Goal: Task Accomplishment & Management: Manage account settings

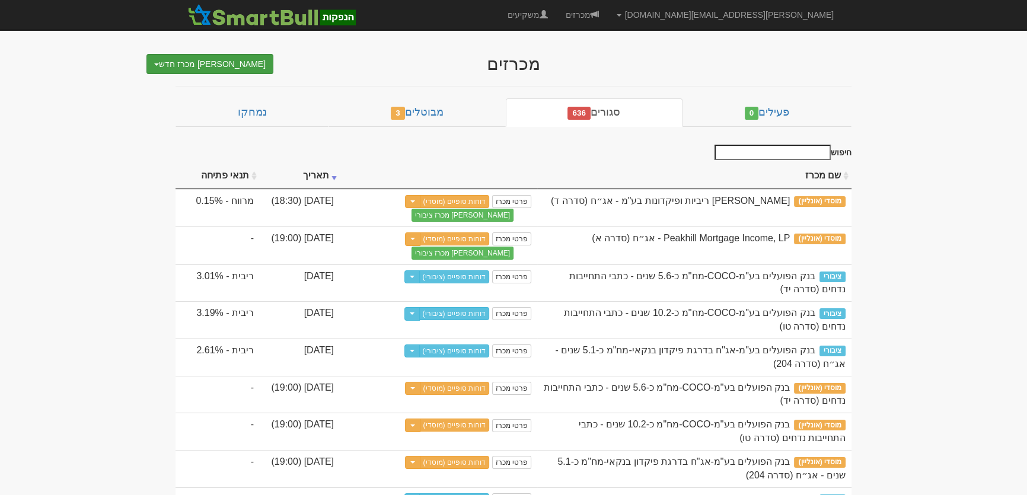
click at [214, 66] on button "צור מכרז חדש" at bounding box center [209, 64] width 127 height 20
click at [213, 105] on link "מוסדי מחתם אחר (ייבוא קובץ)" at bounding box center [208, 101] width 130 height 15
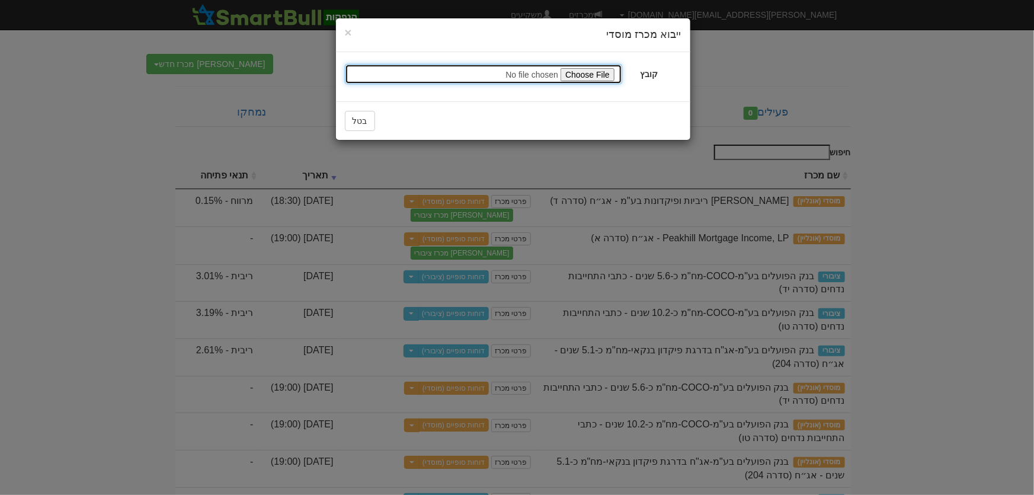
click at [593, 77] on input "file" at bounding box center [483, 74] width 277 height 20
type input "C:\fakepath\ישראכרט בעמ - אג״ח סדרה ג 04 ספטמבר 2025 _ ייצוא לשלב ציבורי.mosadi"
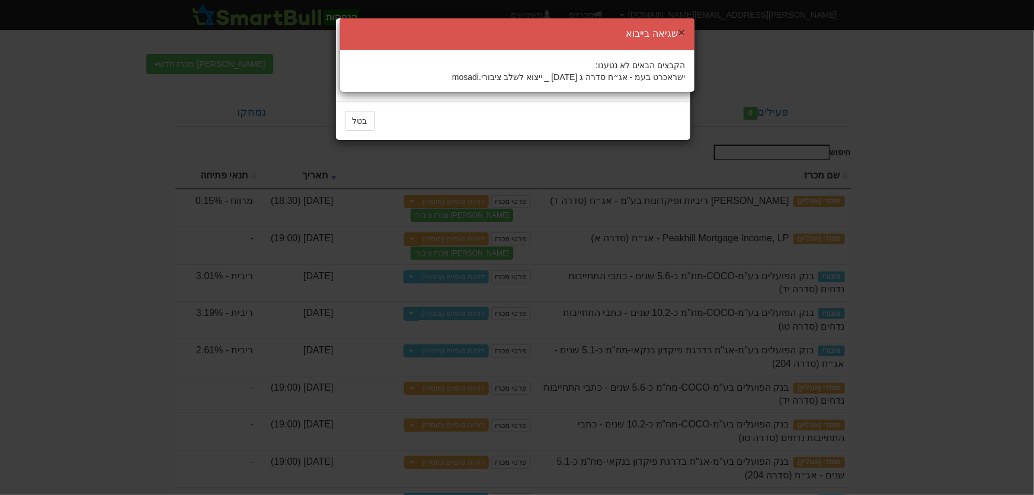
click at [684, 29] on button "×" at bounding box center [681, 32] width 7 height 12
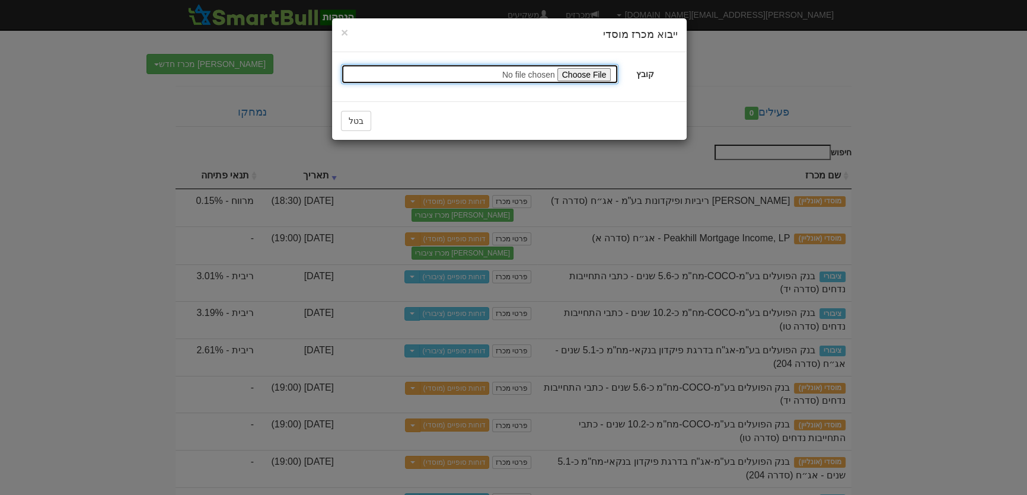
click at [584, 75] on input "file" at bounding box center [479, 74] width 277 height 20
type input "C:\fakepath\ישראכרט בעמ - אג״ח סדרה ג 04 ספטמבר 2025 _ ייצוא לשלב ציבורי.mosadi"
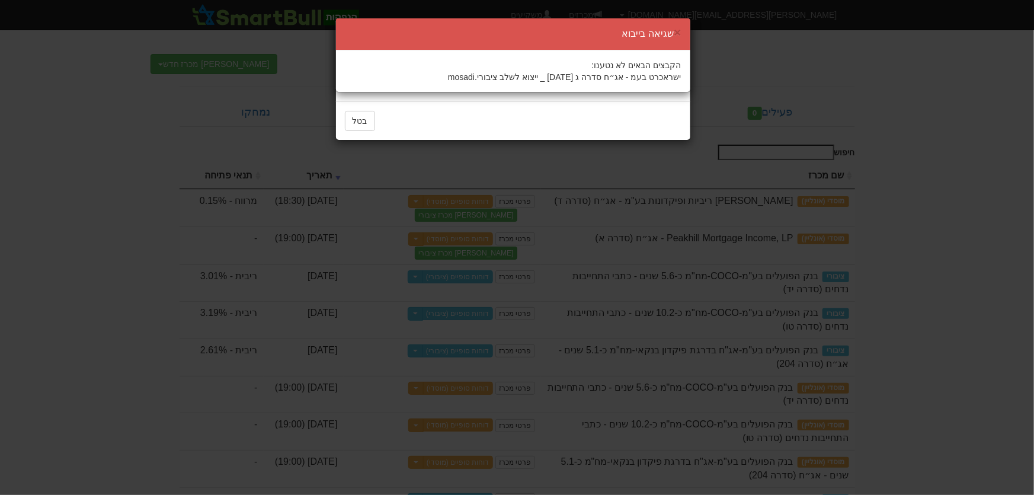
drag, startPoint x: 682, startPoint y: 30, endPoint x: 664, endPoint y: 33, distance: 18.0
click at [682, 30] on div "× שגיאה בייבוא" at bounding box center [513, 34] width 354 height 32
click at [680, 28] on button "×" at bounding box center [677, 32] width 7 height 12
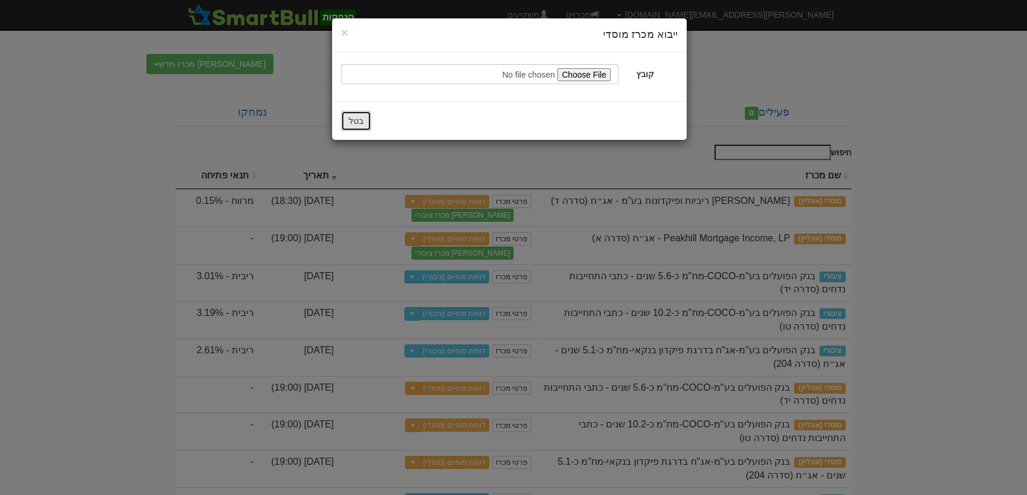
click at [359, 118] on button "בטל" at bounding box center [356, 121] width 30 height 20
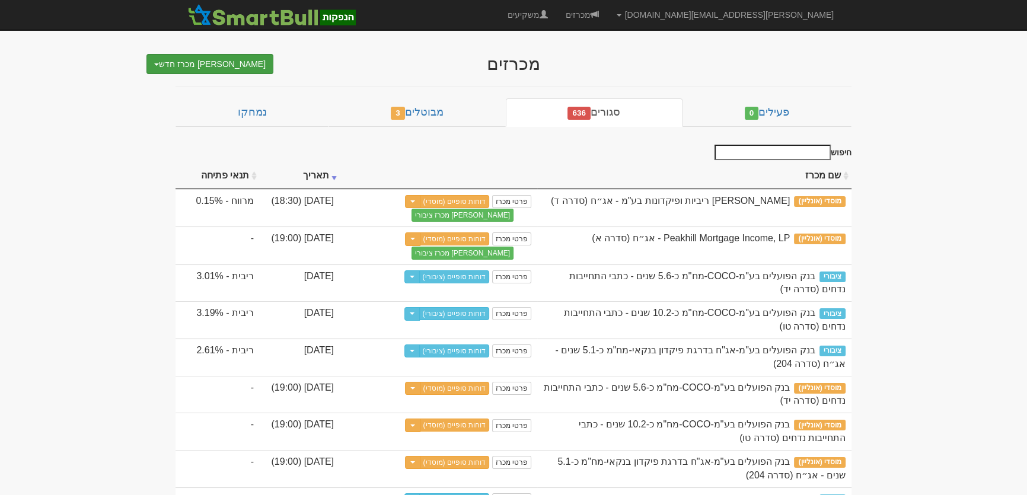
click at [239, 59] on button "צור מכרז חדש" at bounding box center [209, 64] width 127 height 20
click at [232, 102] on link "מוסדי מחתם אחר (ייבוא קובץ)" at bounding box center [208, 101] width 130 height 15
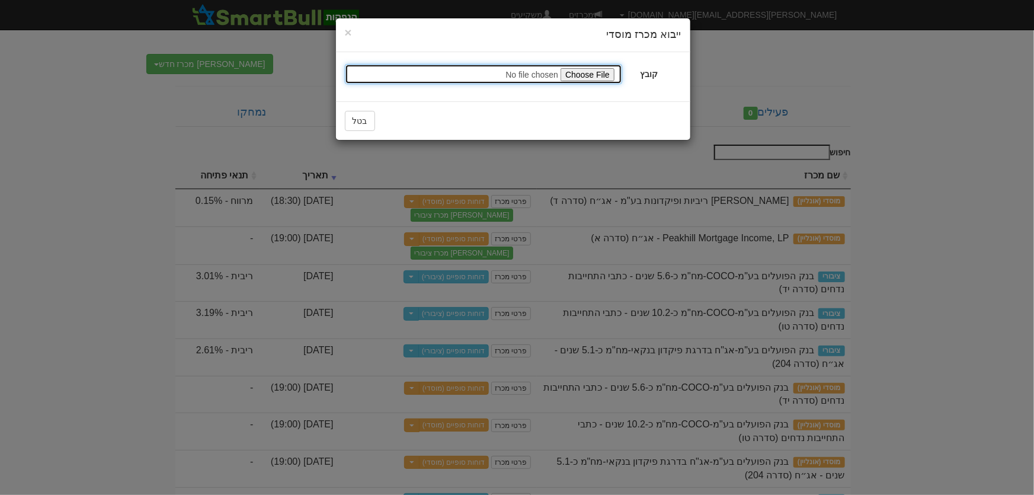
click at [589, 73] on input "file" at bounding box center [483, 74] width 277 height 20
type input "C:\fakepath\ישראכרט בעמ - אג״ח סדרה ג 04 ספטמבר 2025 _ ייצוא לשלב ציבורי.mosadi"
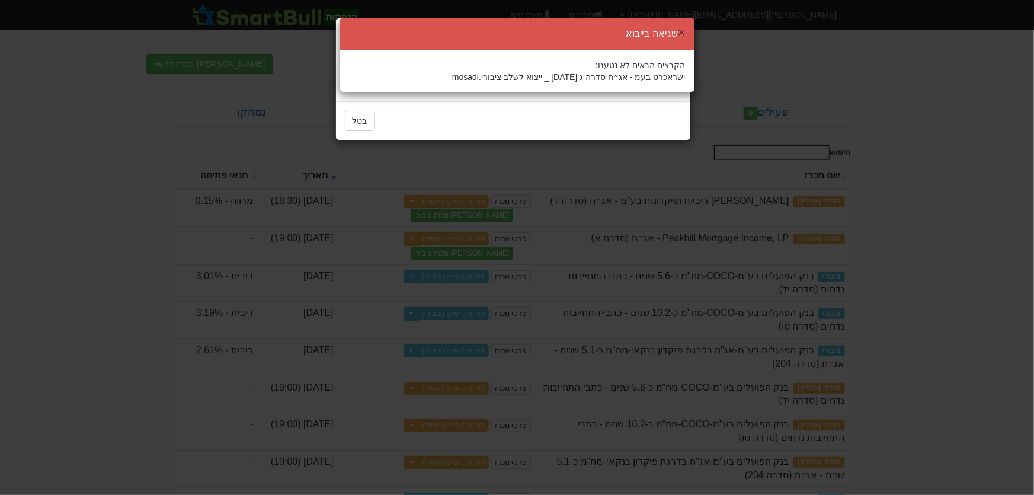
drag, startPoint x: 681, startPoint y: 32, endPoint x: 719, endPoint y: 42, distance: 39.2
click at [681, 31] on button "×" at bounding box center [681, 32] width 7 height 12
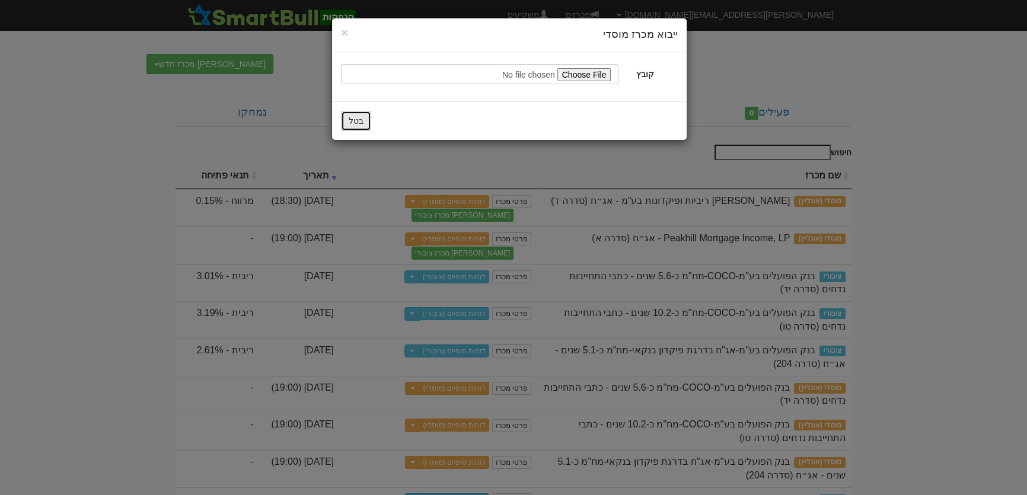
click at [354, 120] on button "בטל" at bounding box center [356, 121] width 30 height 20
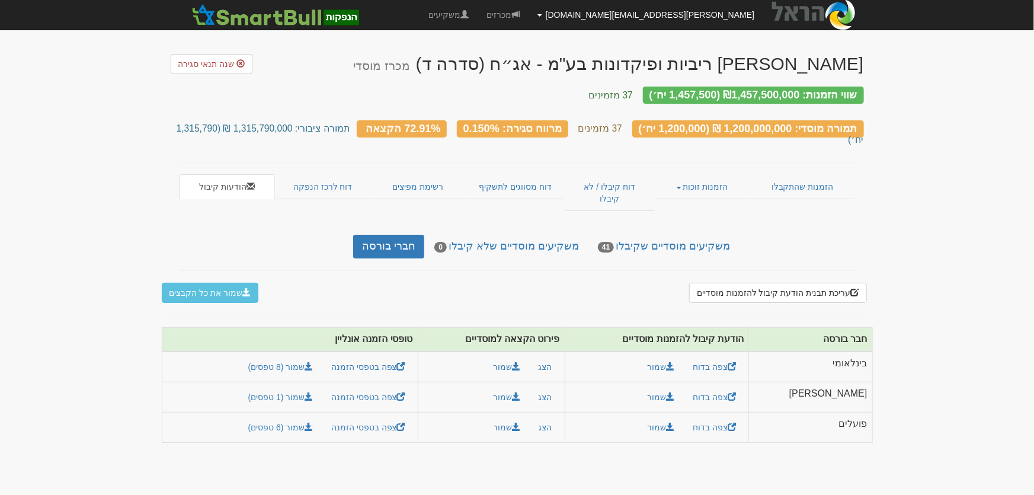
click at [682, 17] on link "yaelb@leadercm.co.il" at bounding box center [646, 15] width 235 height 30
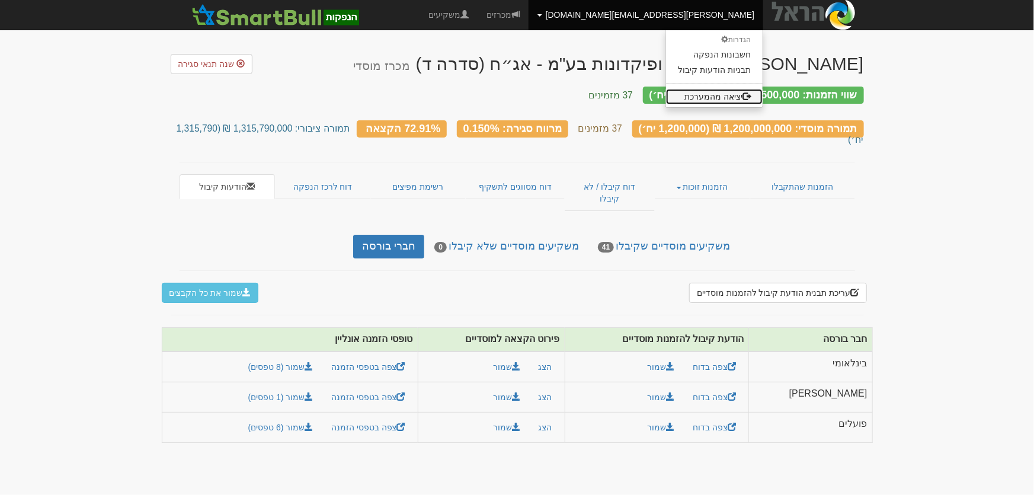
click at [705, 95] on link "יציאה מהמערכת" at bounding box center [714, 96] width 97 height 15
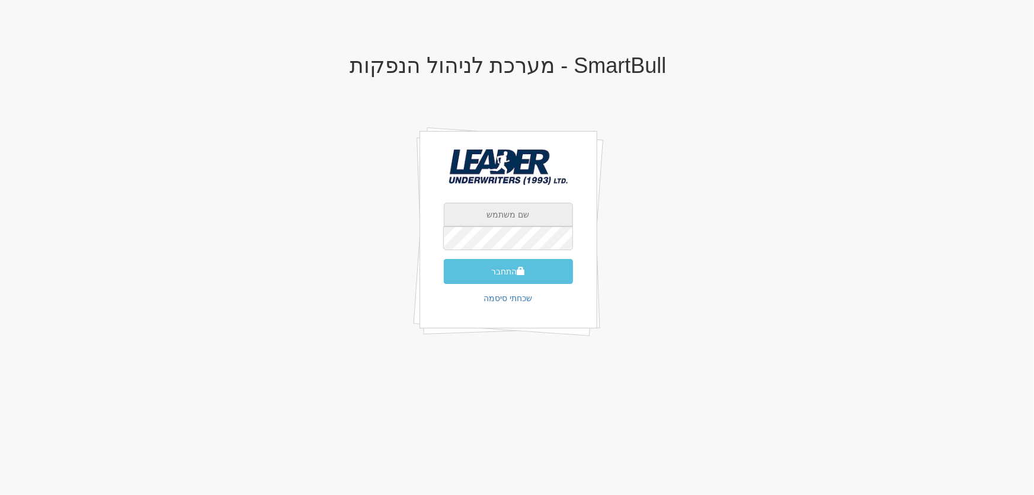
click at [499, 214] on input "text" at bounding box center [508, 215] width 129 height 24
type input "[EMAIL_ADDRESS][DOMAIN_NAME]"
click at [482, 272] on button "התחבר" at bounding box center [508, 271] width 129 height 25
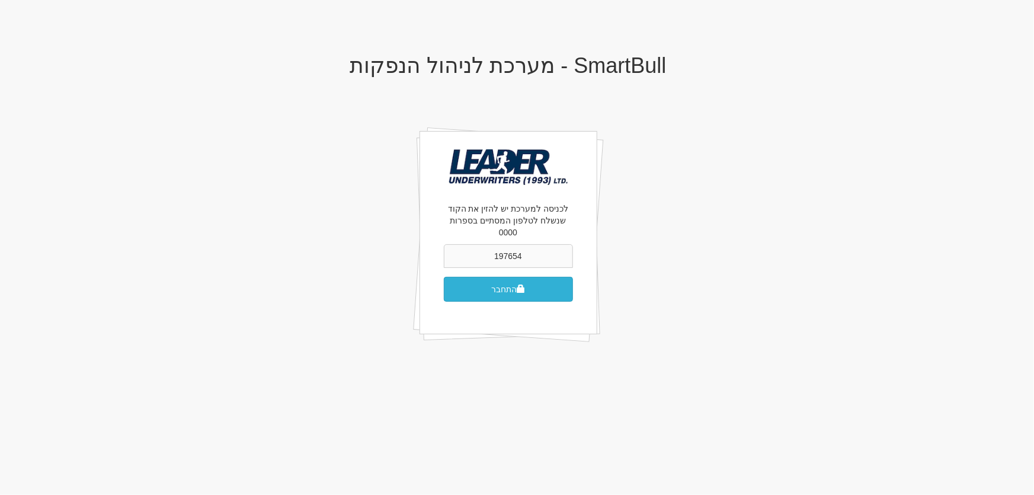
type input "197654"
click at [482, 277] on button "התחבר" at bounding box center [508, 289] width 129 height 25
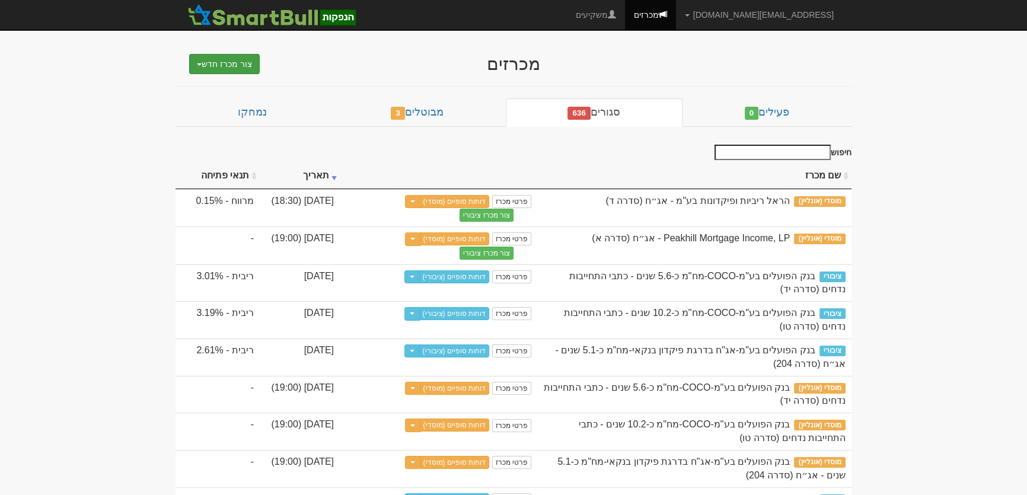
click at [231, 65] on button "צור מכרז חדש" at bounding box center [224, 64] width 71 height 20
click at [220, 104] on link "מוסדי מחתם אחר (ייבוא קובץ)" at bounding box center [194, 101] width 130 height 15
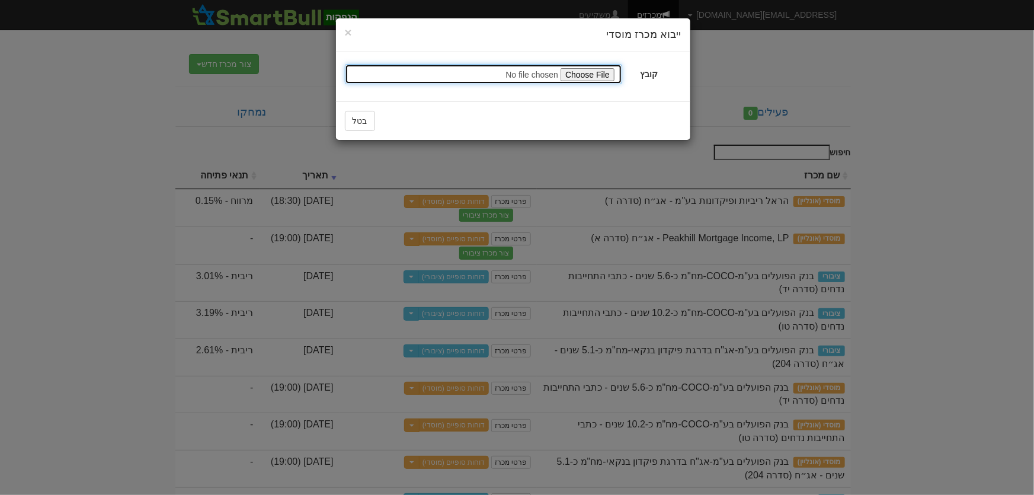
click at [596, 72] on input "file" at bounding box center [483, 74] width 277 height 20
type input "C:\fakepath\ישראכרט בעמ - אג״ח סדרה ג 04 ספטמבר 2025 _ ייצוא לשלב ציבורי.mosadi"
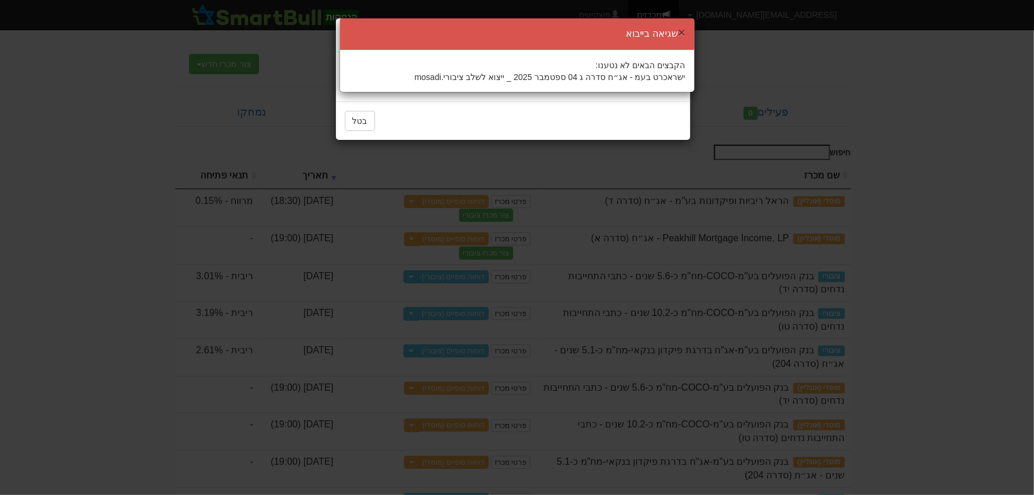
drag, startPoint x: 682, startPoint y: 30, endPoint x: 738, endPoint y: 44, distance: 57.5
click at [682, 30] on button "×" at bounding box center [681, 32] width 7 height 12
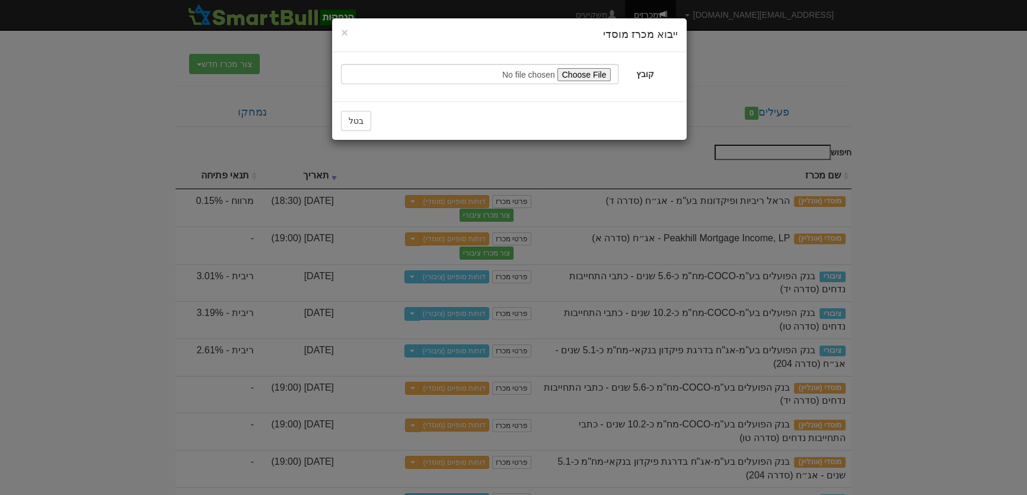
click at [338, 117] on div "בטל" at bounding box center [509, 120] width 354 height 39
click at [356, 118] on button "בטל" at bounding box center [356, 121] width 30 height 20
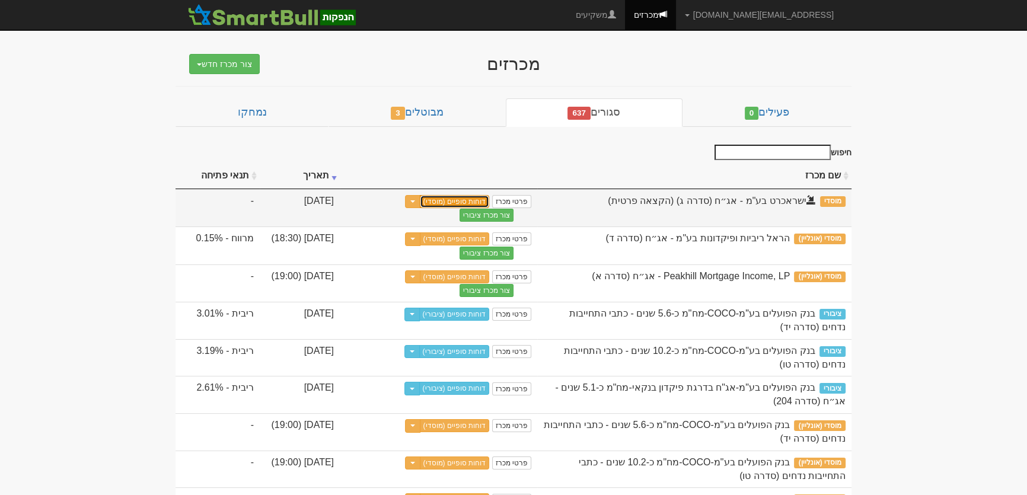
click at [460, 200] on link "דוחות סופיים (מוסדי)" at bounding box center [455, 201] width 70 height 13
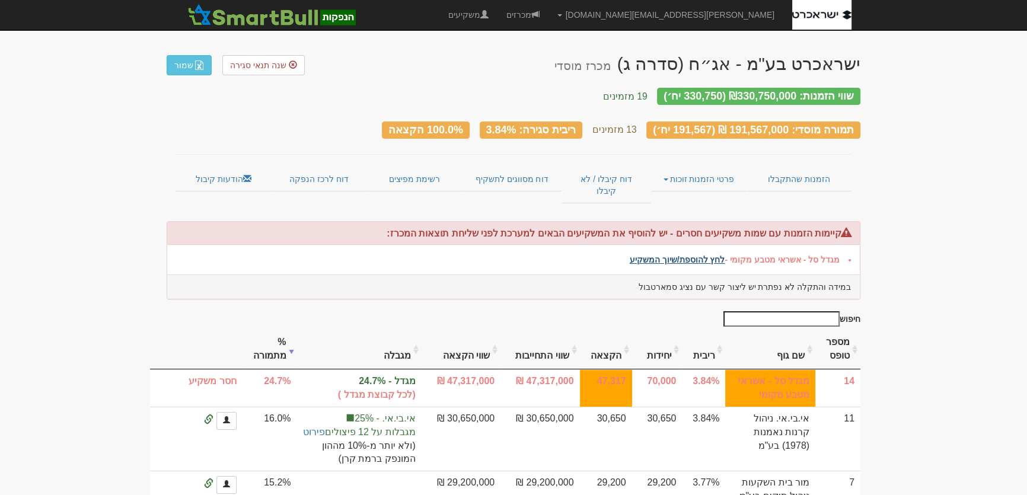
click at [711, 255] on link "לחץ להוספת/שיוך המשקיע" at bounding box center [676, 259] width 95 height 9
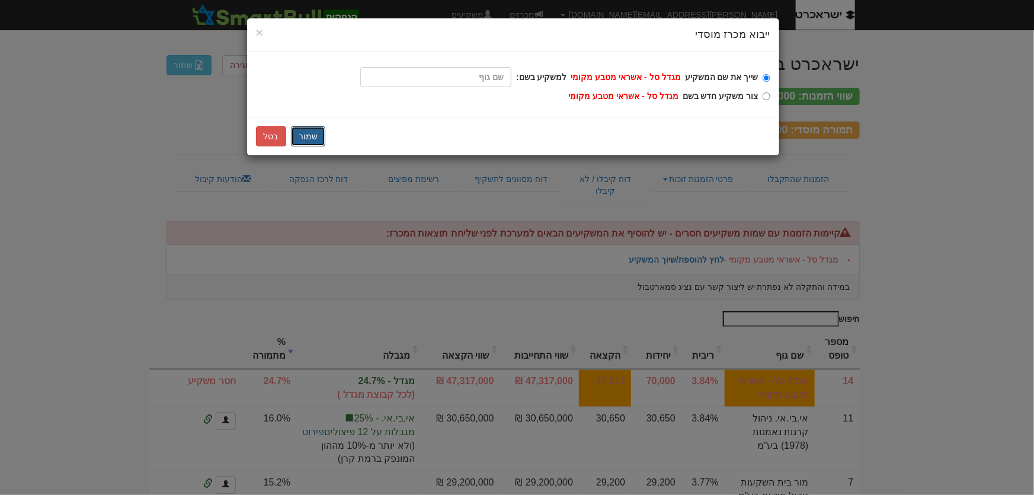
click at [316, 138] on button "שמור" at bounding box center [308, 136] width 34 height 20
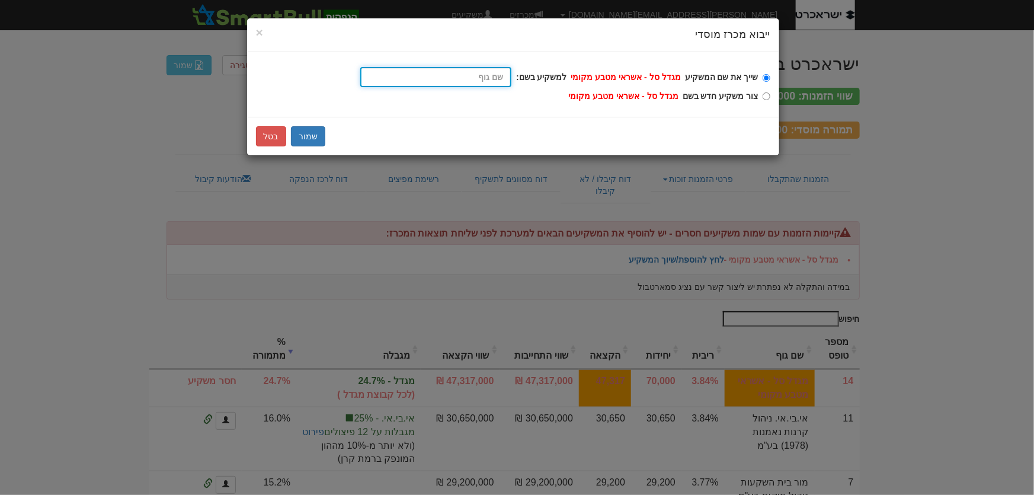
click at [471, 74] on input "שייך את שם המשקיע מגדל סל - אשראי מטבע מקומי למשקיע בשם:" at bounding box center [435, 77] width 151 height 20
type input "מ"
type input "מגה [PERSON_NAME] החזקות בע"מ"
type input "מג"
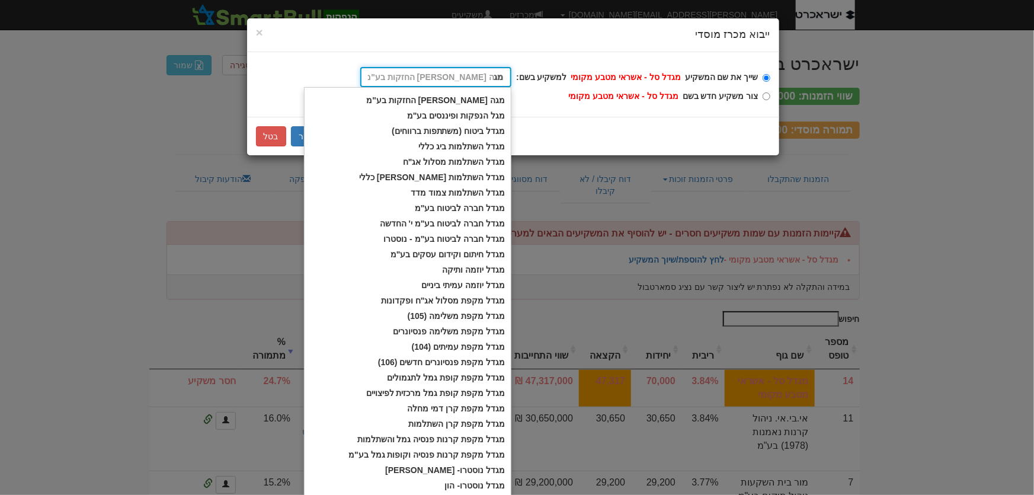
type input "מגדל ביטוח (משתתפות ברווחים)"
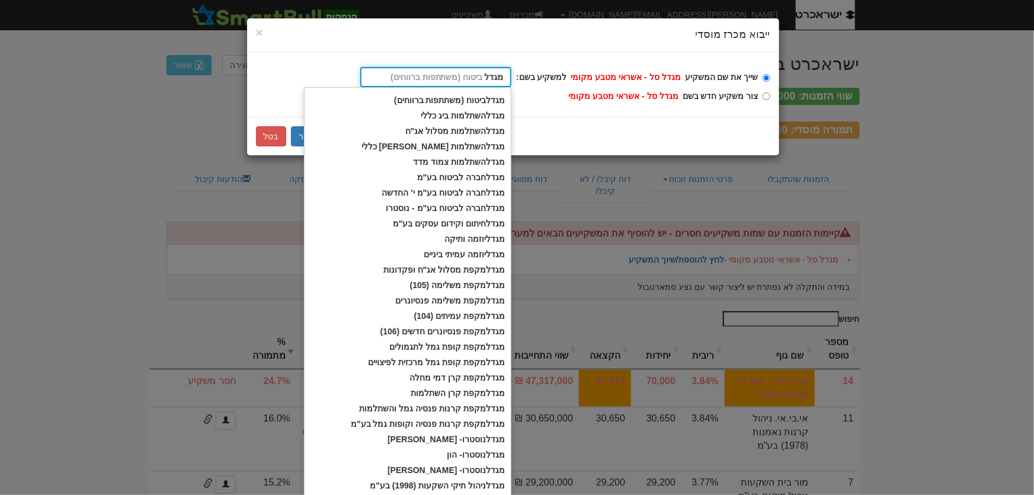
type input "מגדל"
type input "מגדל ס"
type input "מגדל סל אג"ח קונצרני [PERSON_NAME]"
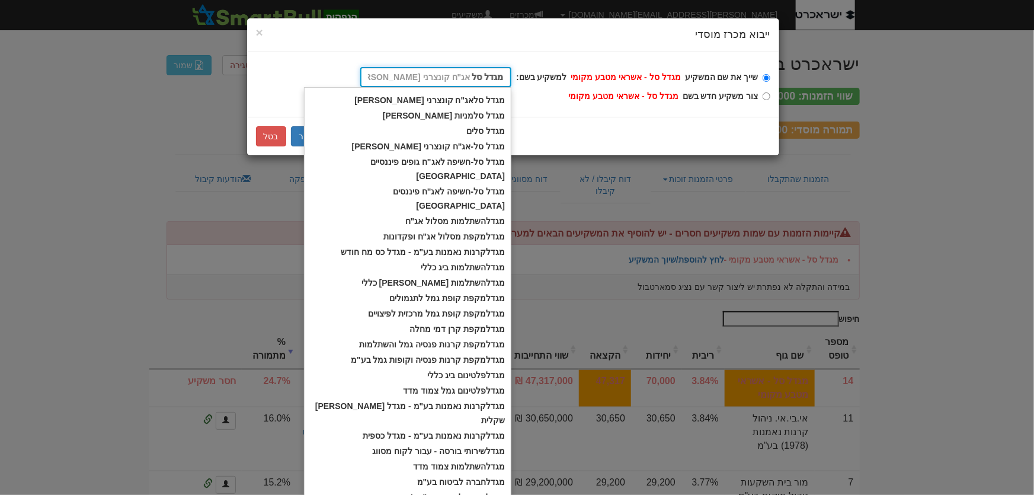
type input "מגדל סל"
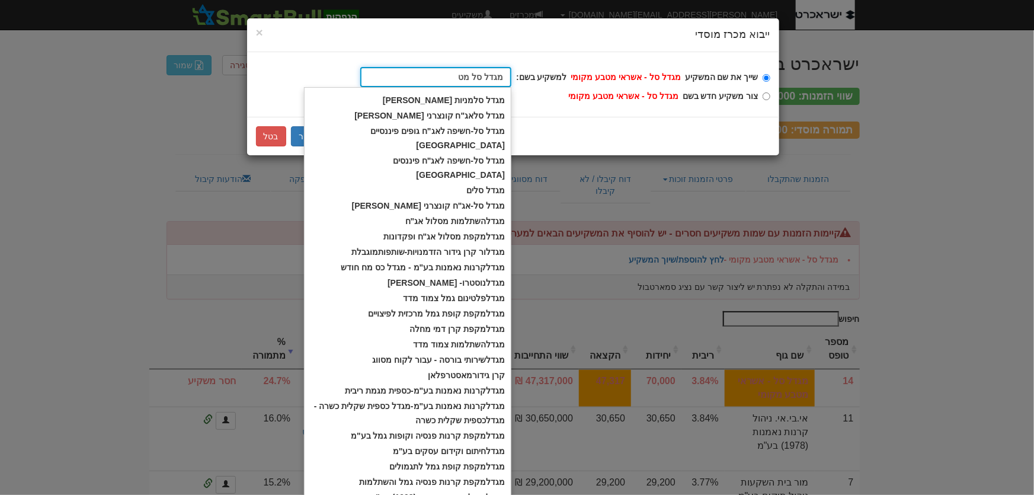
type input "מגדל סל מ"
type input "מגדל סל אג"ח קונצרני [PERSON_NAME]"
type input "מגדל"
type input "מגדל ביטוח (משתתפות ברווחים)"
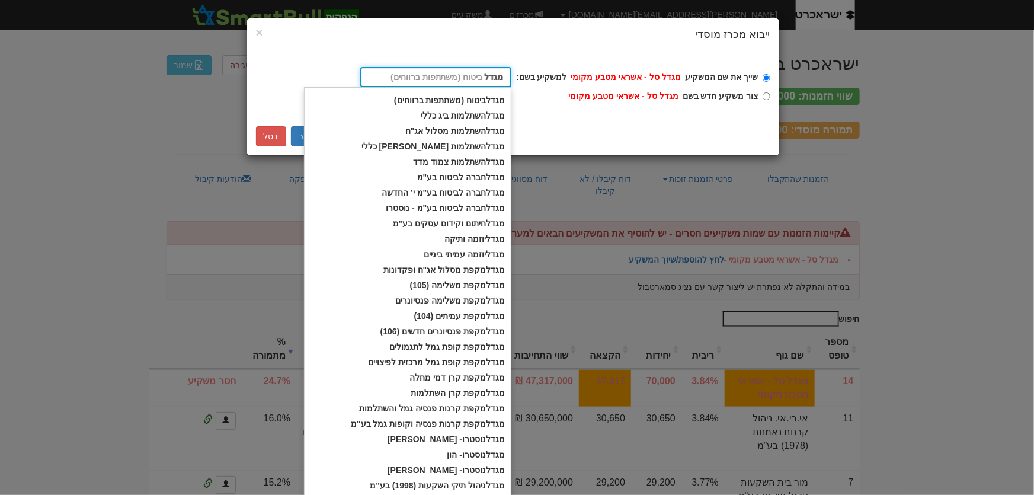
type input "מגדל"
click at [773, 94] on div "שייך את שם המשקיע מגדל סל - אשראי מטבע מקומי למשקיע בשם: מגדל מגדל מגדל ביטוח (…" at bounding box center [513, 84] width 532 height 65
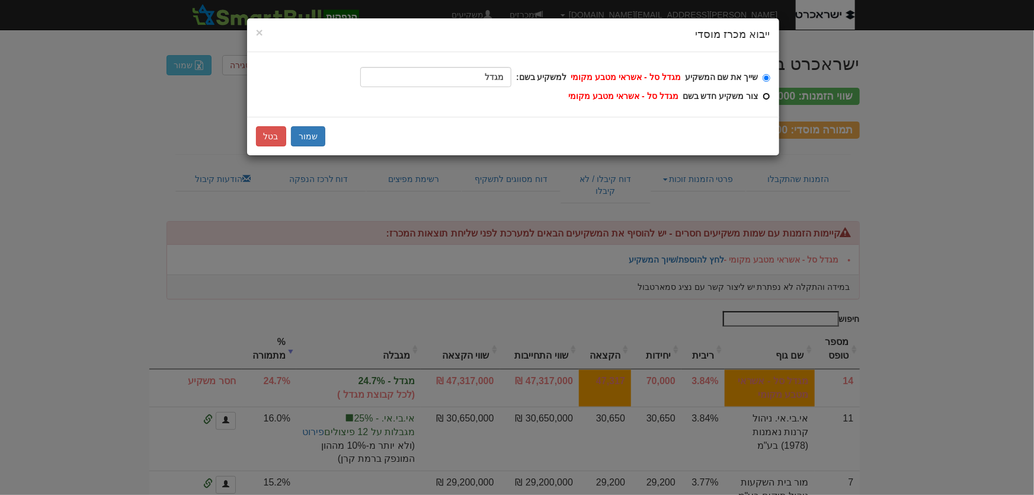
click at [765, 93] on input "[PERSON_NAME] משקיע חדש בשם מגדל סל - אשראי מטבע מקומי" at bounding box center [767, 96] width 8 height 8
radio input "true"
click at [305, 141] on button "שמור" at bounding box center [308, 136] width 34 height 20
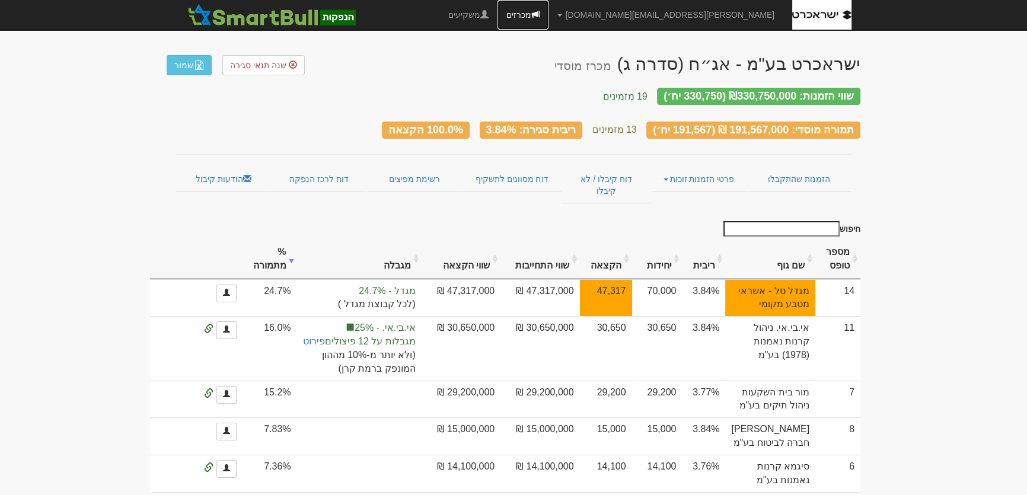
click at [548, 12] on link "מכרזים" at bounding box center [522, 15] width 51 height 30
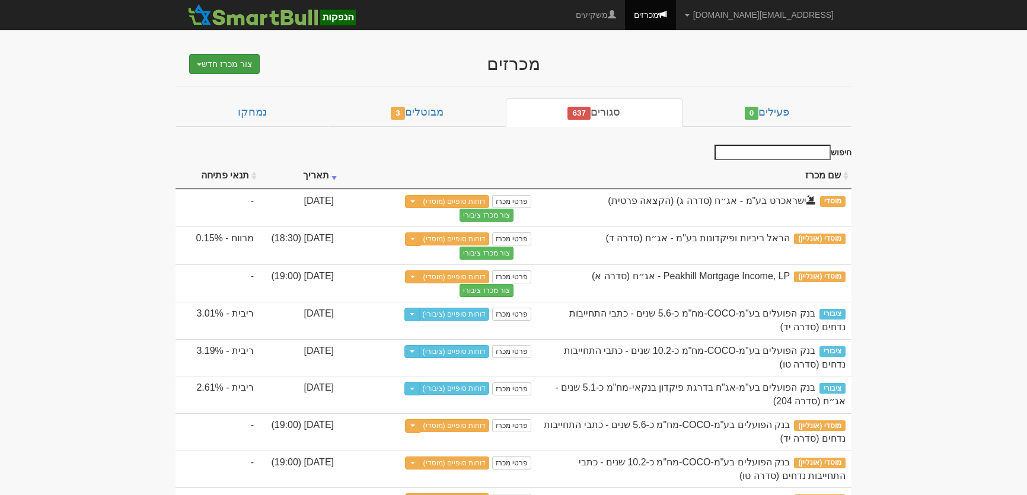
click at [228, 63] on button "צור מכרז חדש" at bounding box center [224, 64] width 71 height 20
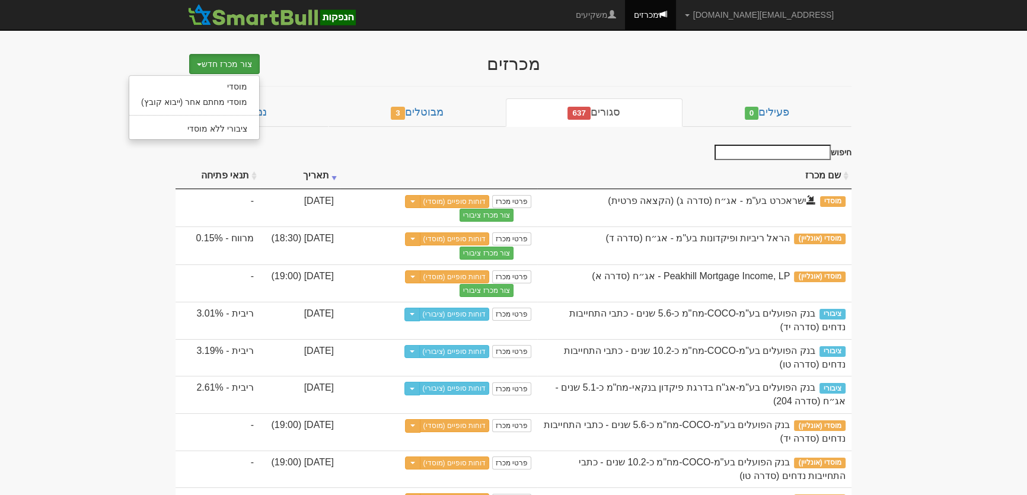
click at [241, 63] on button "צור מכרז חדש" at bounding box center [224, 64] width 71 height 20
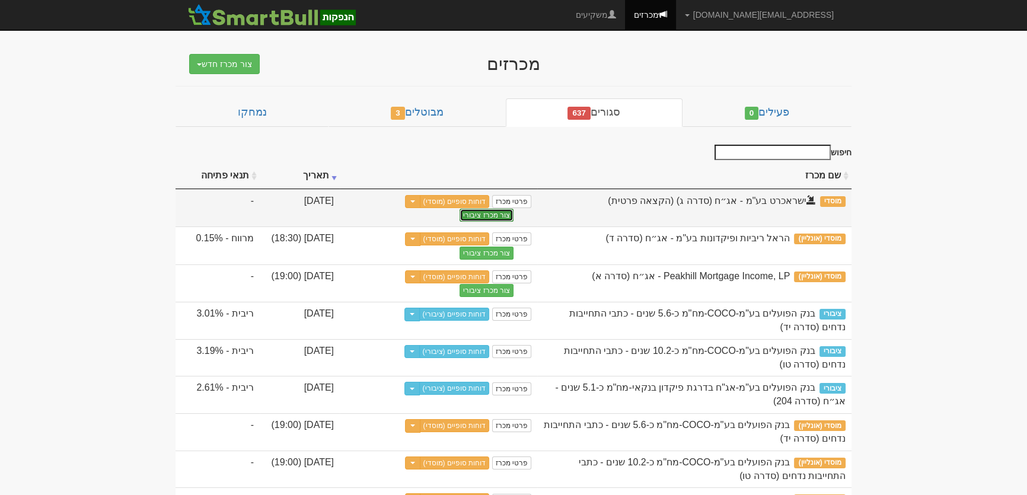
click at [493, 212] on button "צור מכרז ציבורי" at bounding box center [486, 215] width 54 height 13
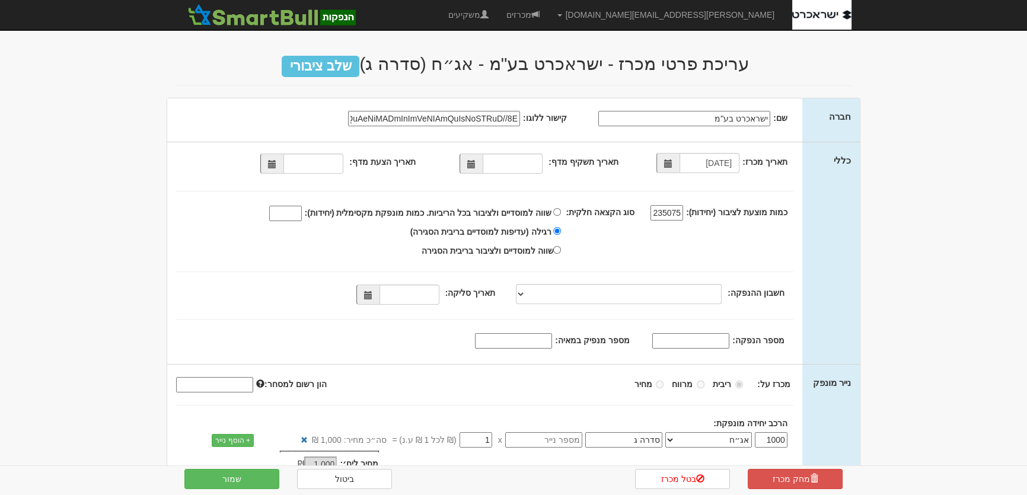
click at [667, 165] on span at bounding box center [668, 163] width 8 height 8
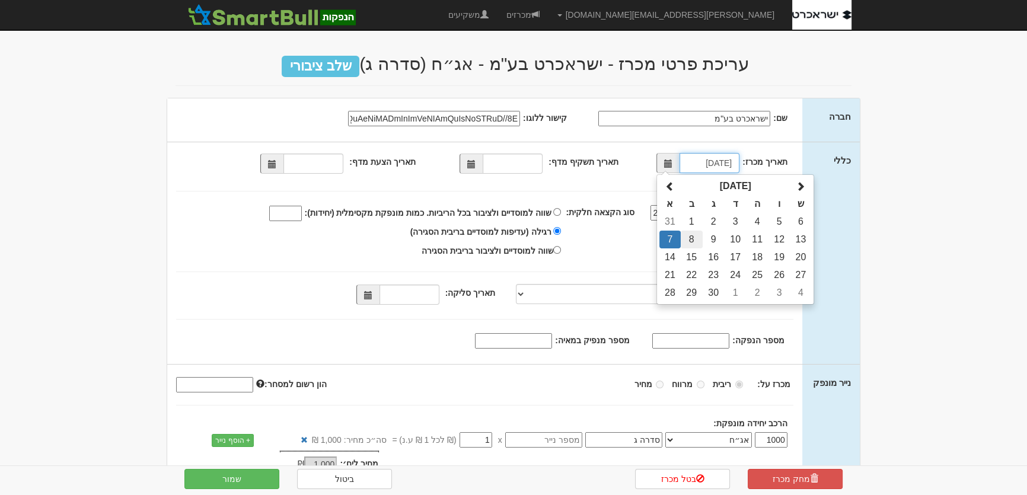
click at [693, 237] on td "8" at bounding box center [691, 240] width 22 height 18
type input "[DATE]"
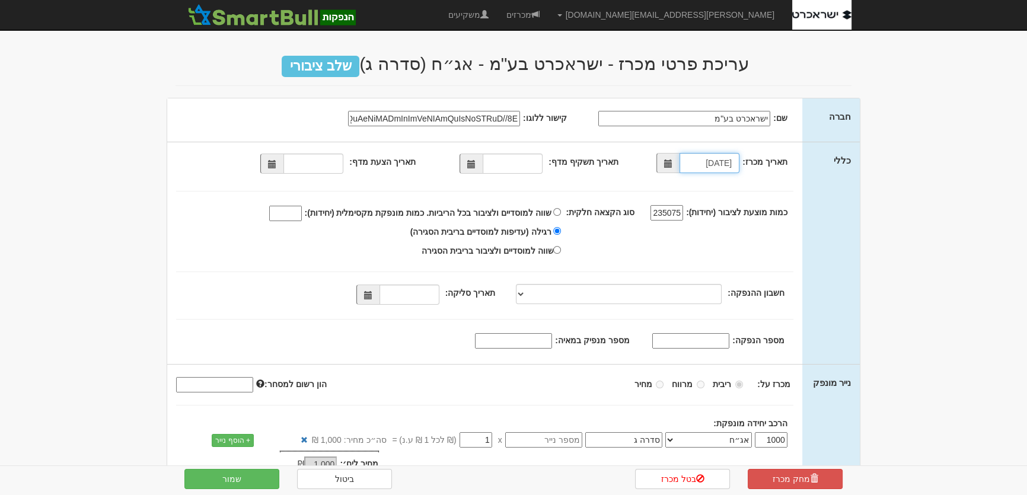
click at [475, 165] on span at bounding box center [471, 164] width 8 height 8
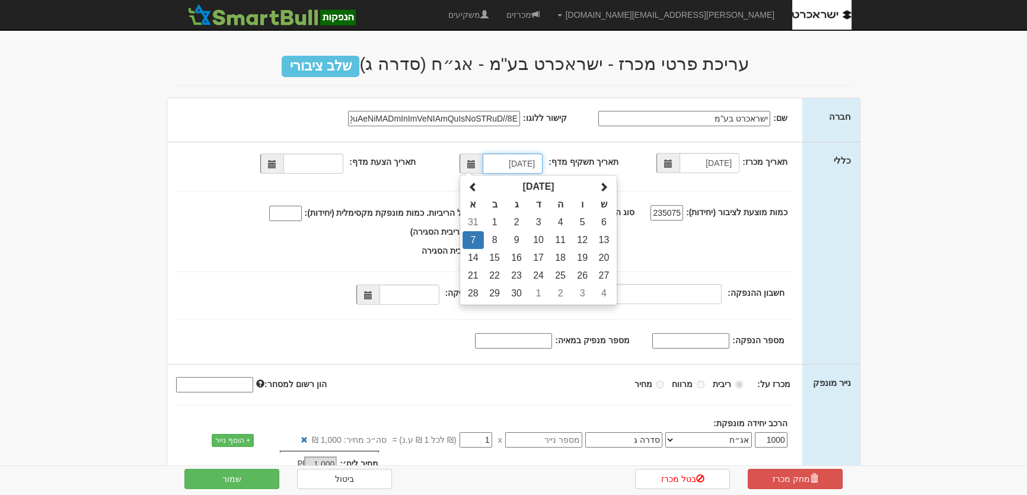
click at [568, 222] on td "4" at bounding box center [560, 222] width 22 height 18
type input "[DATE]"
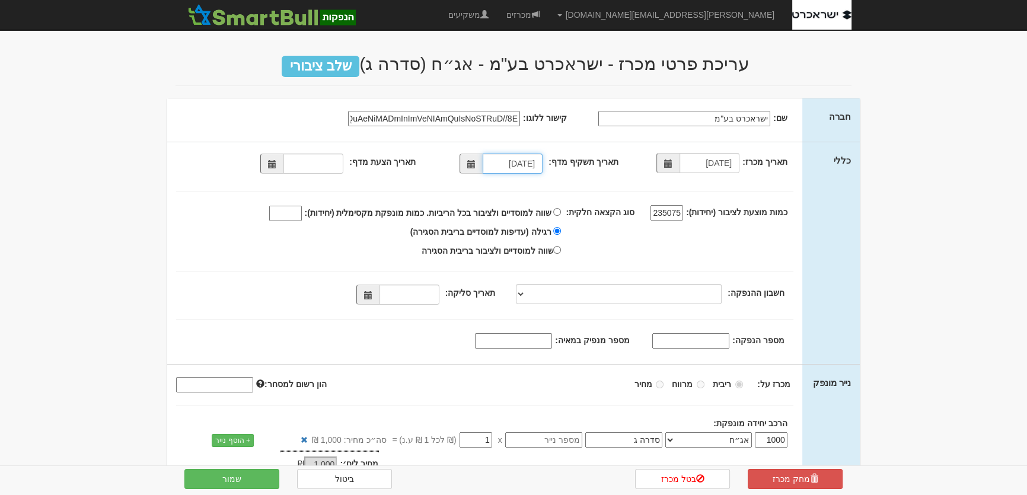
click at [272, 166] on span at bounding box center [272, 164] width 8 height 8
type input "[DATE]"
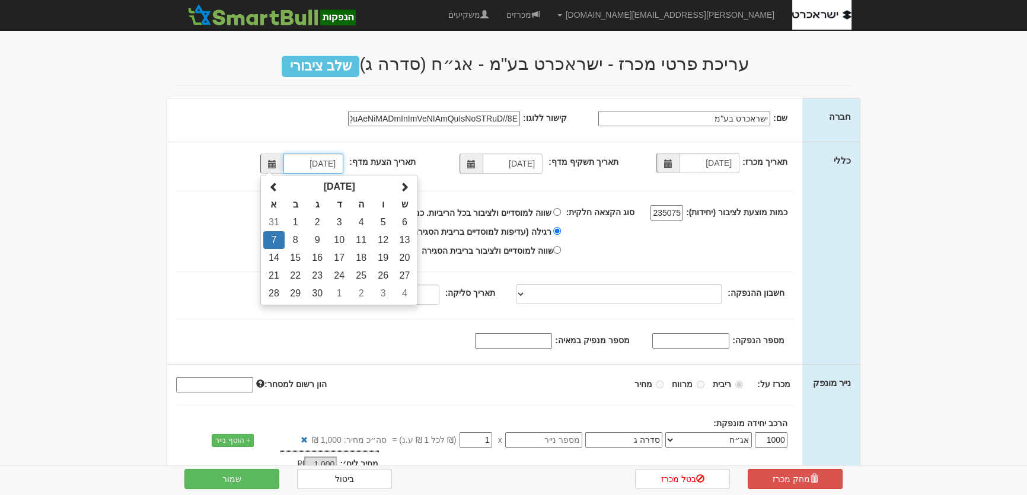
click at [278, 238] on td "7" at bounding box center [273, 240] width 21 height 18
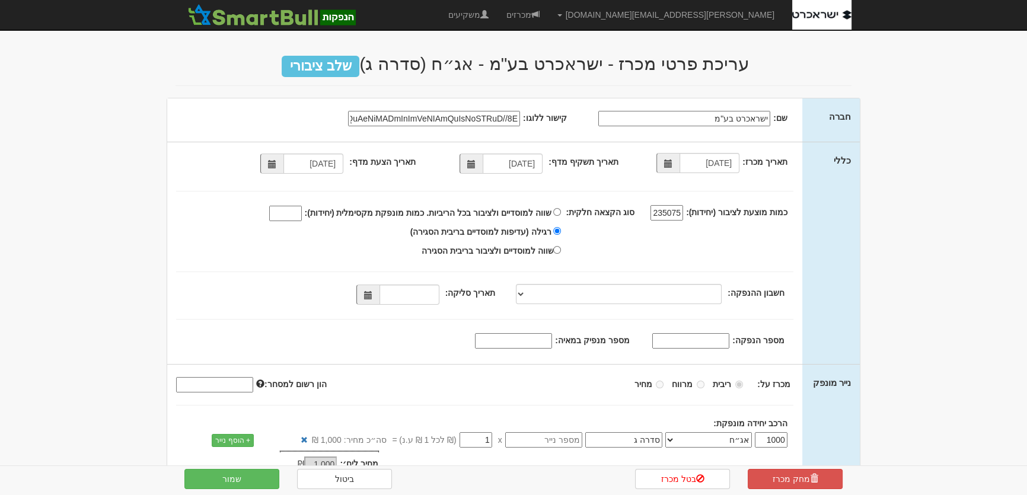
click at [672, 215] on input "235075" at bounding box center [666, 212] width 33 height 15
click at [372, 298] on span at bounding box center [368, 295] width 8 height 8
type input "191567"
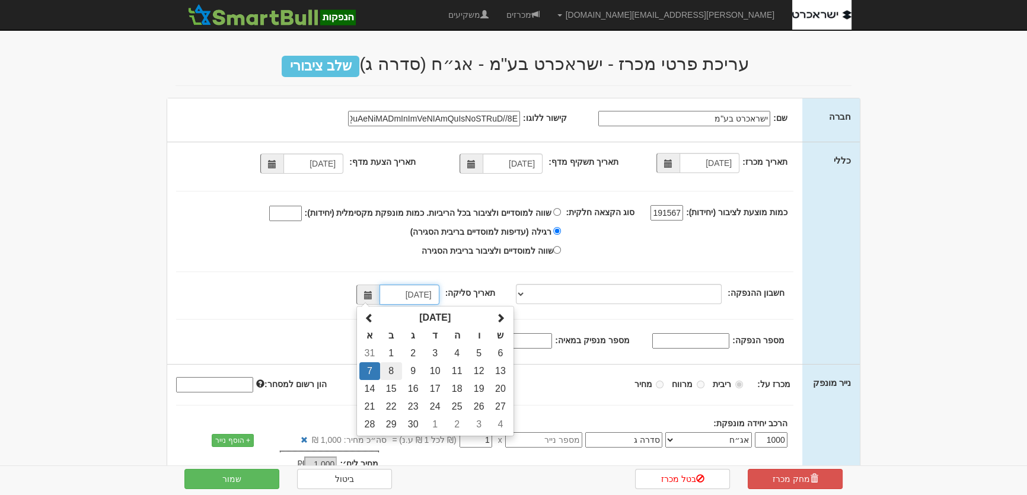
click at [398, 366] on td "8" at bounding box center [391, 371] width 22 height 18
type input "08/09/2025"
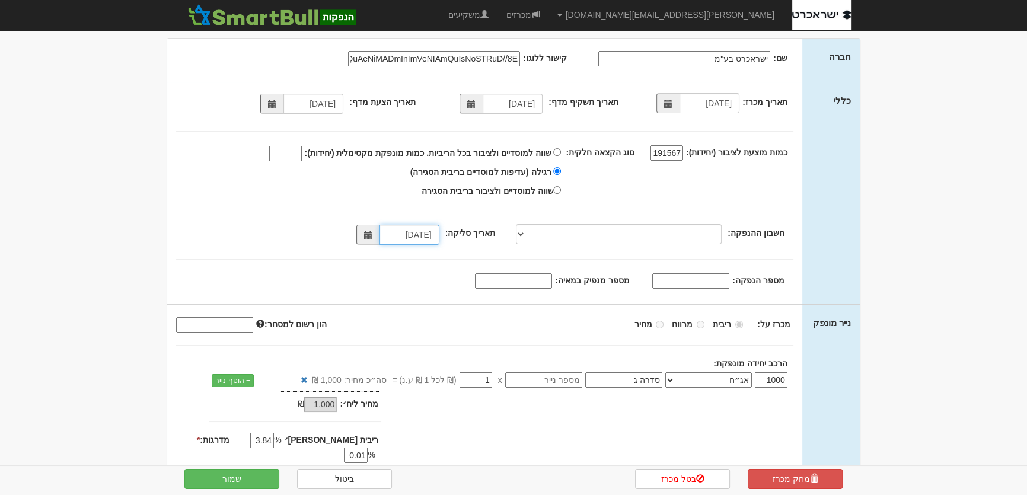
scroll to position [129, 0]
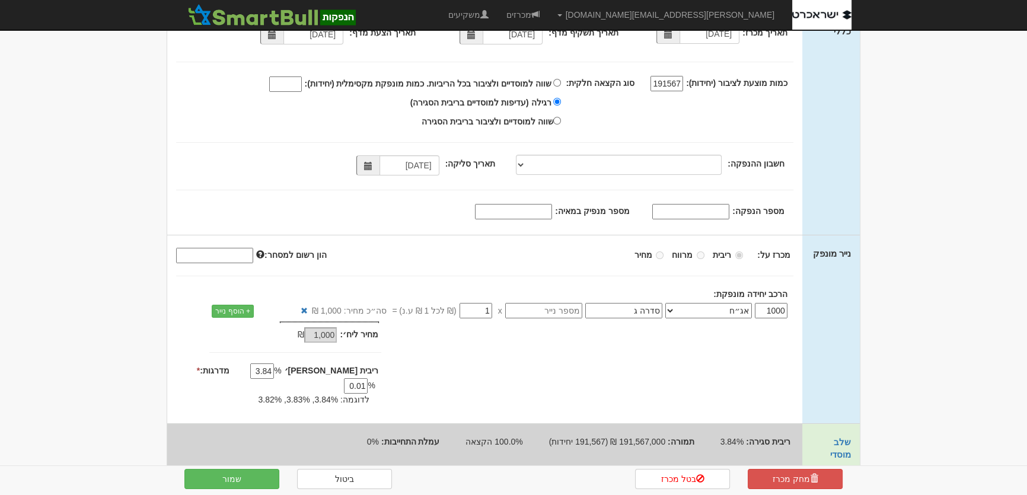
drag, startPoint x: 544, startPoint y: 215, endPoint x: 554, endPoint y: 201, distance: 17.4
click at [544, 215] on input "מספר מנפיק במאיה:" at bounding box center [513, 211] width 77 height 15
type input "1773"
click at [237, 474] on button "שמור" at bounding box center [231, 479] width 95 height 20
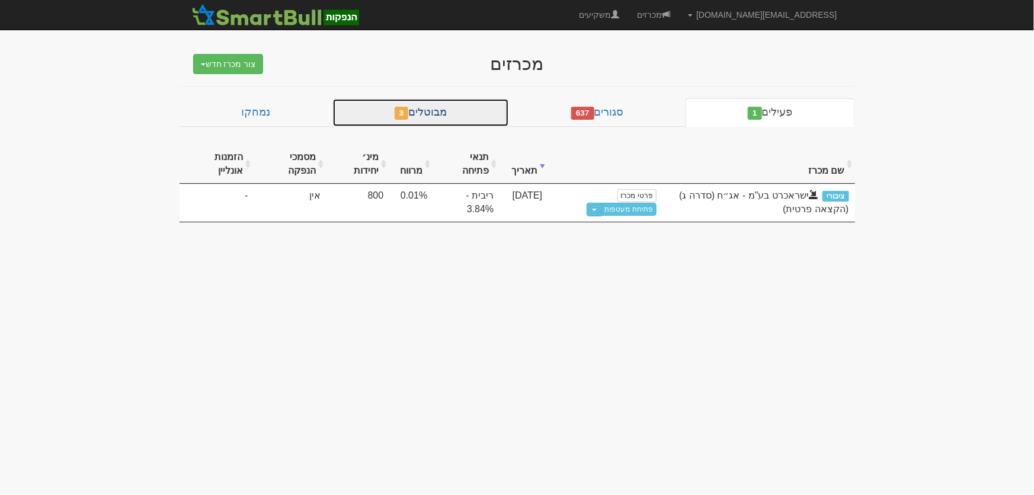
click at [409, 108] on span "3" at bounding box center [402, 113] width 14 height 13
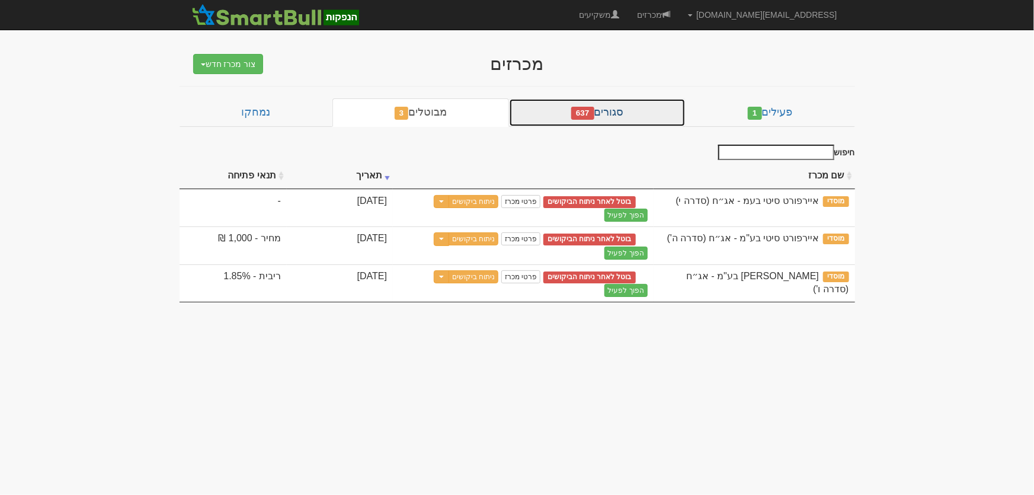
click at [619, 105] on link "סגורים 637" at bounding box center [597, 112] width 177 height 28
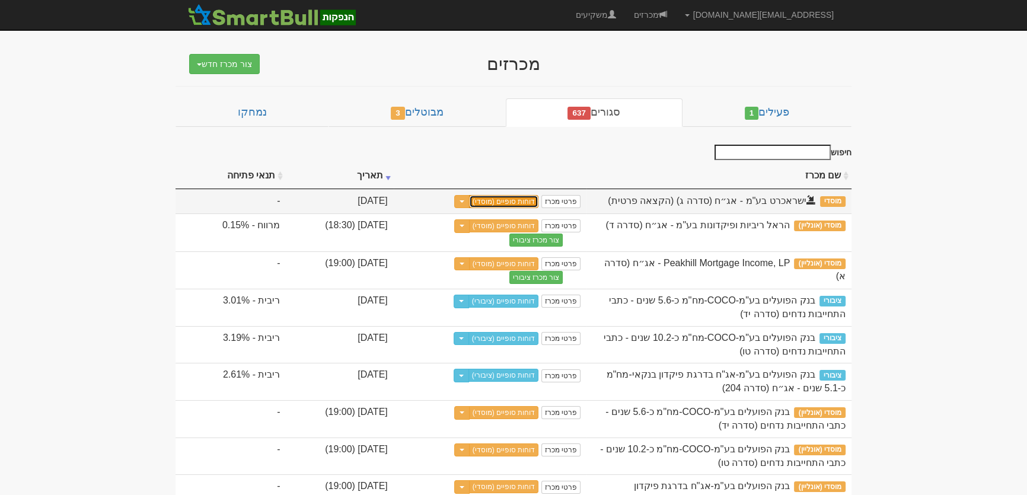
click at [539, 198] on link "דוחות סופיים (מוסדי)" at bounding box center [504, 201] width 70 height 13
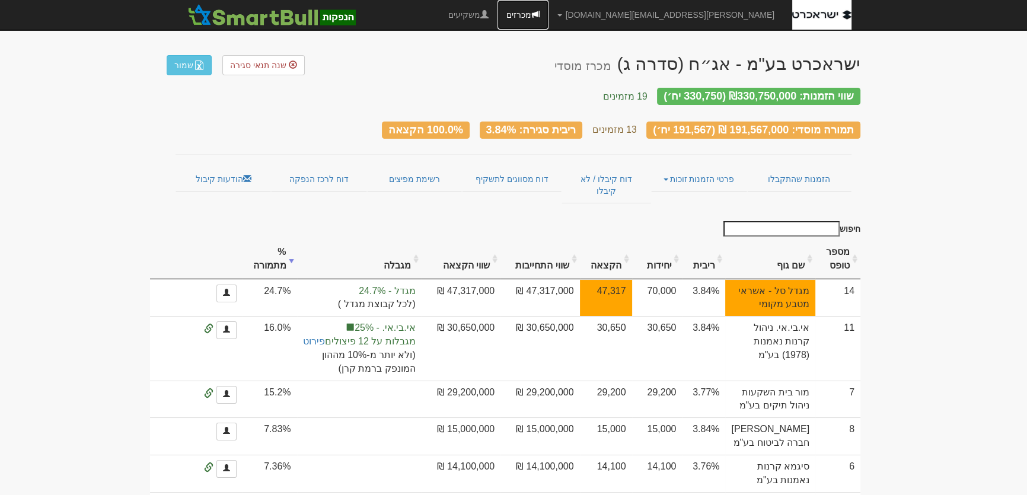
click at [548, 15] on link "מכרזים" at bounding box center [522, 15] width 51 height 30
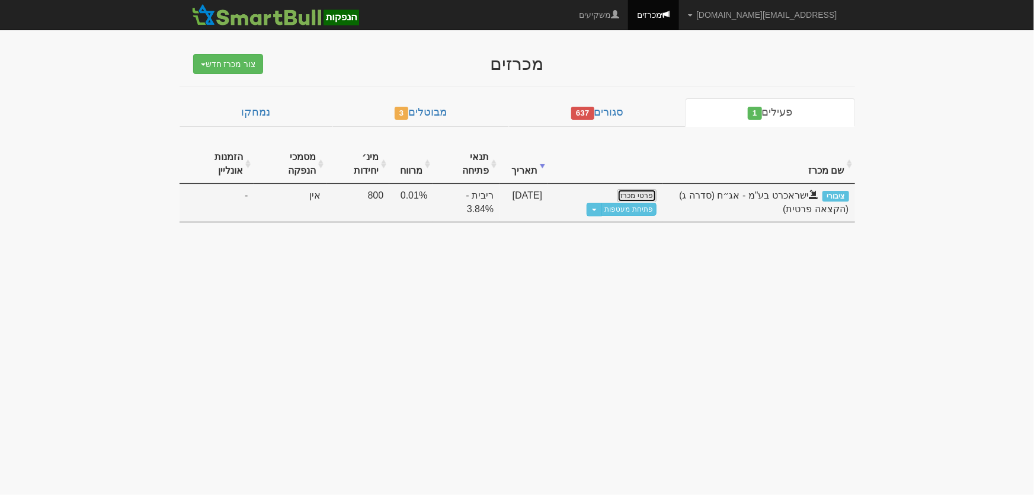
click at [634, 196] on link "פרטי מכרז" at bounding box center [637, 195] width 39 height 13
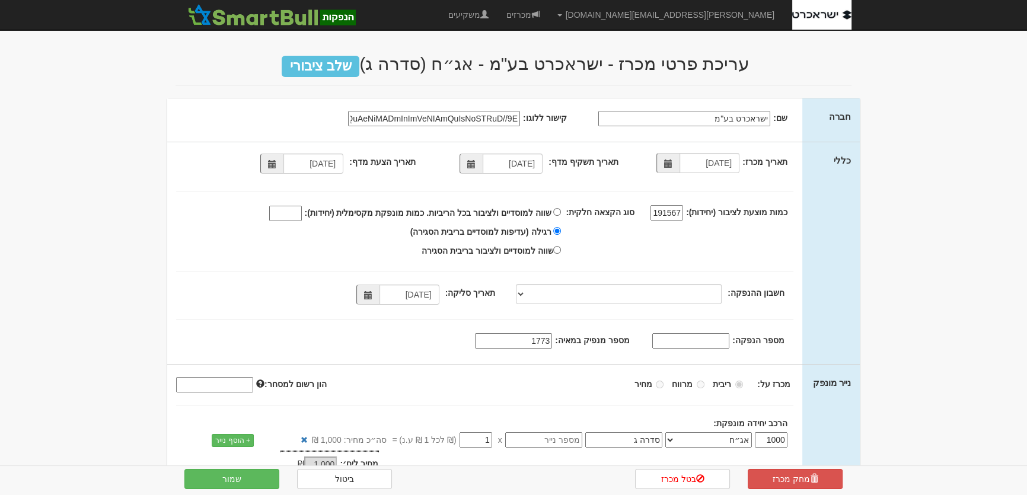
click at [671, 159] on span at bounding box center [668, 163] width 8 height 8
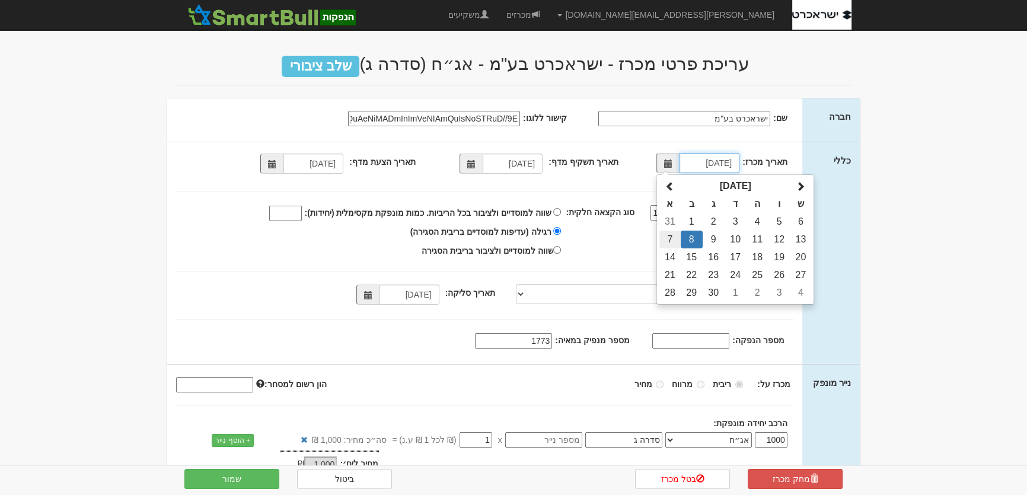
click at [670, 235] on td "7" at bounding box center [669, 240] width 21 height 18
type input "07/09/2025"
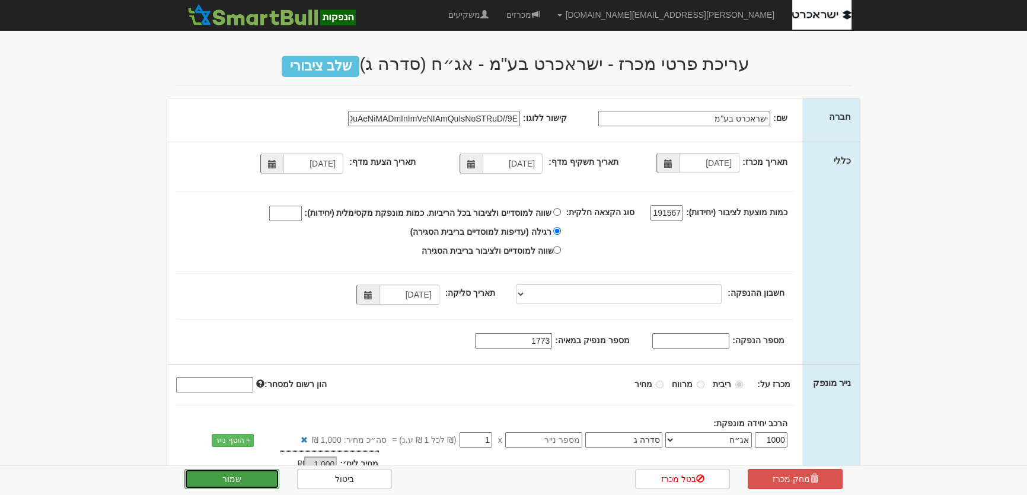
click at [238, 481] on button "שמור" at bounding box center [231, 479] width 95 height 20
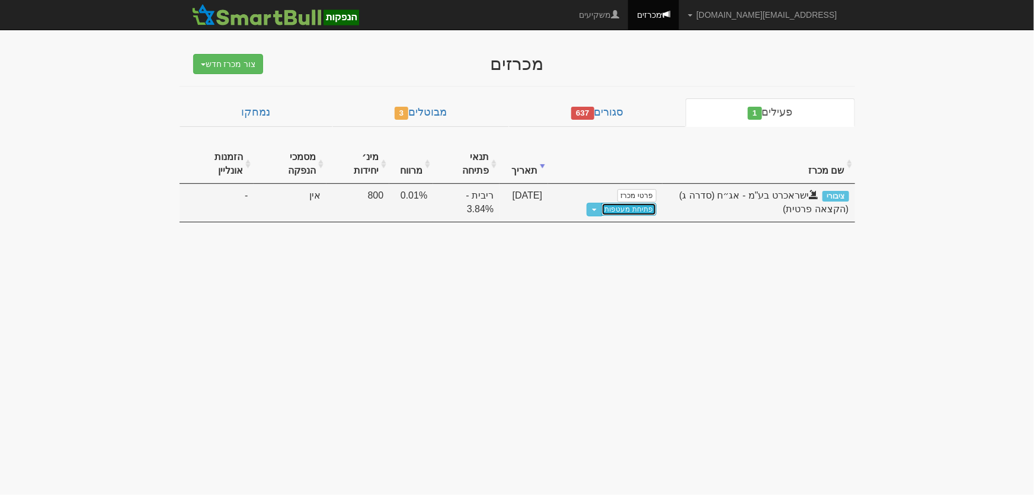
click at [635, 210] on link "פתיחת מעטפות" at bounding box center [629, 209] width 55 height 13
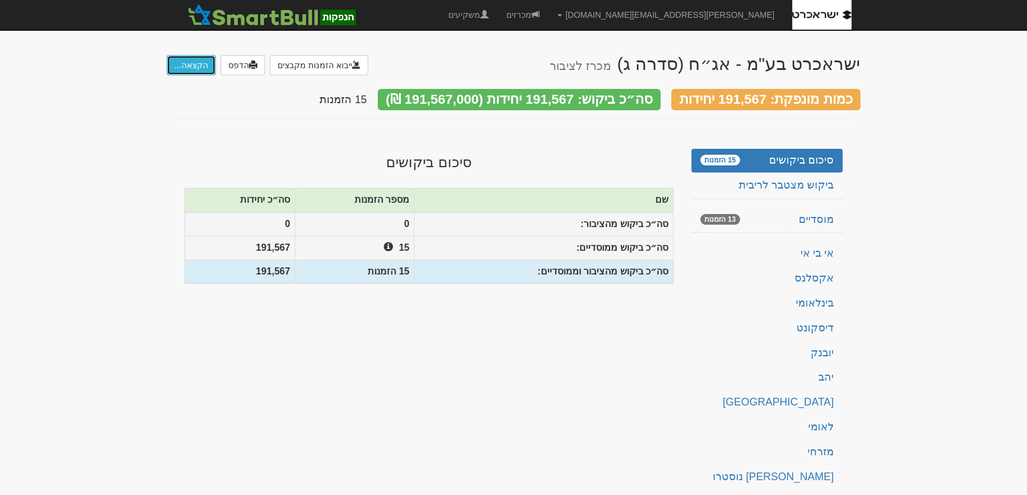
click at [199, 60] on button "הקצאה..." at bounding box center [191, 65] width 49 height 20
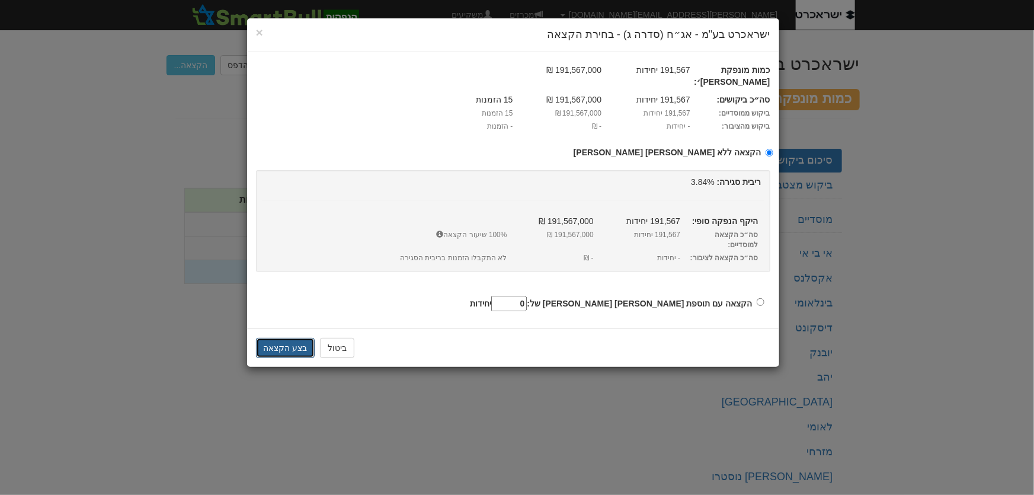
click at [266, 338] on button "בצע הקצאה" at bounding box center [285, 348] width 59 height 20
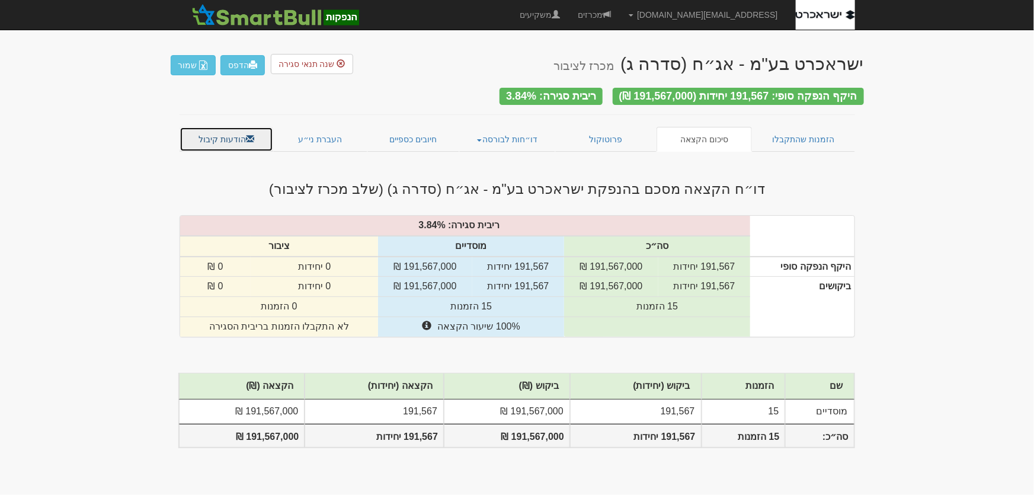
click at [216, 136] on link "הודעות קיבול" at bounding box center [227, 139] width 94 height 25
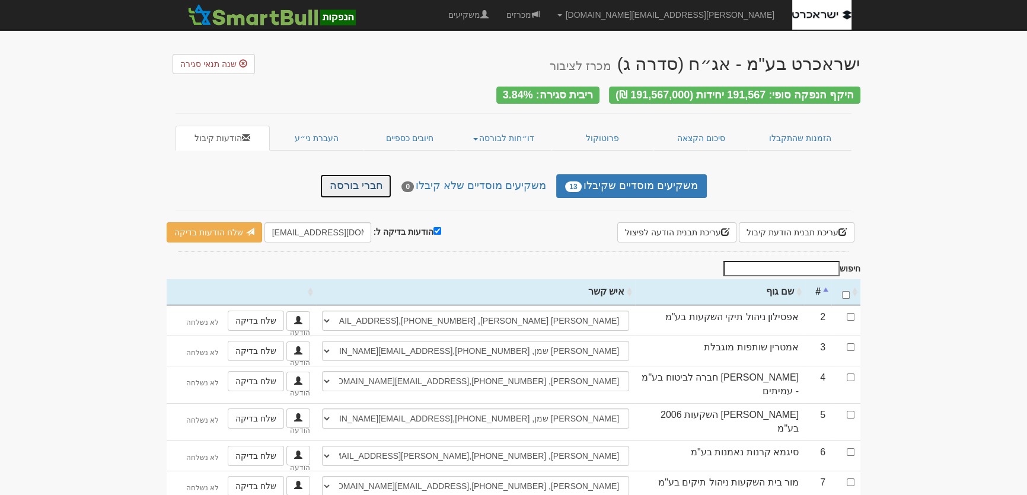
click at [370, 179] on link "חברי בורסה" at bounding box center [355, 186] width 71 height 24
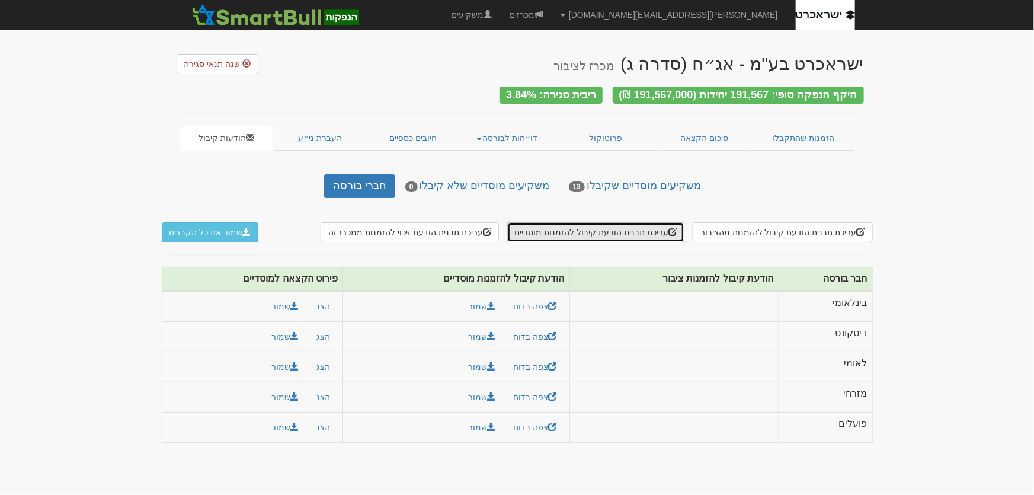
click at [640, 225] on button "עריכת תבנית הודעת קיבול להזמנות מוסדיים" at bounding box center [595, 232] width 177 height 20
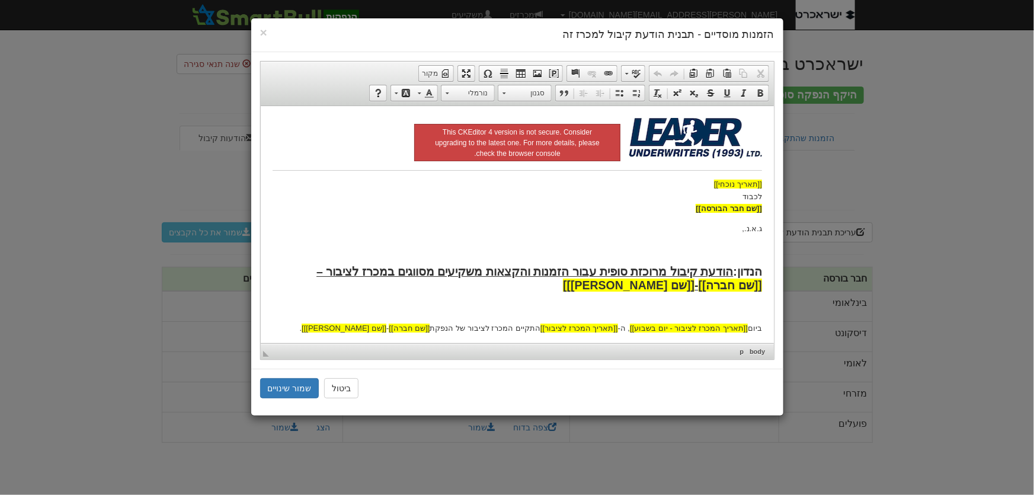
click at [607, 209] on p "[[תאריך נוכחי]] לכבוד [[שם חבר הבורסה]]" at bounding box center [517, 196] width 490 height 37
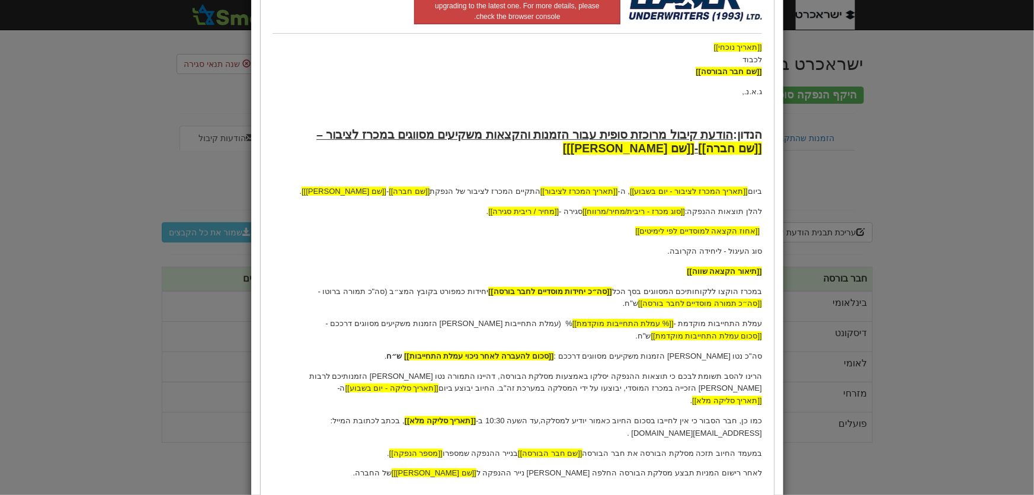
scroll to position [215, 0]
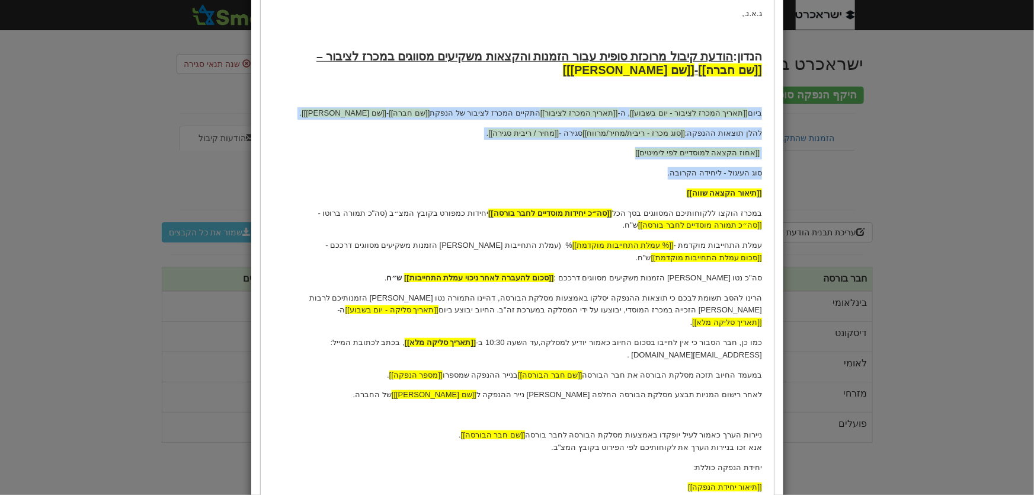
drag, startPoint x: 762, startPoint y: 112, endPoint x: 577, endPoint y: 182, distance: 197.7
click at [577, 182] on html "[[תאריך נוכחי]] לכבוד [[שם חבר הבורסה]] ג.א.נ., הנדון: הודעת קיבול מרוכזת סופית…" at bounding box center [516, 238] width 513 height 695
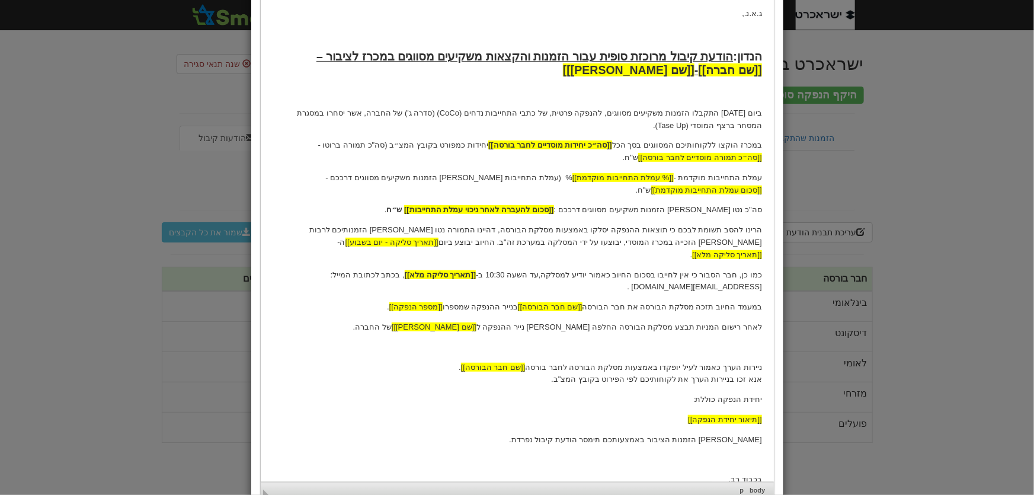
click at [763, 177] on html "[[תאריך נוכחי]] לכבוד [[שם חבר הבורסה]] ג.א.נ., הנדון: הודעת קיבול מרוכזת סופית…" at bounding box center [516, 204] width 513 height 627
drag, startPoint x: 762, startPoint y: 175, endPoint x: 280, endPoint y: 167, distance: 481.9
click at [284, 174] on html "[[תאריך נוכחי]] לכבוד [[שם חבר הבורסה]] ג.א.נ., הנדון: הודעת קיבול מרוכזת סופית…" at bounding box center [516, 204] width 513 height 627
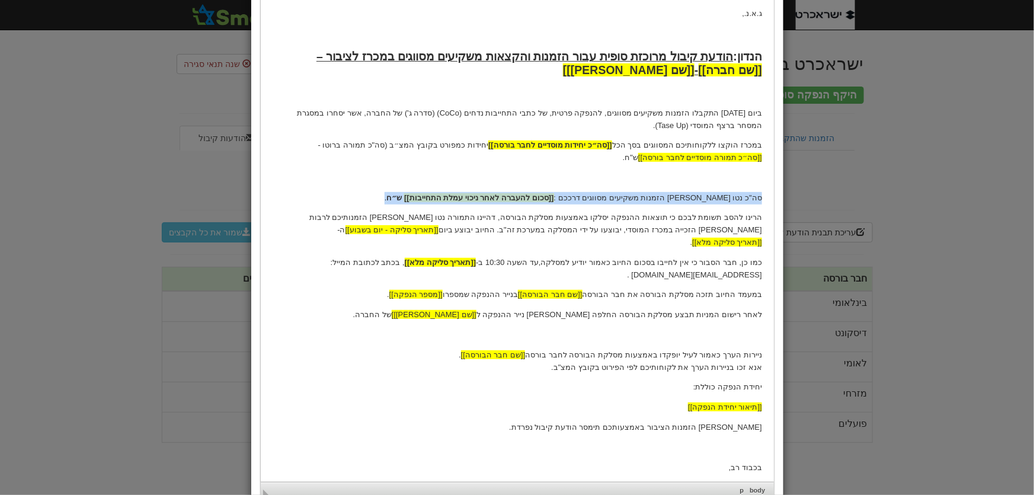
drag, startPoint x: 764, startPoint y: 199, endPoint x: 438, endPoint y: 199, distance: 326.0
click at [438, 199] on html "[[תאריך נוכחי]] לכבוד [[שם חבר הבורסה]] ג.א.נ., הנדון: הודעת קיבול מרוכזת סופית…" at bounding box center [516, 198] width 513 height 615
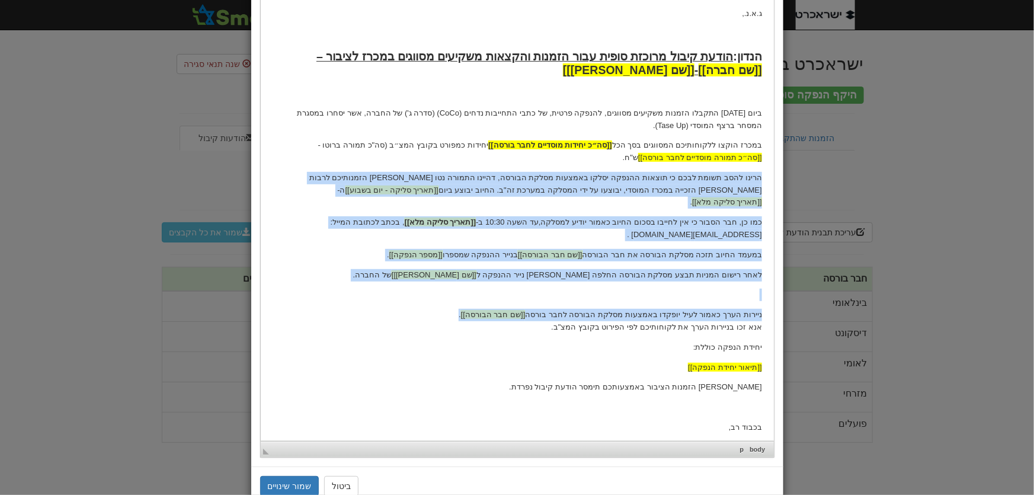
drag, startPoint x: 764, startPoint y: 174, endPoint x: 426, endPoint y: 290, distance: 357.6
click at [426, 290] on html "[[תאריך נוכחי]] לכבוד [[שם חבר הבורסה]] ג.א.נ., הנדון: הודעת קיבול מרוכזת סופית…" at bounding box center [516, 178] width 513 height 575
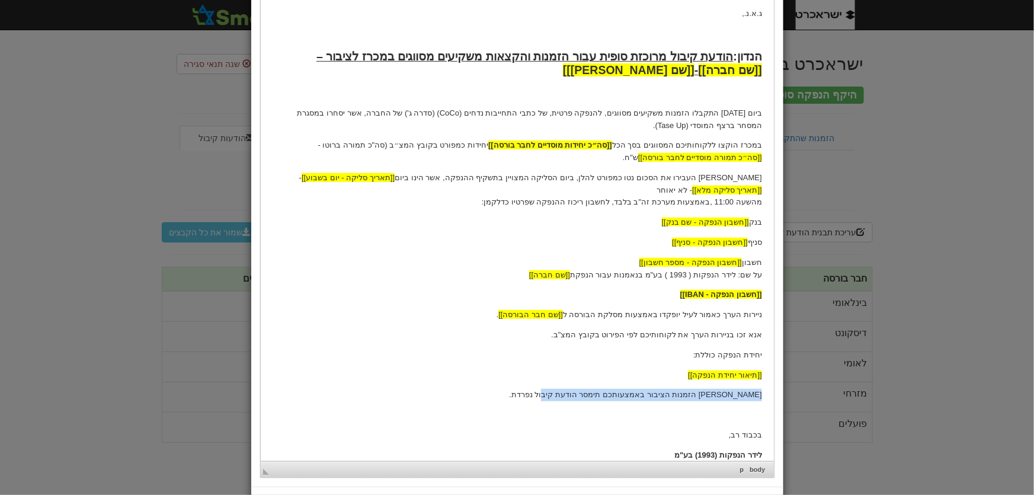
drag, startPoint x: 761, startPoint y: 383, endPoint x: 530, endPoint y: 385, distance: 230.6
click at [530, 389] on p "בגין הזמנות הציבור באמצעותכם תימסר הודעת קיבול נפרדת." at bounding box center [517, 395] width 490 height 12
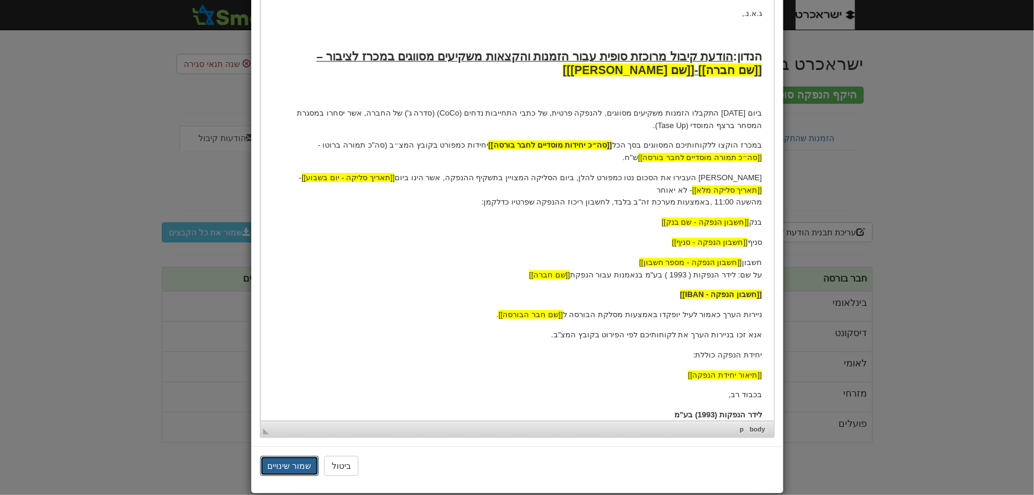
click at [299, 465] on button "שמור שינויים" at bounding box center [289, 466] width 59 height 20
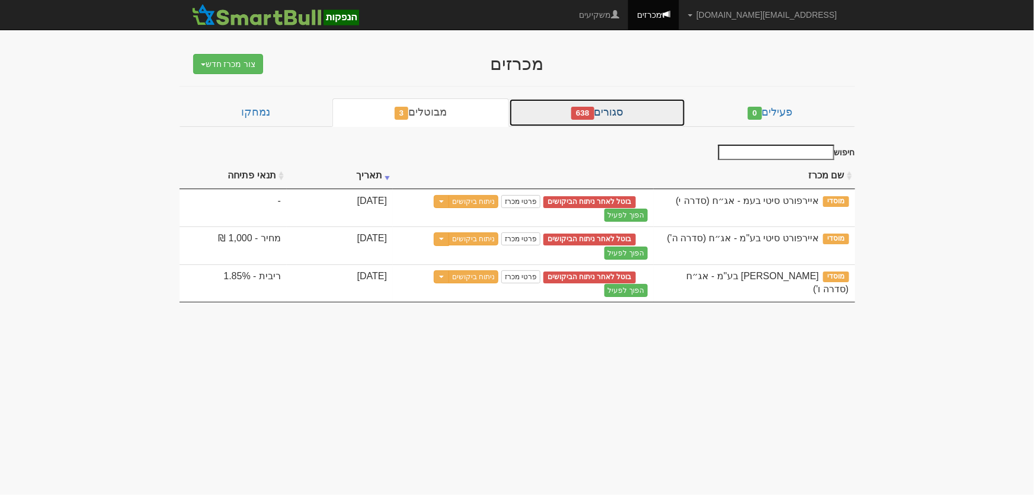
click at [606, 113] on link "סגורים 638" at bounding box center [597, 112] width 177 height 28
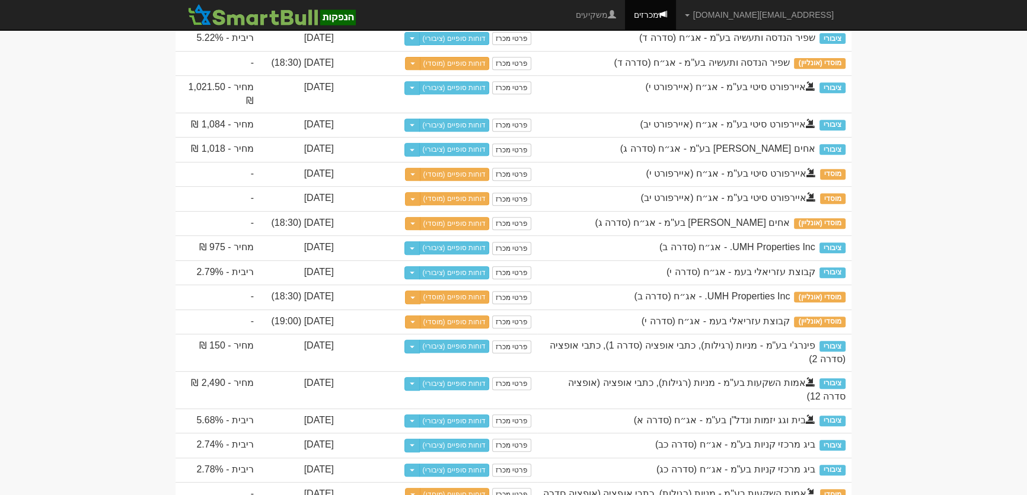
scroll to position [916, 0]
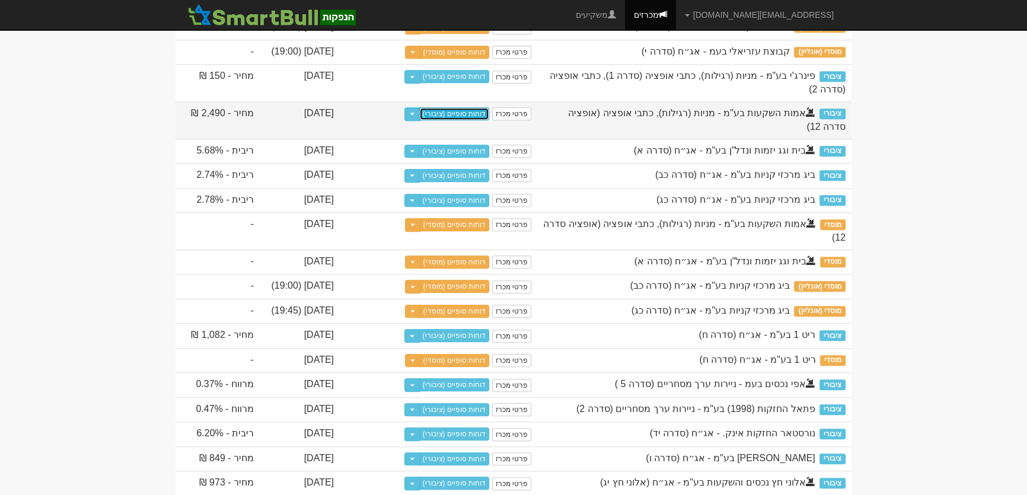
click at [458, 120] on link "דוחות סופיים (ציבורי)" at bounding box center [454, 113] width 71 height 13
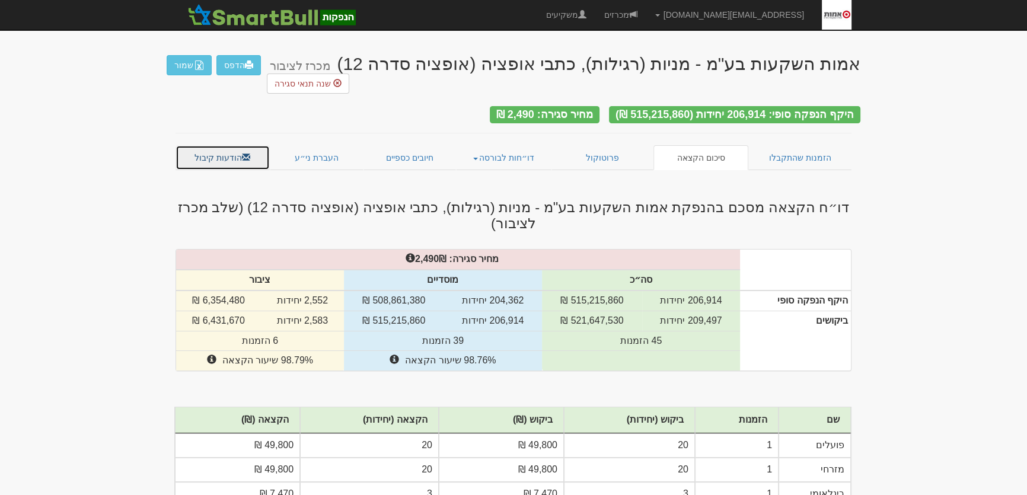
click at [200, 145] on link "הודעות קיבול" at bounding box center [222, 157] width 94 height 25
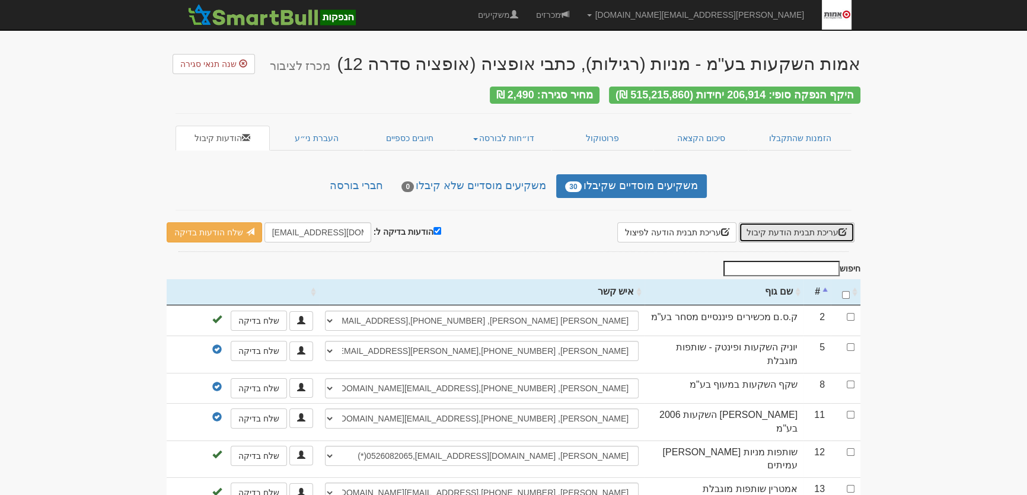
click at [794, 229] on button "עריכת תבנית הודעת קיבול" at bounding box center [796, 232] width 116 height 20
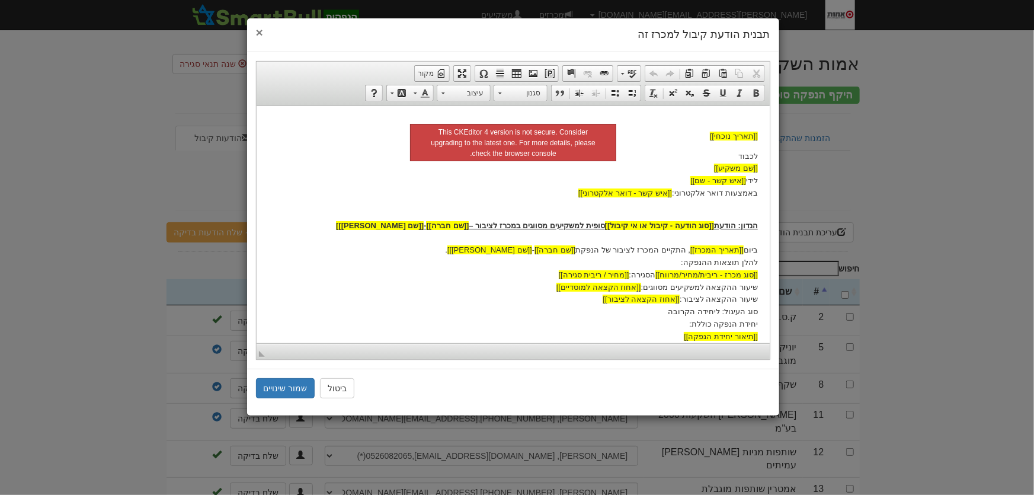
click at [260, 30] on span "×" at bounding box center [259, 32] width 7 height 14
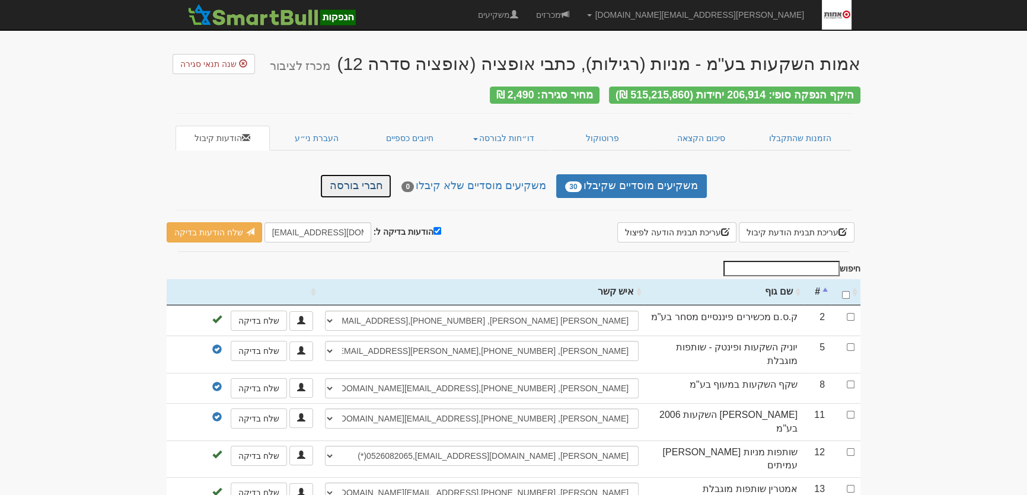
click at [363, 177] on link "חברי בורסה" at bounding box center [355, 186] width 71 height 24
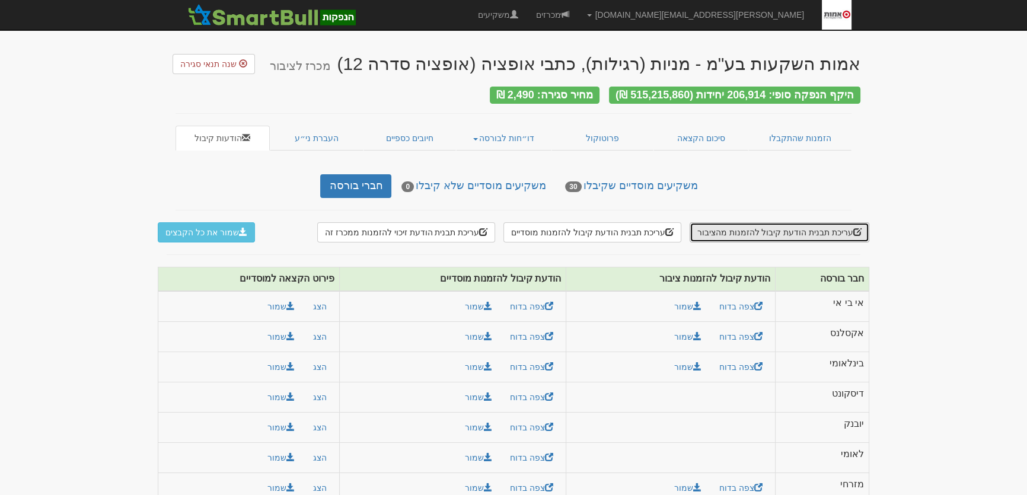
click at [801, 229] on button "עריכת תבנית הודעת קיבול להזמנות מהציבור" at bounding box center [779, 232] width 180 height 20
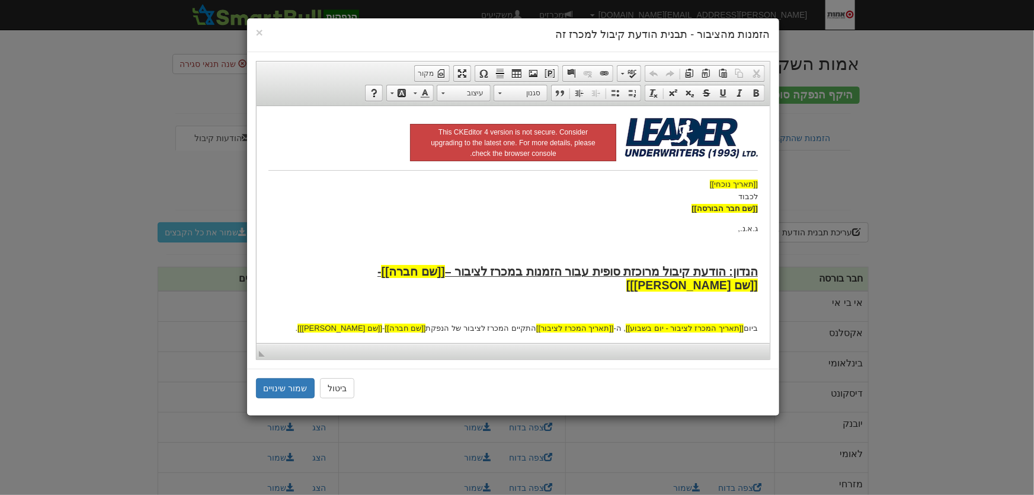
click at [601, 201] on p "[[תאריך נוכחי]] לכבוד [[שם חבר הבורסה]]" at bounding box center [513, 196] width 490 height 37
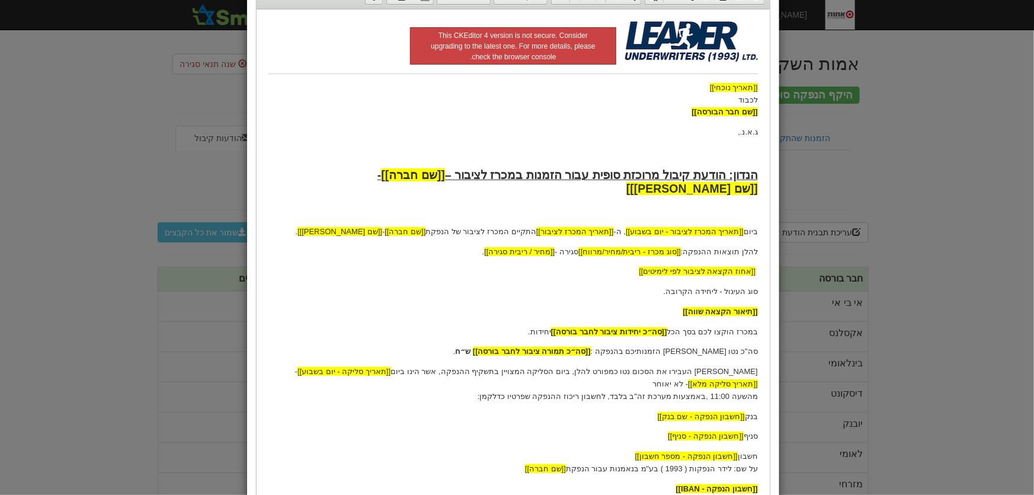
scroll to position [314, 0]
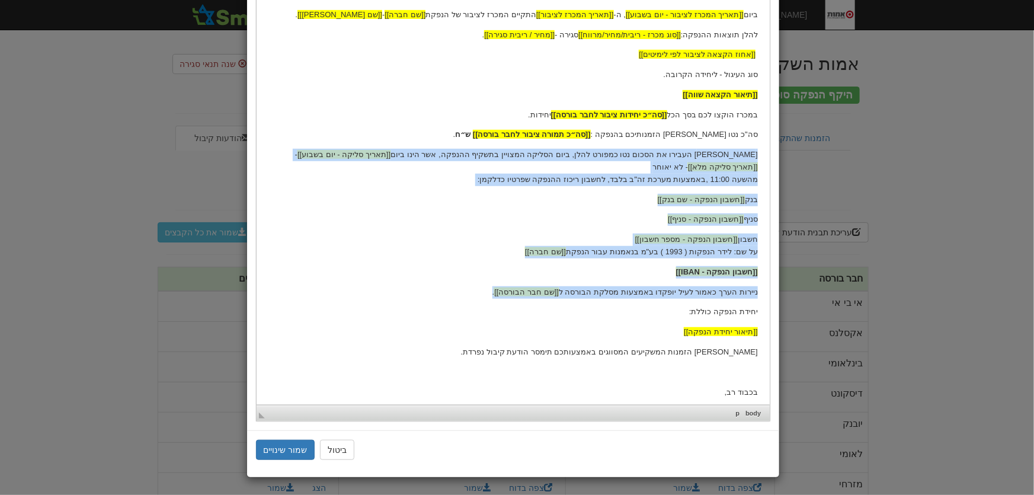
drag, startPoint x: 757, startPoint y: 140, endPoint x: 504, endPoint y: 268, distance: 283.6
click at [504, 268] on body "[[תאריך נוכחי]] לכבוד [[שם חבר הבורסה]] ג.א.נ., הנדון: הודעת קיבול מרוכזת סופית…" at bounding box center [513, 111] width 490 height 614
copy body "אנא העבירו את הסכום נטו כמפורט להלן, ביום הסליקה המצויין בתשקיף ההנפקה, אשר הינ…"
click at [754, 149] on p "אנא העבירו את הסכום נטו כמפורט להלן, ביום הסליקה המצויין בתשקיף ההנפקה, אשר הינ…" at bounding box center [513, 167] width 490 height 37
drag, startPoint x: 759, startPoint y: 140, endPoint x: 603, endPoint y: 299, distance: 222.5
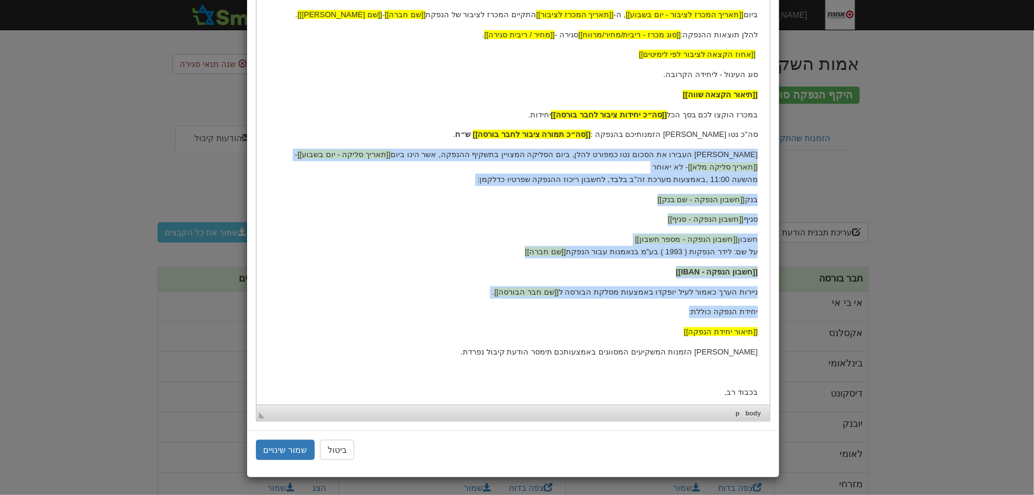
click at [603, 299] on html "[[תאריך נוכחי]] לכבוד [[שם חבר הבורסה]] ג.א.נ., הנדון: הודעת קיבול מרוכזת סופית…" at bounding box center [512, 112] width 513 height 638
copy body "אנא העבירו את הסכום נטו כמפורט להלן, ביום הסליקה המצויין בתשקיף ההנפקה, אשר הינ…"
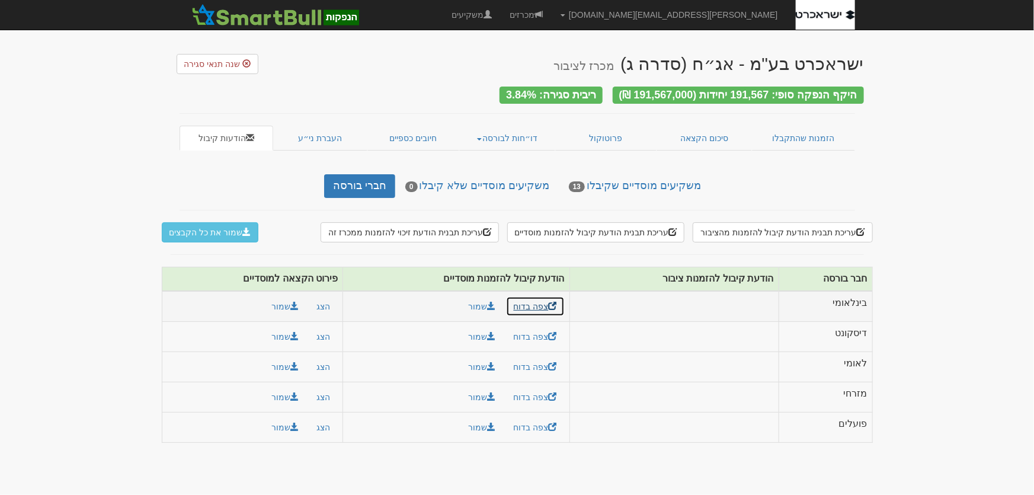
click at [524, 302] on link "צפה בדוח" at bounding box center [535, 306] width 59 height 20
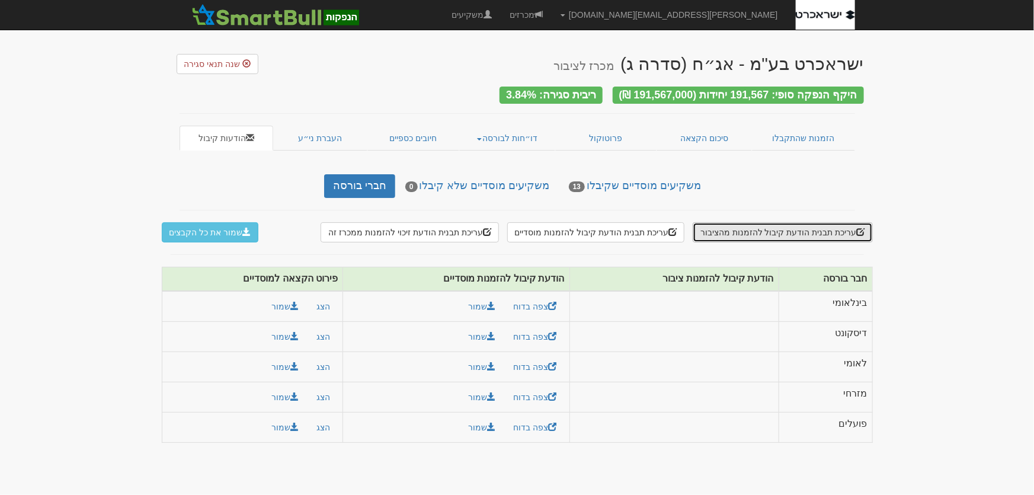
click at [759, 229] on button "עריכת תבנית הודעת קיבול להזמנות מהציבור" at bounding box center [783, 232] width 180 height 20
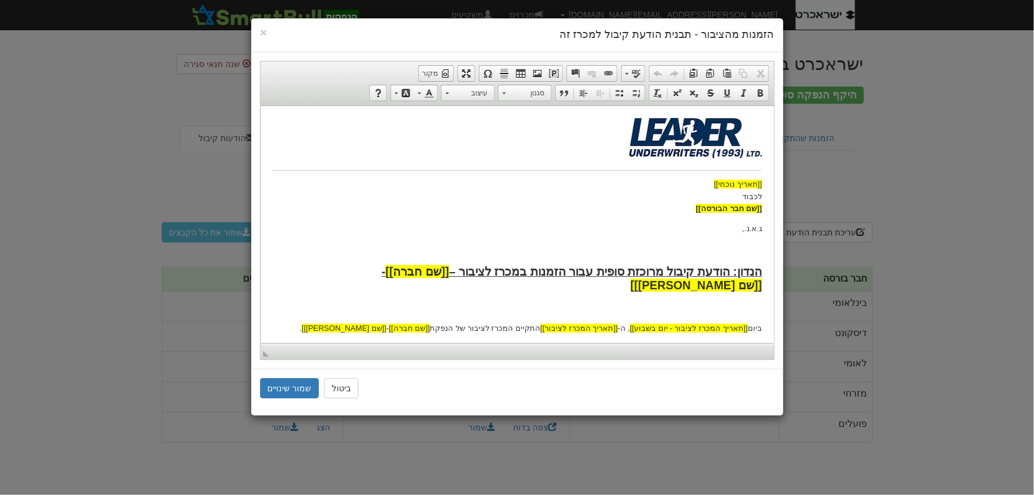
click at [580, 241] on body "[[תאריך נוכחי]] לכבוד [[שם חבר הבורסה]] ג.א.נ., הנדון: הודעת קיבול מרוכזת סופית…" at bounding box center [517, 424] width 490 height 614
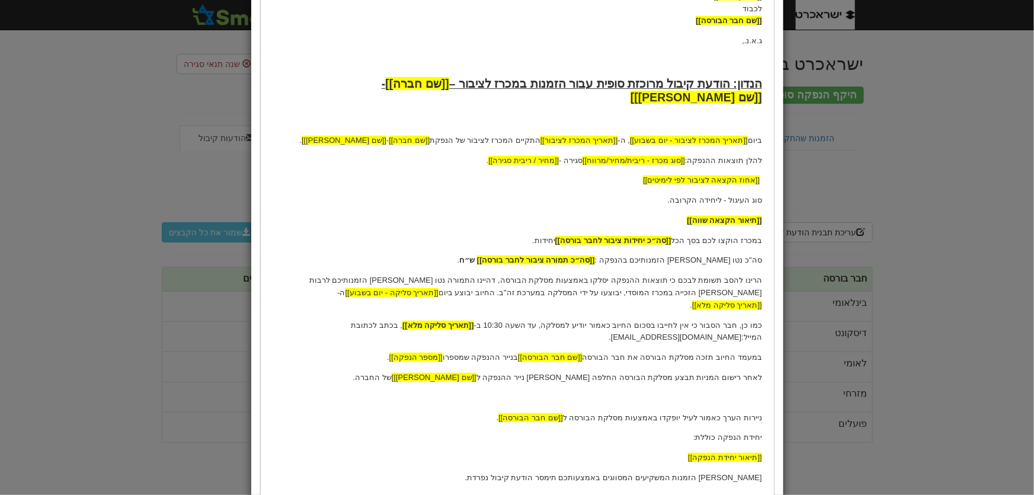
scroll to position [53, 0]
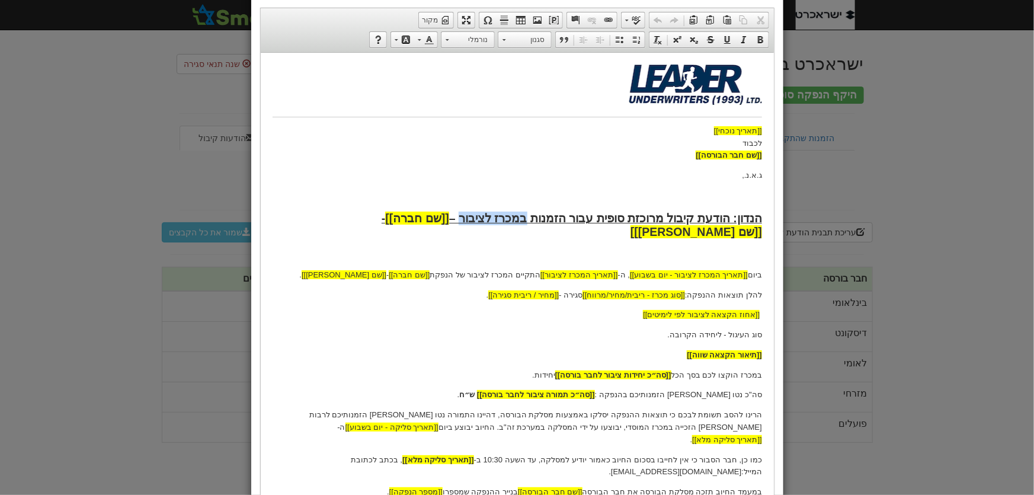
drag, startPoint x: 535, startPoint y: 218, endPoint x: 1050, endPoint y: 83, distance: 532.9
click at [473, 219] on strong "הנדון: הודעת קיבול מרוכזת סופית עבור הזמנות במכרז לציבור – [[שם חברה]] - [[שם נ…" at bounding box center [571, 224] width 380 height 27
click at [457, 218] on strong "הנדון: הודעת קיבול מרוכזת סופית עבור הזמנות בהנפקה פרטית – [[שם חברה]] - [[שם נ…" at bounding box center [566, 224] width 389 height 27
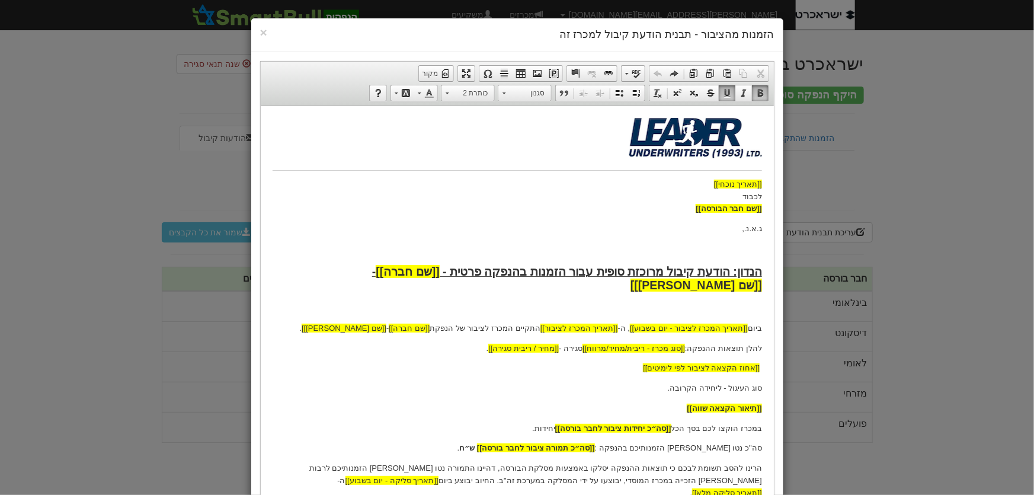
scroll to position [161, 0]
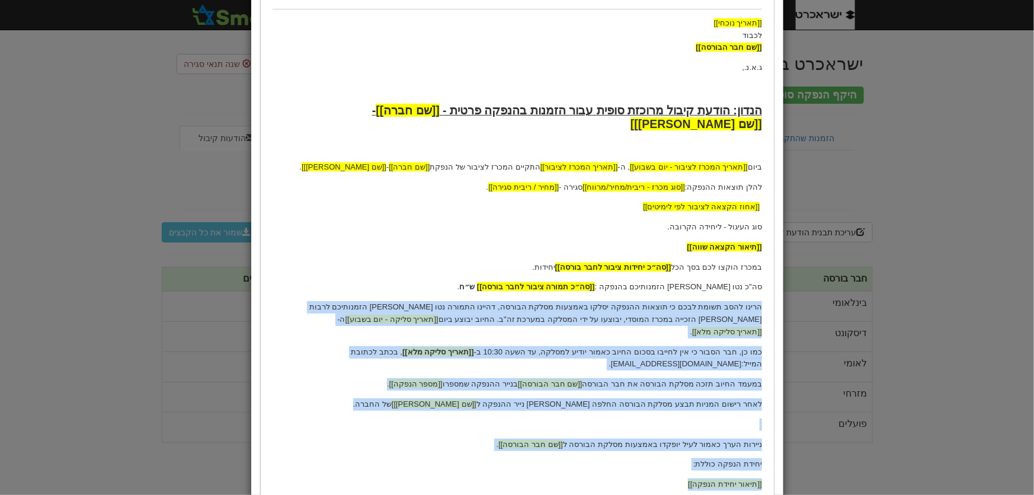
drag, startPoint x: 763, startPoint y: 293, endPoint x: 468, endPoint y: 460, distance: 338.9
click at [468, 460] on html "[[תאריך נוכחי]] לכבוד [[שם חבר הבורסה]] ג.א.נ., הנדון: הודעת קיבול מרוכזת סופית…" at bounding box center [516, 264] width 513 height 638
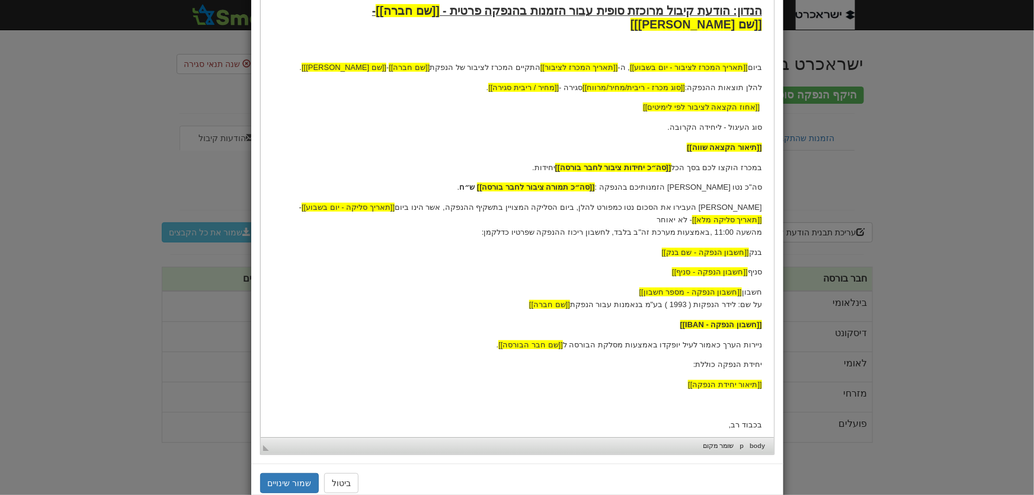
scroll to position [269, 0]
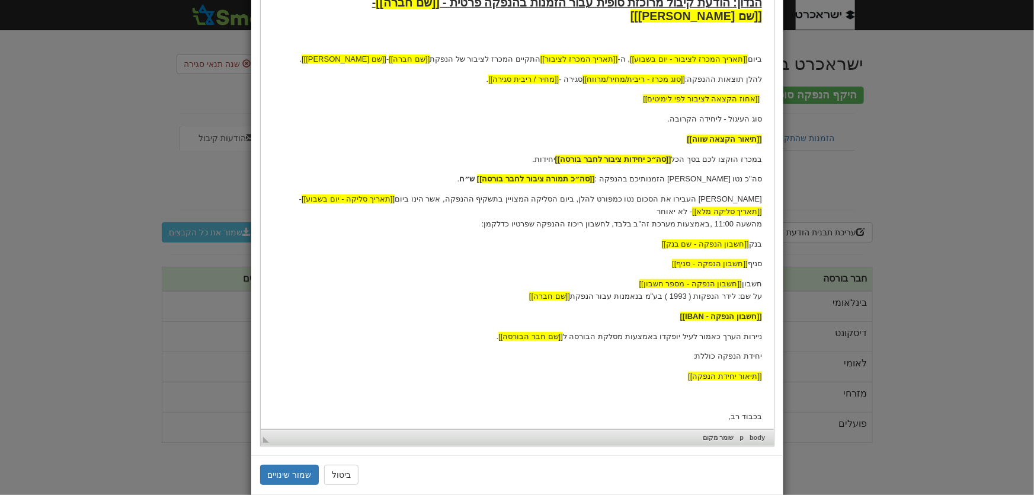
click at [762, 367] on html "[[תאריך נוכחי]] לכבוד [[שם חבר הבורסה]] ג.א.נ., הנדון: הודעת קיבול מרוכזת סופית…" at bounding box center [516, 146] width 513 height 618
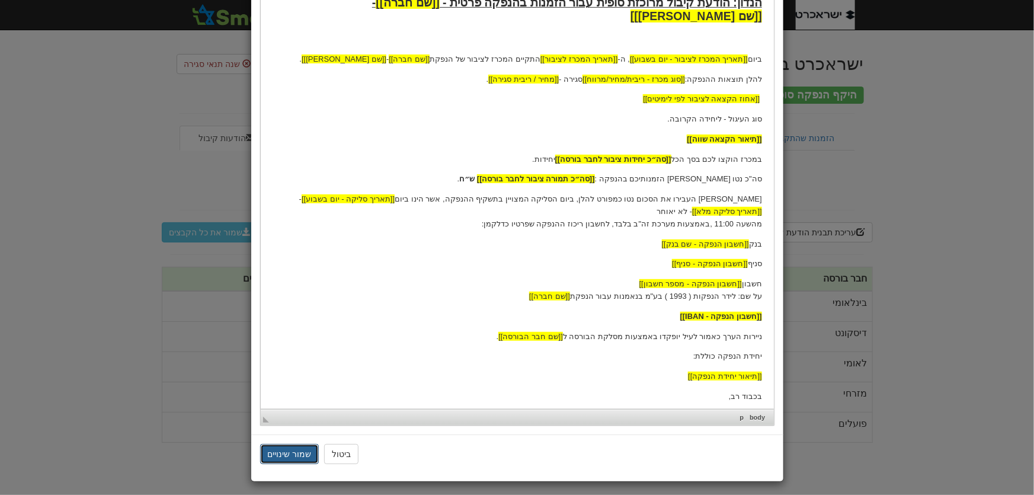
click at [289, 459] on button "שמור שינויים" at bounding box center [289, 454] width 59 height 20
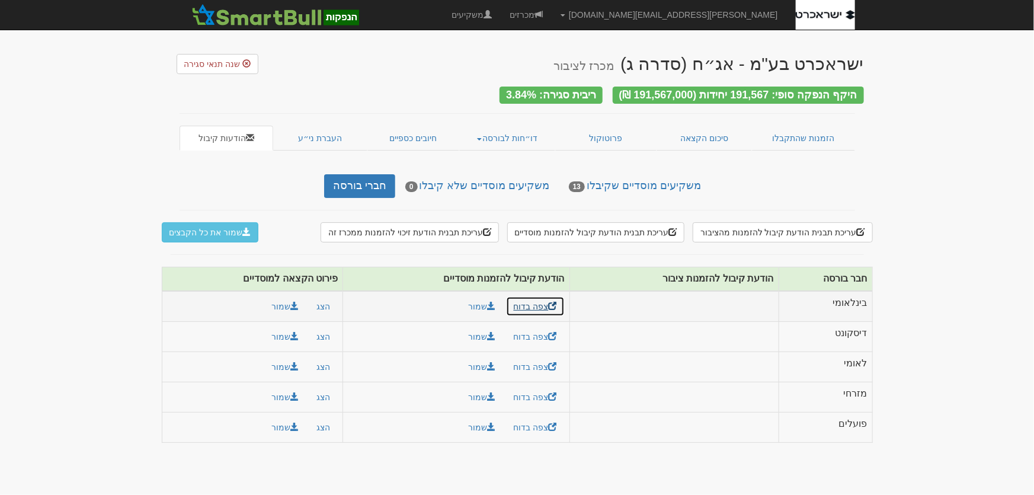
click at [530, 303] on link "צפה בדוח" at bounding box center [535, 306] width 59 height 20
click at [552, 17] on link "מכרזים" at bounding box center [526, 15] width 51 height 30
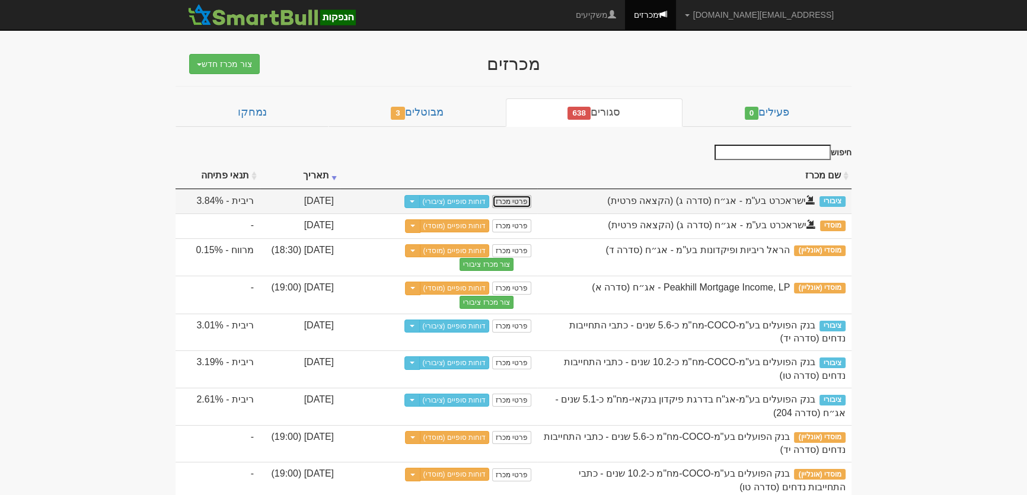
click at [505, 202] on link "פרטי מכרז" at bounding box center [511, 201] width 39 height 13
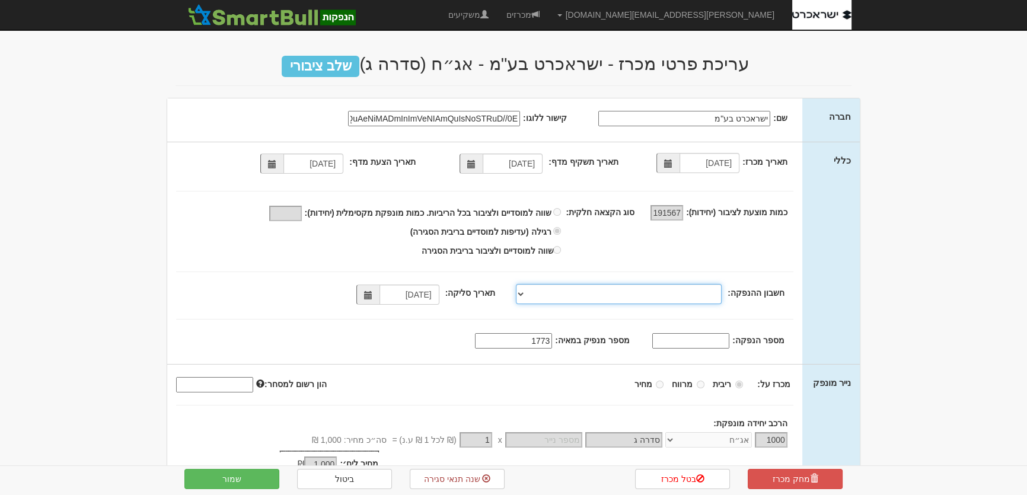
click at [523, 292] on select "[PERSON_NAME], 461, 314386, [FINANCIAL_ID] [PERSON_NAME], 461, 118887, [FINANCI…" at bounding box center [619, 294] width 206 height 20
select select "[PERSON_NAME][STREET_ADDRESS], [FINANCIAL_ID]"
click at [519, 284] on select "[PERSON_NAME], 461, 314386, [FINANCIAL_ID] [PERSON_NAME], 461, 118887, [FINANCI…" at bounding box center [619, 294] width 206 height 20
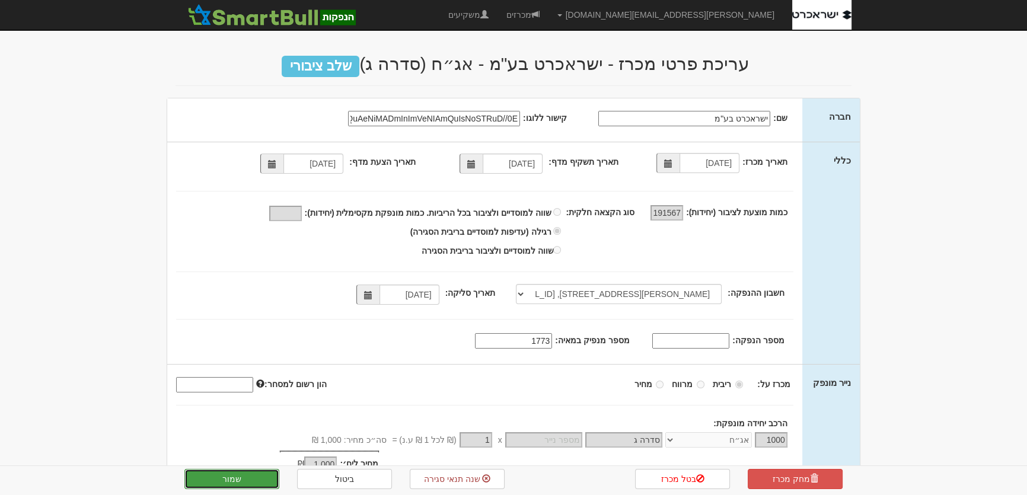
click at [222, 478] on button "שמור" at bounding box center [231, 479] width 95 height 20
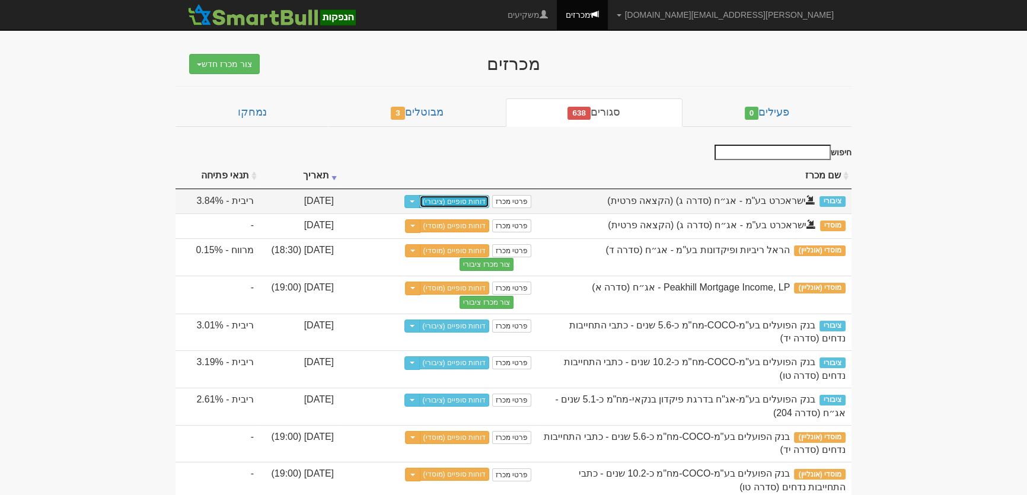
click at [477, 207] on link "דוחות סופיים (ציבורי)" at bounding box center [454, 201] width 71 height 13
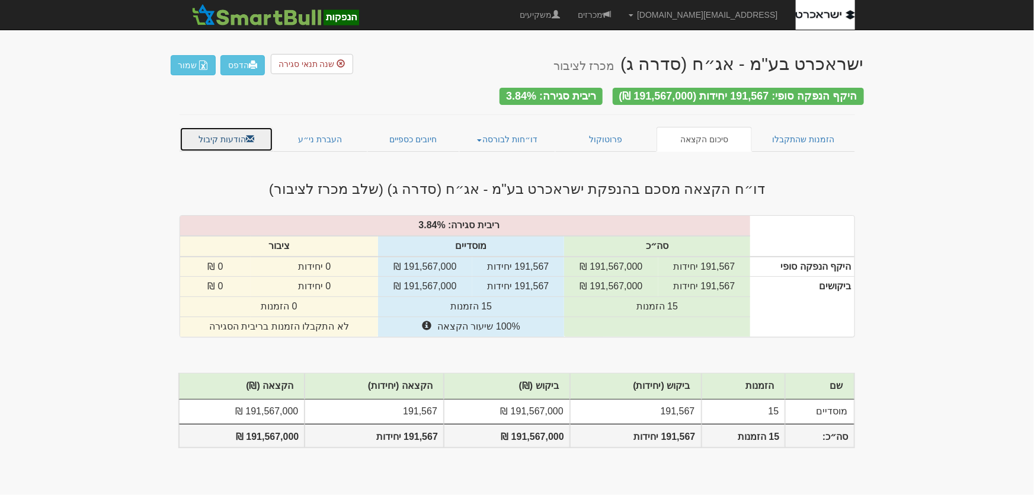
click at [216, 136] on link "הודעות קיבול" at bounding box center [227, 139] width 94 height 25
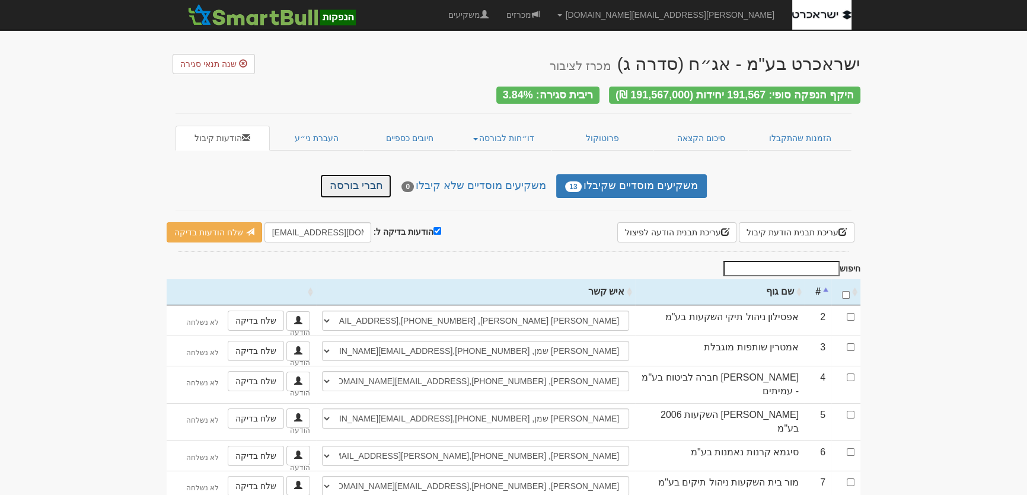
click at [364, 184] on link "חברי בורסה" at bounding box center [355, 186] width 71 height 24
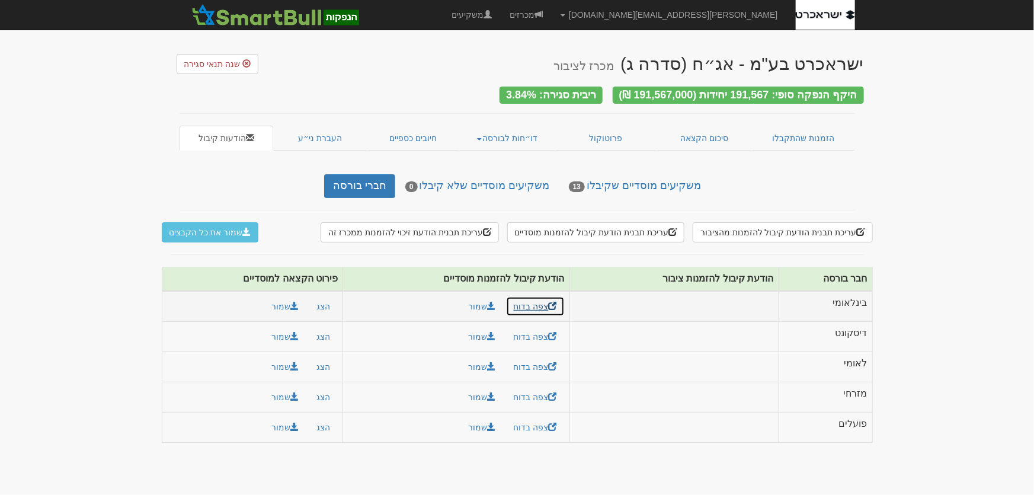
click at [531, 305] on link "צפה בדוח" at bounding box center [535, 306] width 59 height 20
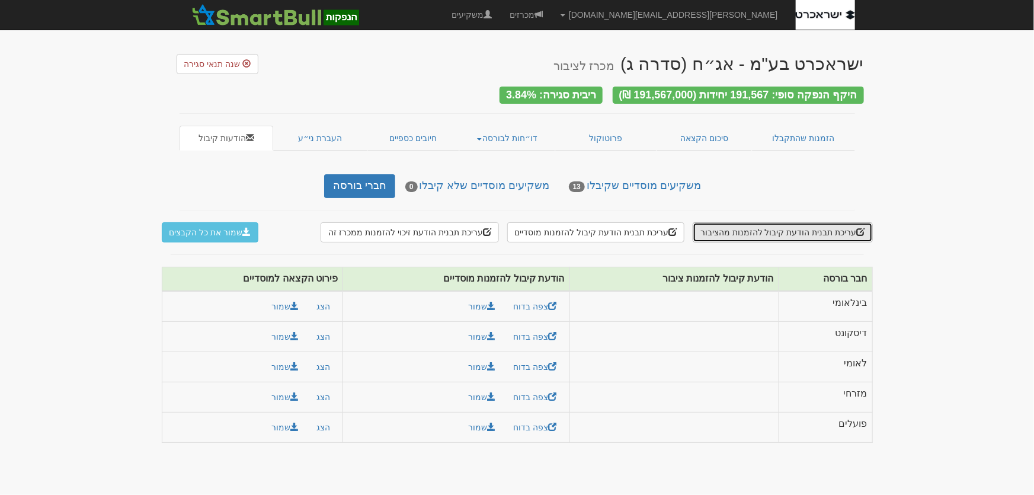
click at [804, 222] on button "עריכת תבנית הודעת קיבול להזמנות מהציבור" at bounding box center [783, 232] width 180 height 20
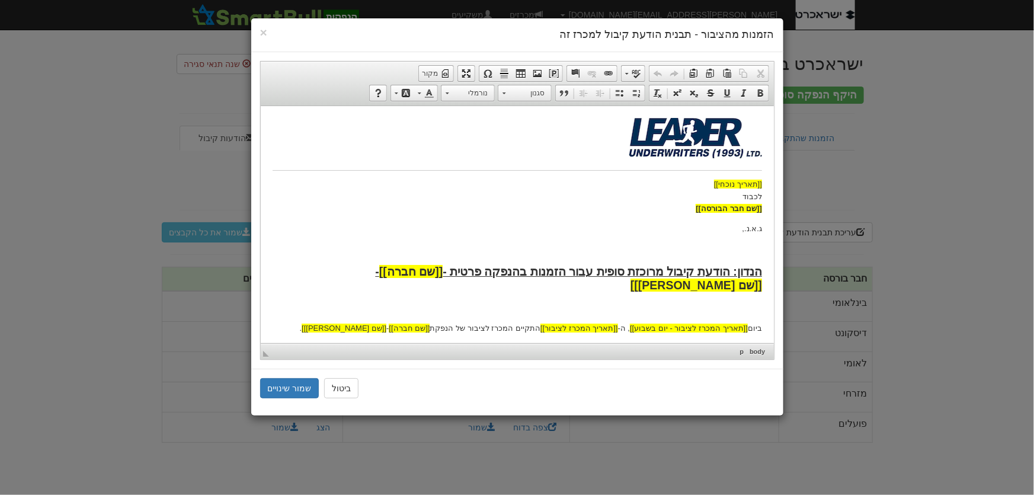
click at [689, 302] on body "[[תאריך נוכחי]] לכבוד [[שם חבר הבורסה]] ג.א.נ., הנדון: הודעת קיבול מרוכזת סופית…" at bounding box center [517, 404] width 490 height 574
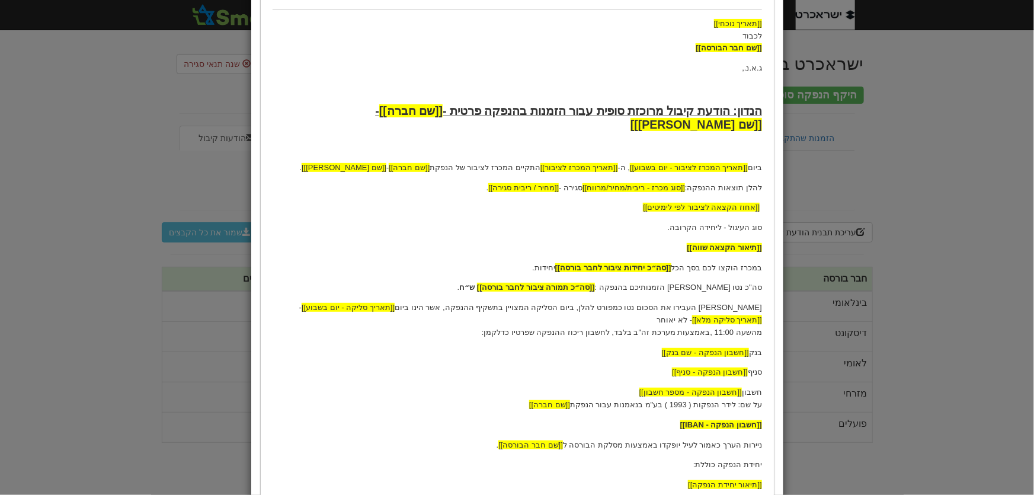
scroll to position [161, 0]
drag, startPoint x: 744, startPoint y: 274, endPoint x: 733, endPoint y: 274, distance: 11.3
click at [733, 281] on p "סה"כ נטו בגין הזמנותיכם בהנפקה : [[סה״כ תמורה ציבור לחבר בורסה]] ש״ח ." at bounding box center [517, 287] width 490 height 12
click at [101, 290] on div "× הזמנות מהציבור - תבנית הודעת קיבול למכרז זה עורך טקסט עשיר, template_body סרג…" at bounding box center [517, 247] width 1034 height 495
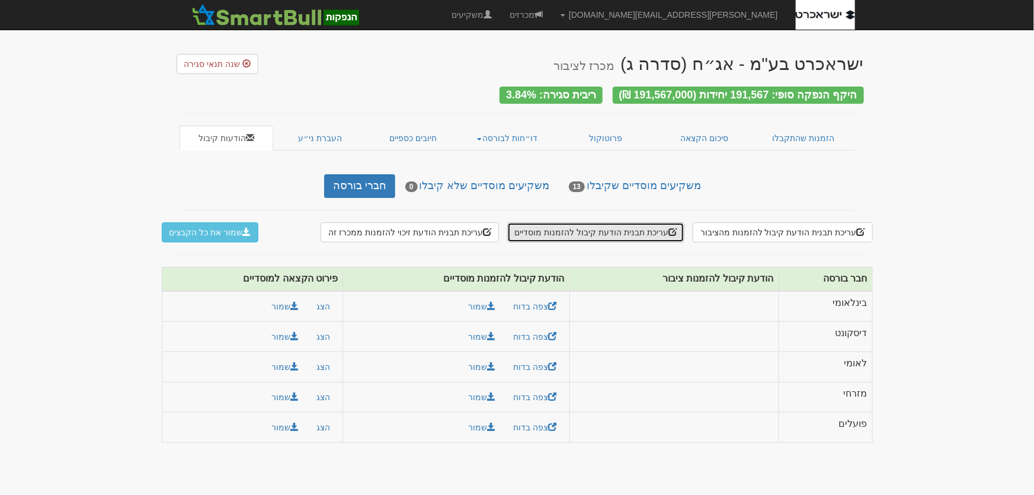
click at [595, 231] on button "עריכת תבנית הודעת קיבול להזמנות מוסדיים" at bounding box center [595, 232] width 177 height 20
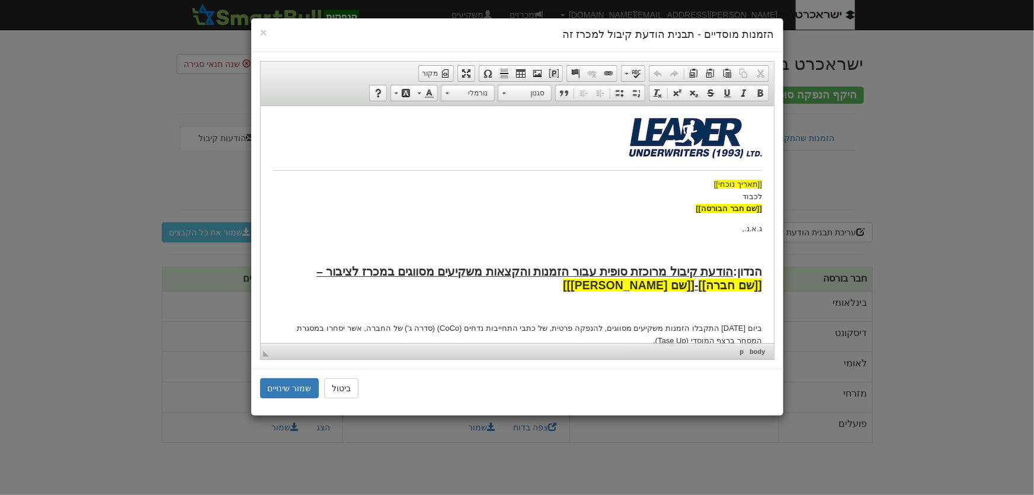
click at [694, 232] on p "ג.א.נ.," at bounding box center [517, 228] width 490 height 12
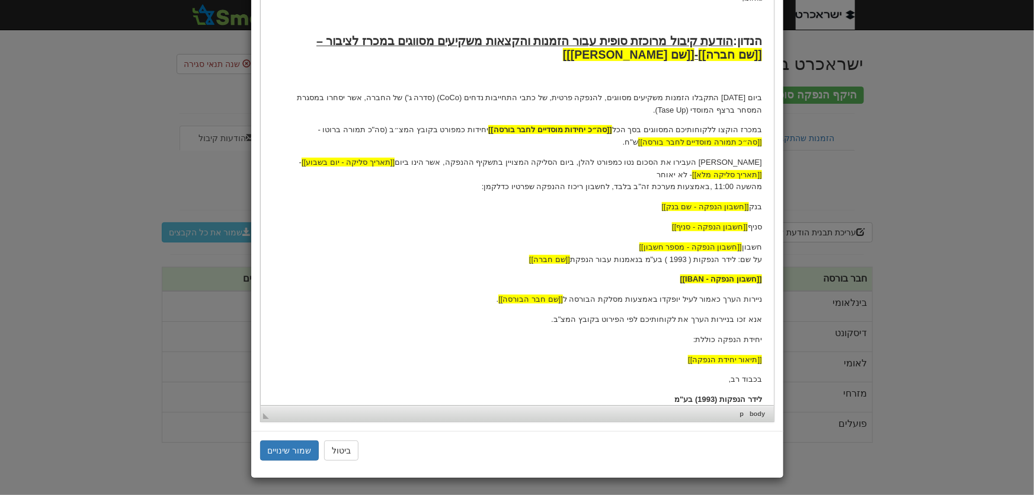
scroll to position [231, 0]
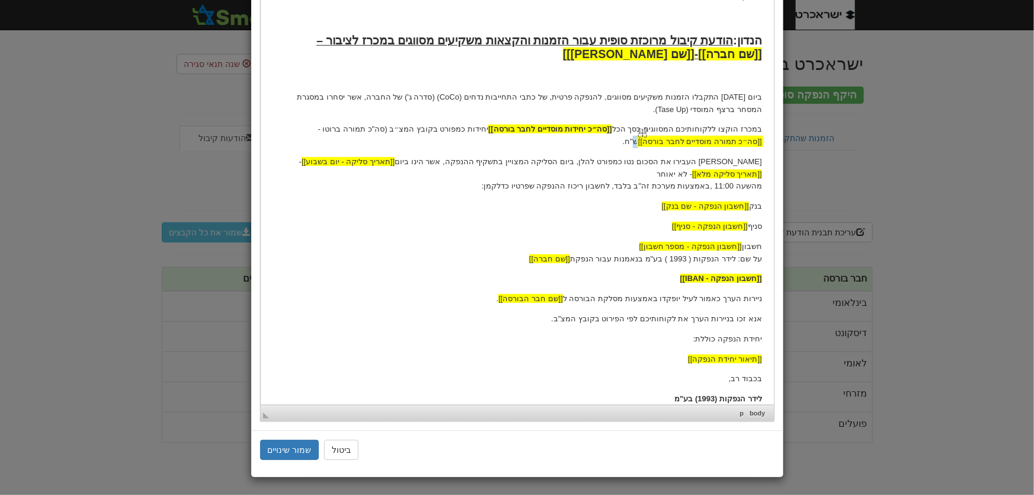
drag, startPoint x: 648, startPoint y: 142, endPoint x: 757, endPoint y: 142, distance: 108.5
click at [757, 142] on p "במכרז הוקצו ללקוחותיכם המסווגים בסך הכל [[סה״כ יחידות מוסדיים לחבר בורסה]] יחיד…" at bounding box center [517, 135] width 490 height 25
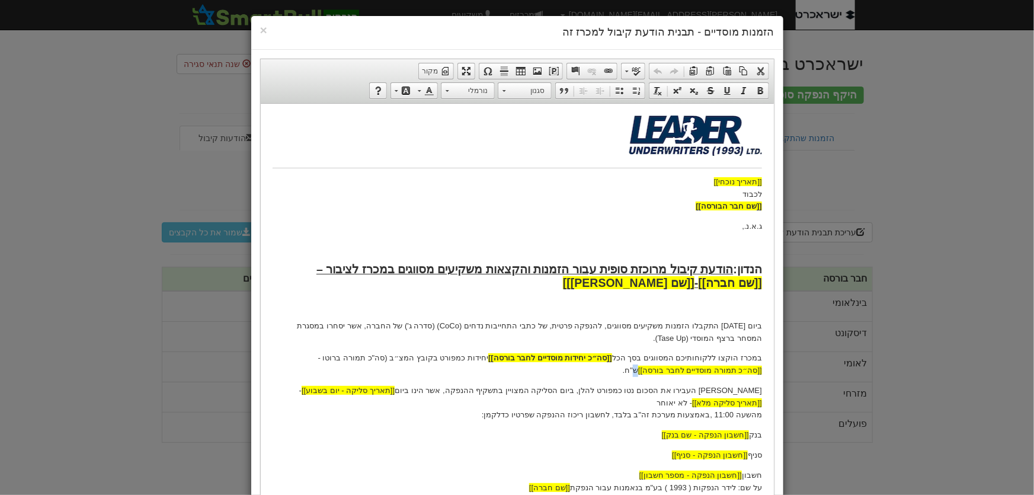
scroll to position [0, 0]
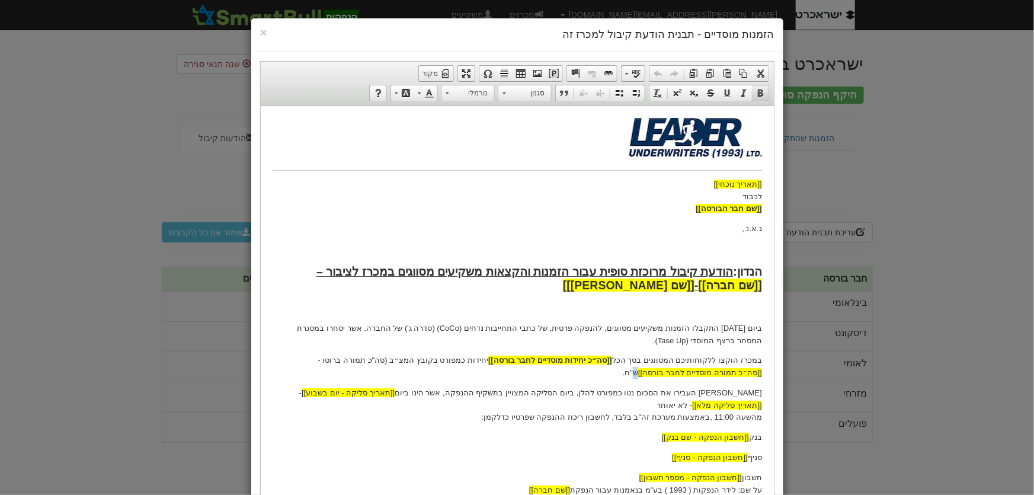
click at [765, 91] on span at bounding box center [760, 92] width 9 height 9
drag, startPoint x: 766, startPoint y: 369, endPoint x: 631, endPoint y: 369, distance: 134.5
click at [631, 369] on html "[[תאריך נוכחי]] לכבוד [[שם חבר הבורסה]] ג.א.נ., הנדון: הודעת קיבול מרוכזת סופית…" at bounding box center [516, 376] width 513 height 542
click at [765, 93] on span at bounding box center [760, 92] width 9 height 9
click at [377, 360] on p "במכרז הוקצו ללקוחותיכם המסווגים בסך הכל [[סה״כ יחידות מוסדיים לחבר בורסה]] יחיד…" at bounding box center [517, 366] width 490 height 25
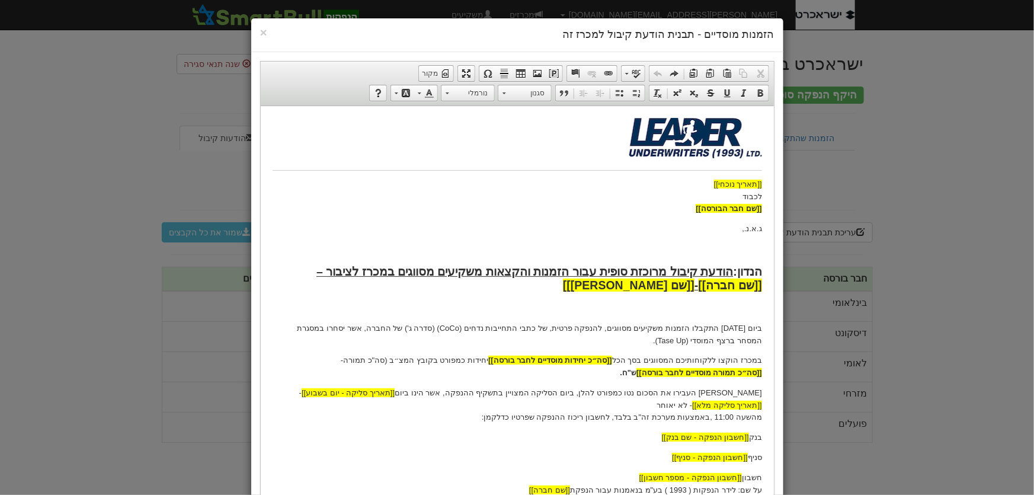
scroll to position [161, 0]
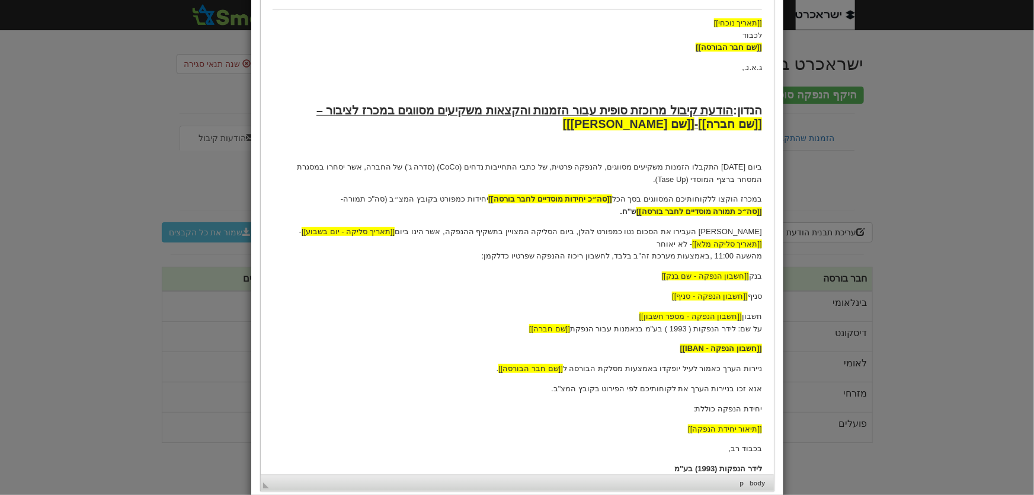
click at [691, 232] on p "אנא העבירו את הסכום נטו כמפורט להלן, ביום הסליקה המצויין בתשקיף ההנפקה, אשר הינ…" at bounding box center [517, 244] width 490 height 37
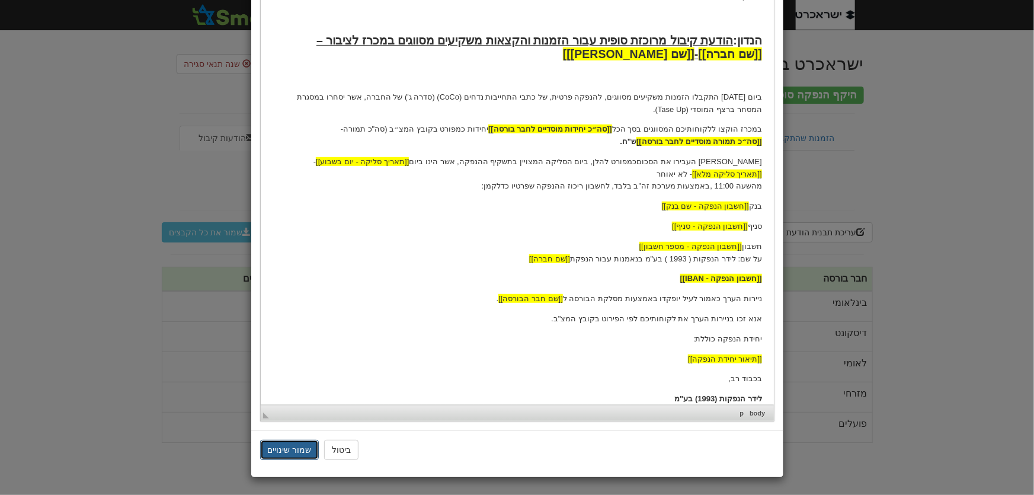
click at [282, 456] on button "שמור שינויים" at bounding box center [289, 450] width 59 height 20
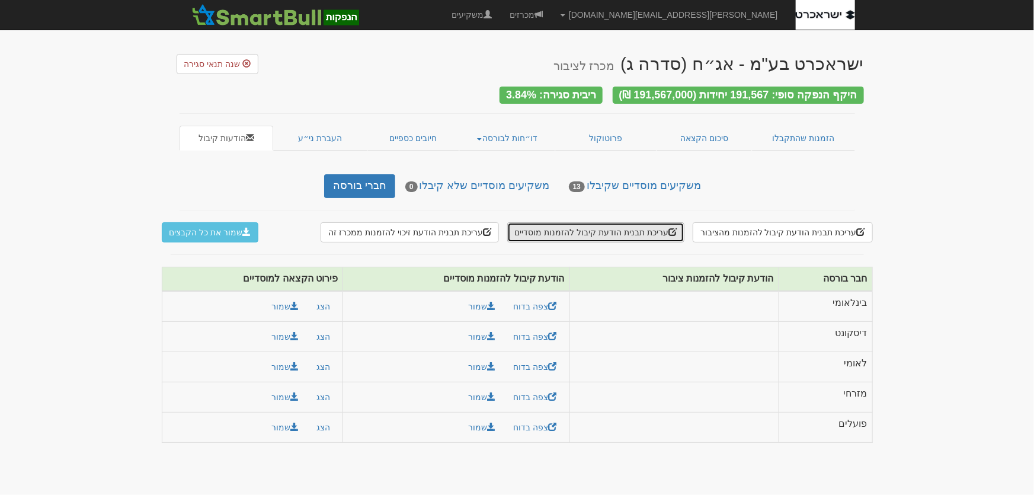
click at [610, 229] on button "עריכת תבנית הודעת קיבול להזמנות מוסדיים" at bounding box center [595, 232] width 177 height 20
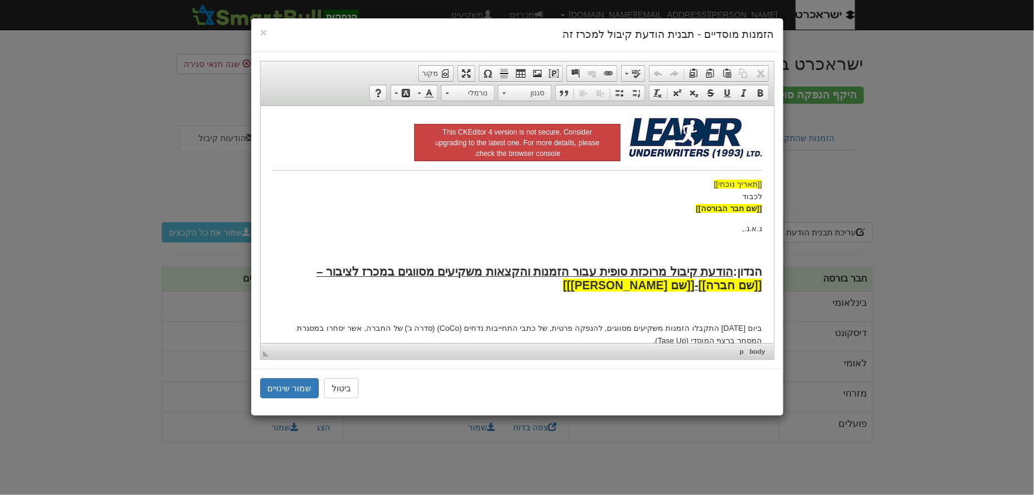
click at [595, 311] on p at bounding box center [517, 308] width 490 height 12
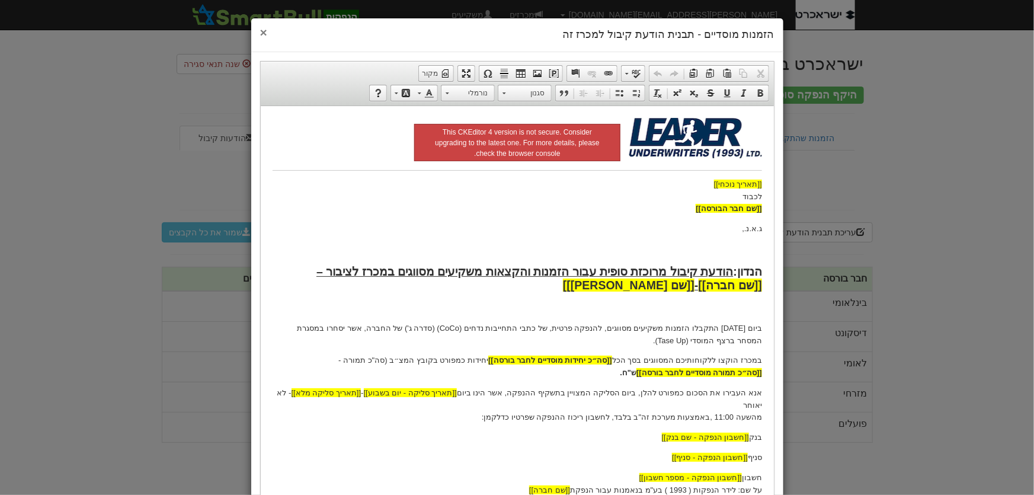
click at [267, 33] on span "×" at bounding box center [263, 32] width 7 height 14
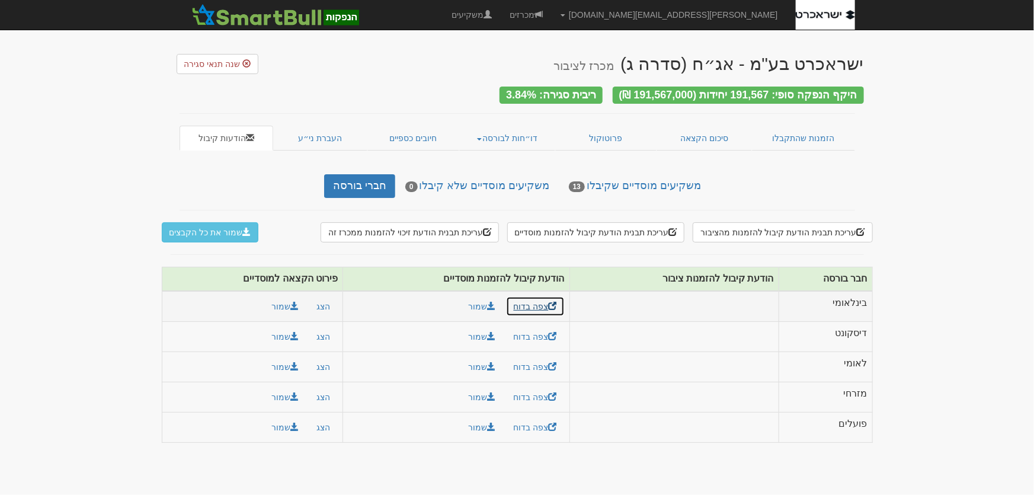
click at [526, 300] on link "צפה בדוח" at bounding box center [535, 306] width 59 height 20
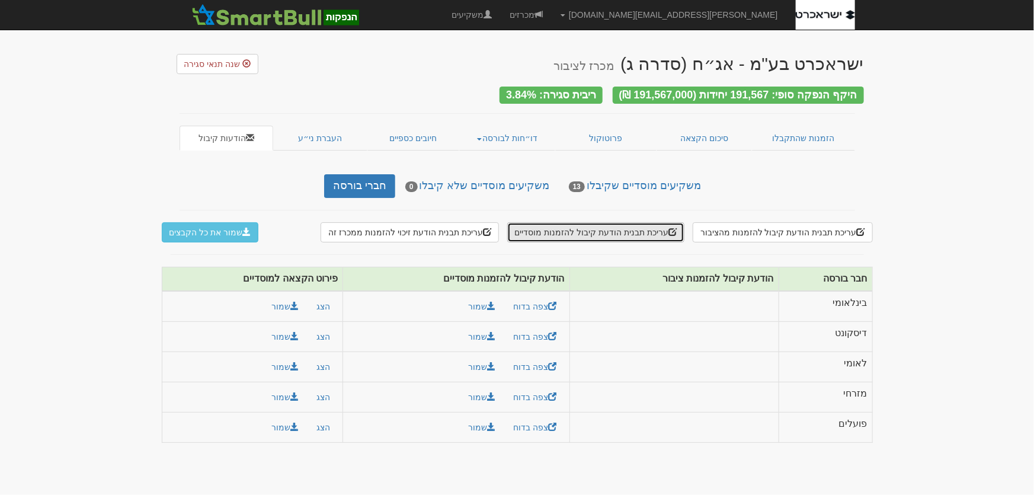
click at [603, 225] on button "עריכת תבנית הודעת קיבול להזמנות מוסדיים" at bounding box center [595, 232] width 177 height 20
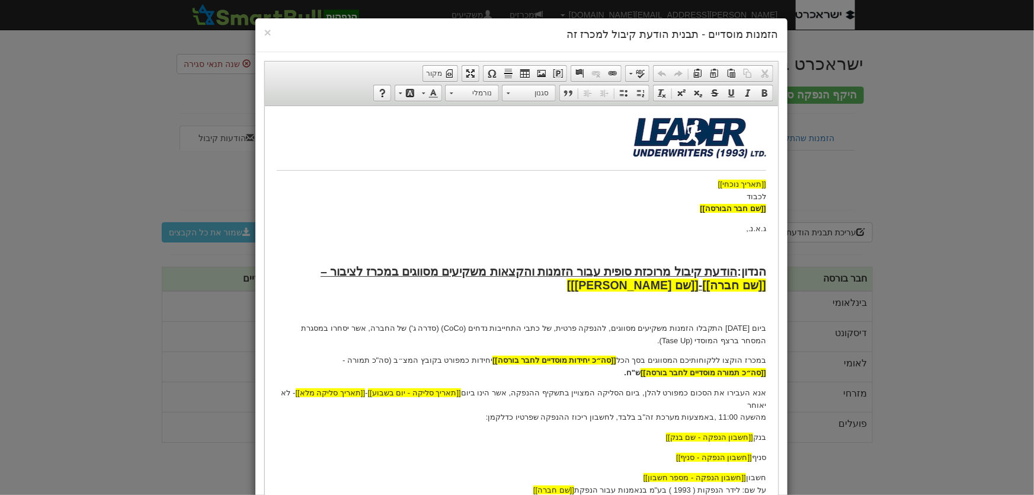
drag, startPoint x: 407, startPoint y: 270, endPoint x: 505, endPoint y: 143, distance: 160.2
click at [407, 270] on strong "הודעת קיבול מרוכזת סופית עבור הזמנות והקצאות משקיעים מסווגים במכרז לציבור – [[ש…" at bounding box center [543, 277] width 446 height 27
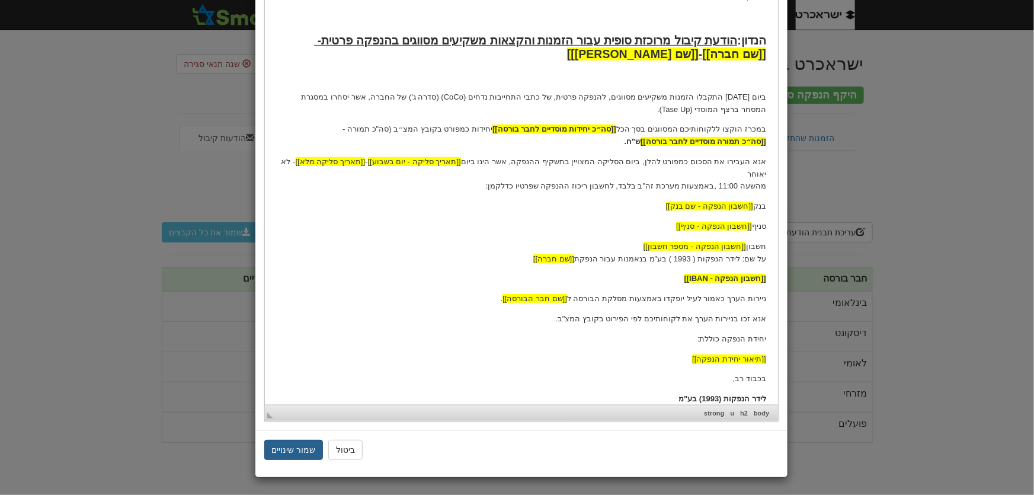
click at [299, 456] on button "שמור שינויים" at bounding box center [293, 450] width 59 height 20
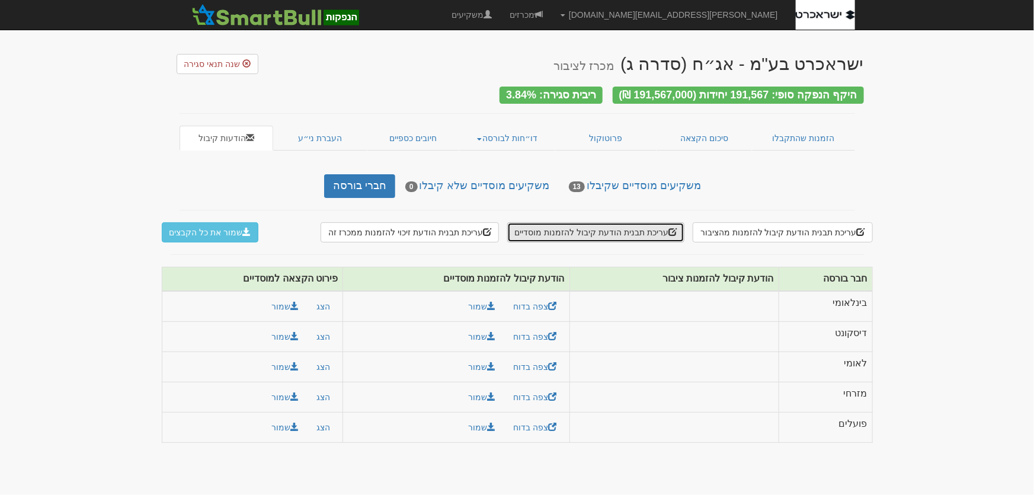
click at [626, 227] on button "עריכת תבנית הודעת קיבול להזמנות מוסדיים" at bounding box center [595, 232] width 177 height 20
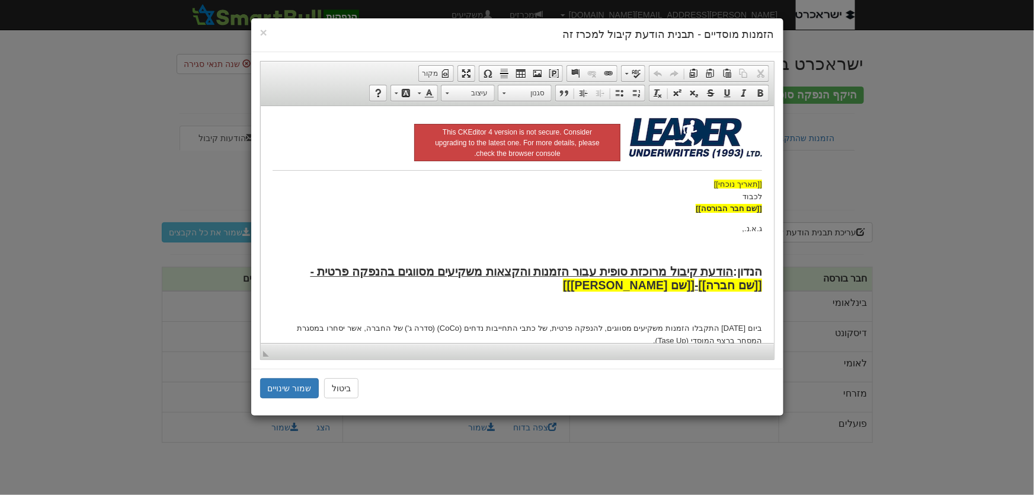
click at [625, 227] on p "ג.א.נ.," at bounding box center [517, 228] width 490 height 12
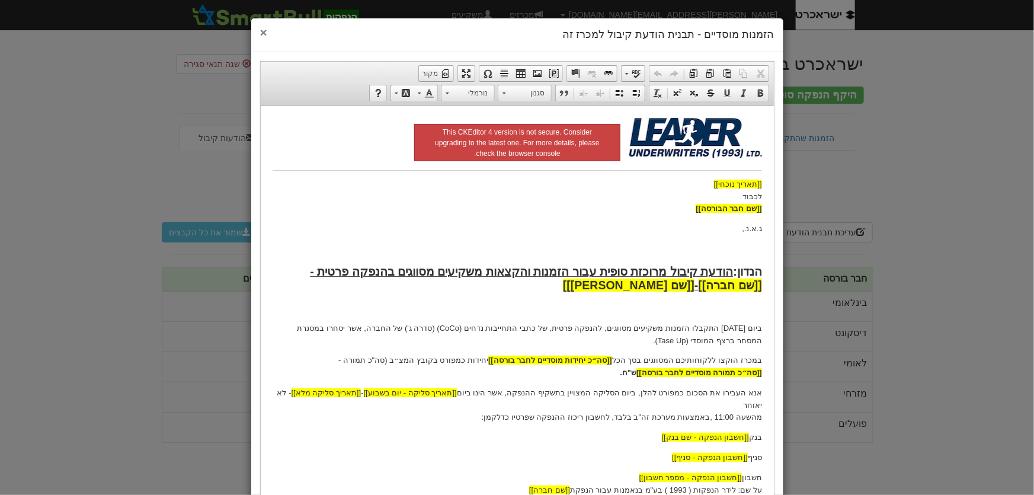
click at [266, 30] on span "×" at bounding box center [263, 32] width 7 height 14
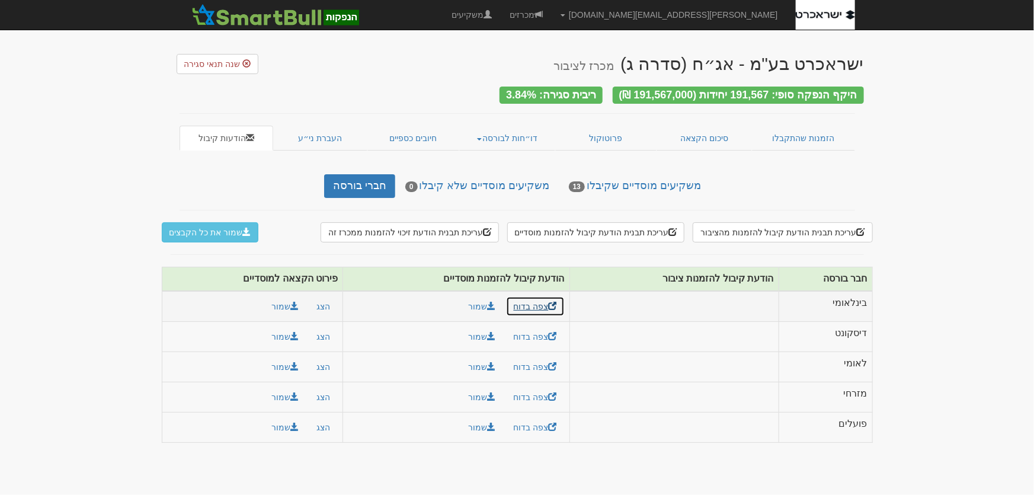
click at [522, 301] on link "צפה בדוח" at bounding box center [535, 306] width 59 height 20
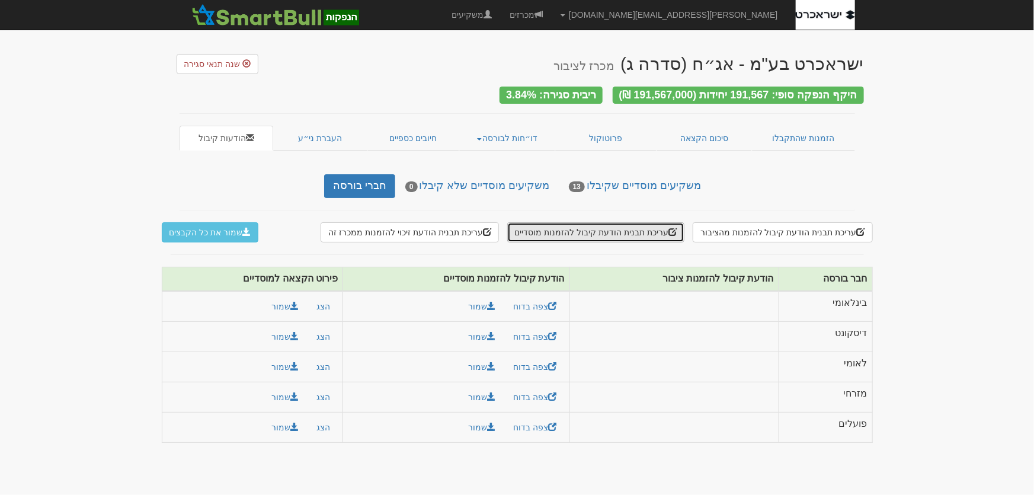
click at [587, 225] on button "עריכת תבנית הודעת קיבול להזמנות מוסדיים" at bounding box center [595, 232] width 177 height 20
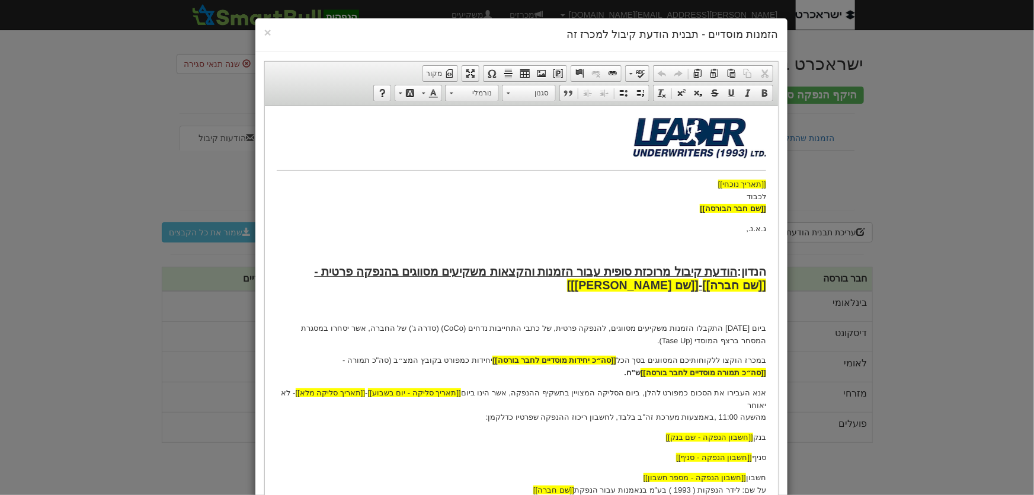
scroll to position [215, 0]
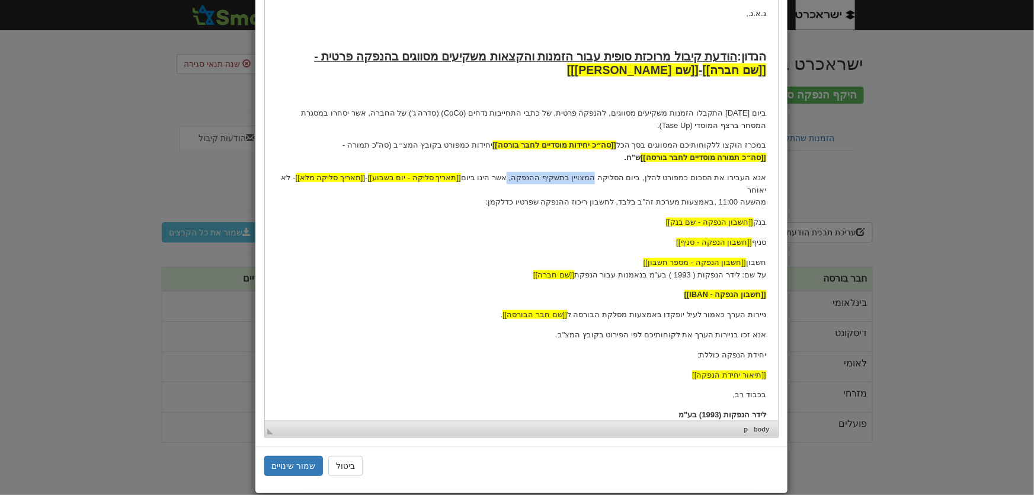
drag, startPoint x: 613, startPoint y: 177, endPoint x: 538, endPoint y: 175, distance: 75.3
click at [538, 175] on p "אנא העבירו את הסכום כמפורט להלן, ביום הסליקה המצויין בתשקיף ההנפקה, אשר הינו בי…" at bounding box center [521, 190] width 490 height 37
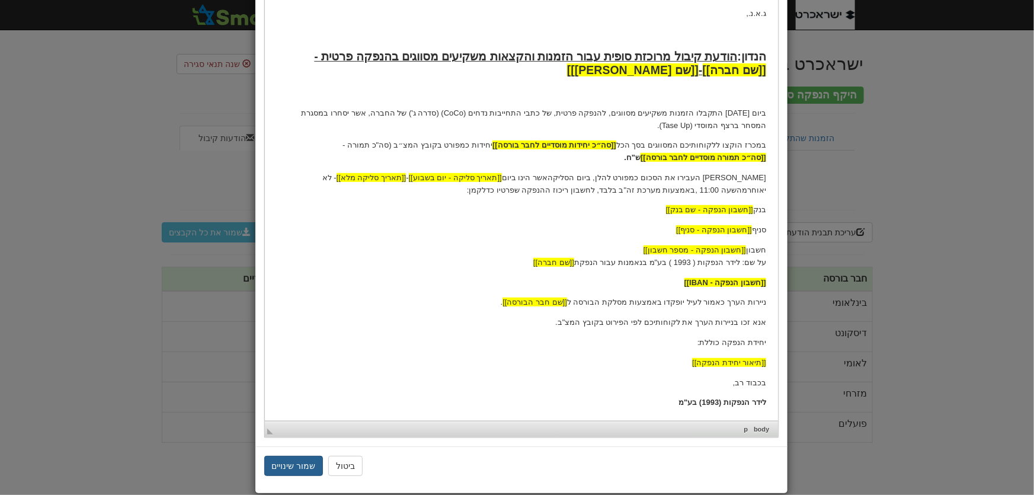
click at [285, 466] on button "שמור שינויים" at bounding box center [293, 466] width 59 height 20
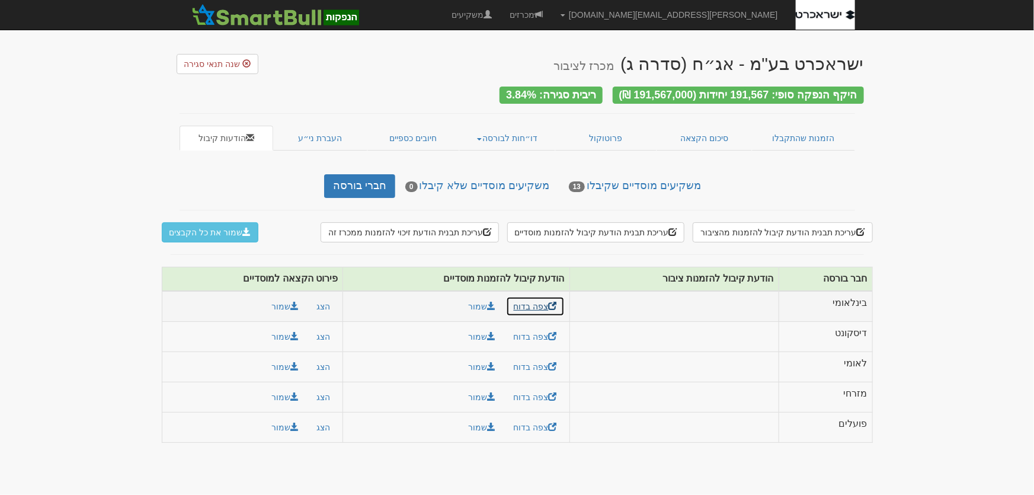
click at [516, 298] on link "צפה בדוח" at bounding box center [535, 306] width 59 height 20
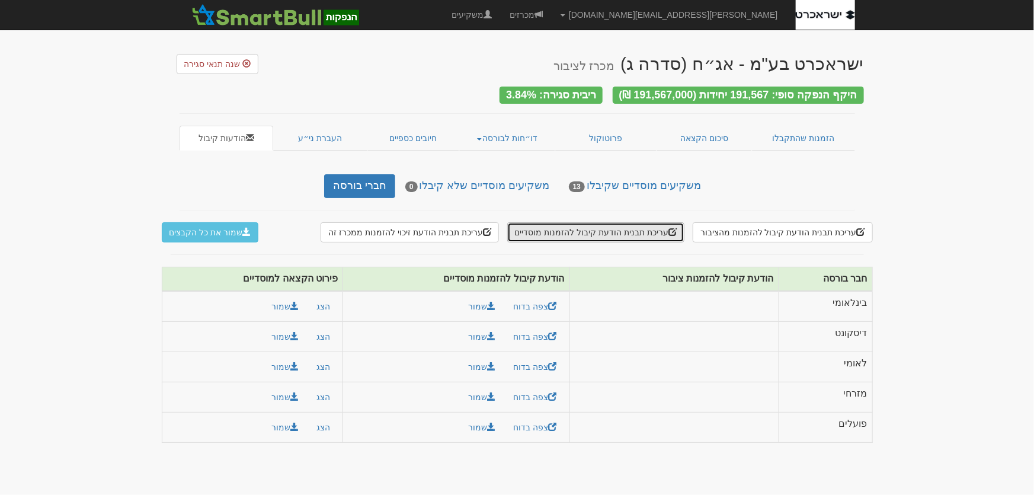
click at [639, 222] on button "עריכת תבנית הודעת קיבול להזמנות מוסדיים" at bounding box center [595, 232] width 177 height 20
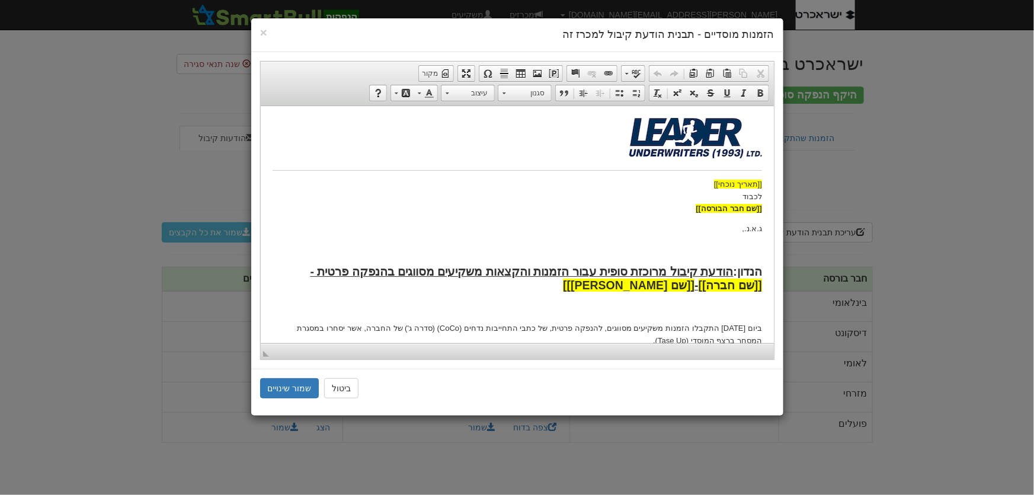
click at [532, 298] on body "[[תאריך נוכחי]] לכבוד [[שם חבר הבורסה]] ג.א.נ., הנדון: הודעת קיבול מרוכזת סופית…" at bounding box center [517, 370] width 490 height 506
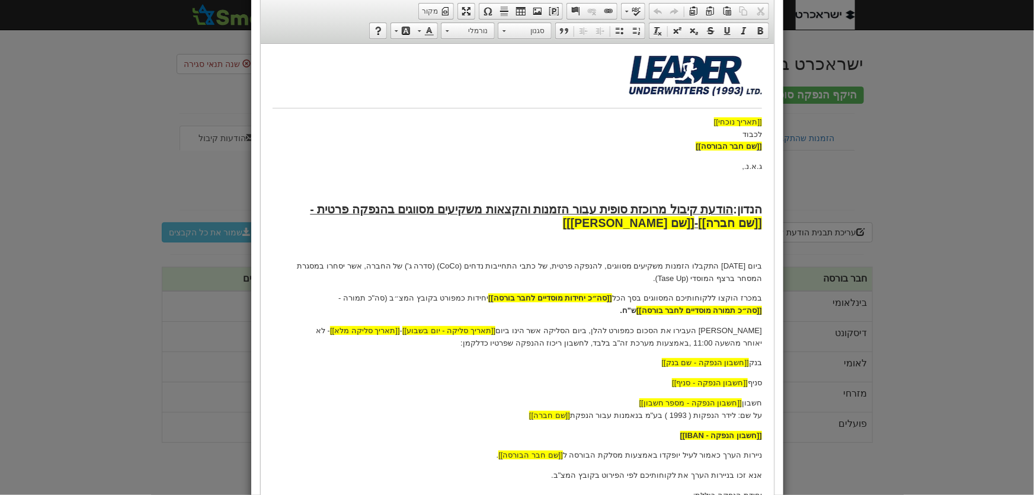
scroll to position [161, 0]
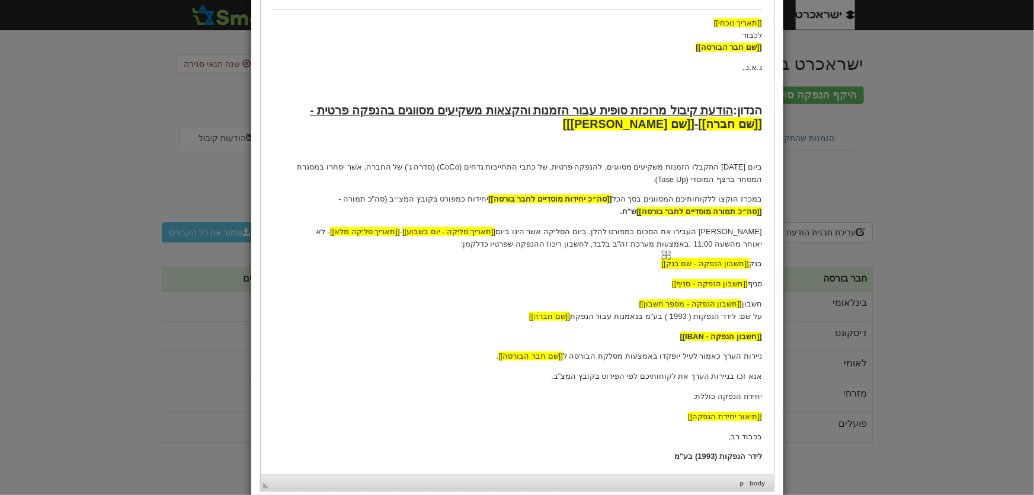
drag, startPoint x: 653, startPoint y: 267, endPoint x: 723, endPoint y: 262, distance: 70.1
click at [723, 262] on p "בנק [[חשבון הנפקה - שם בנק]]" at bounding box center [517, 264] width 490 height 12
drag, startPoint x: 750, startPoint y: 264, endPoint x: 658, endPoint y: 267, distance: 91.3
click at [658, 267] on p "בנק [[חשבון הנפקה - שם בנק]]" at bounding box center [517, 264] width 490 height 12
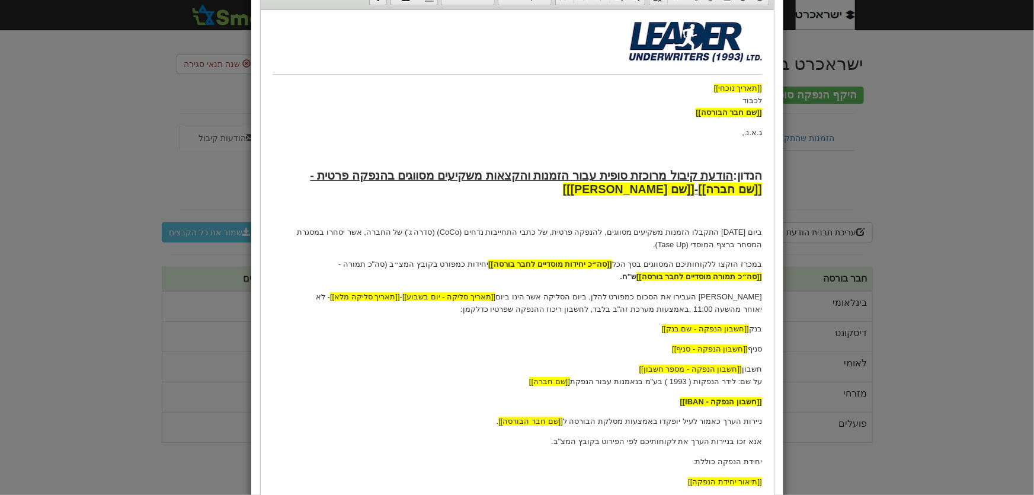
scroll to position [0, 0]
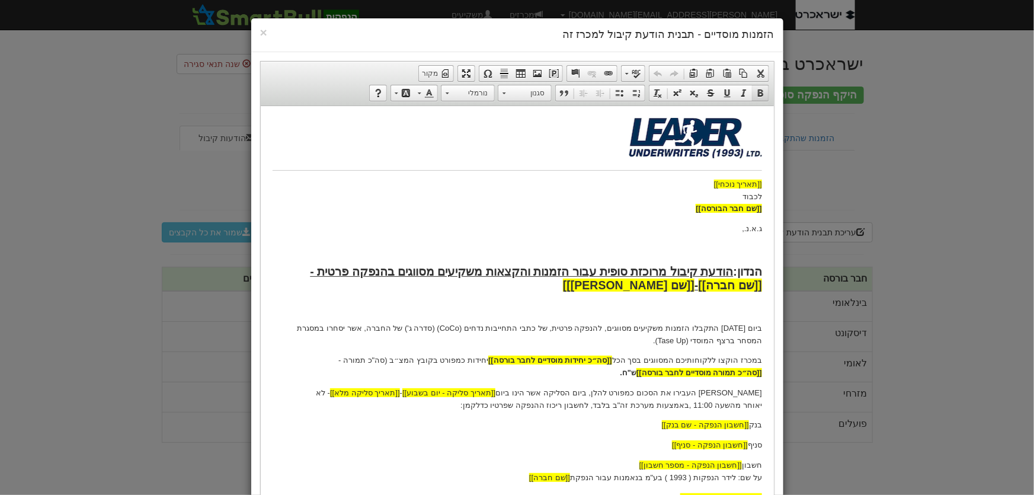
click at [765, 92] on span at bounding box center [760, 92] width 9 height 9
drag, startPoint x: 747, startPoint y: 445, endPoint x: 675, endPoint y: 445, distance: 71.7
click at [675, 445] on p "סניף [[חשבון הנפקה - סניף]]" at bounding box center [517, 445] width 490 height 12
click at [762, 89] on span at bounding box center [760, 92] width 9 height 9
click at [744, 463] on p "חשבון [[חשבון הנפקה - מספר חשבון]] על שם: לידר הנפקות ( 1993 ) בע"מ בנאמנות עבו…" at bounding box center [517, 471] width 490 height 25
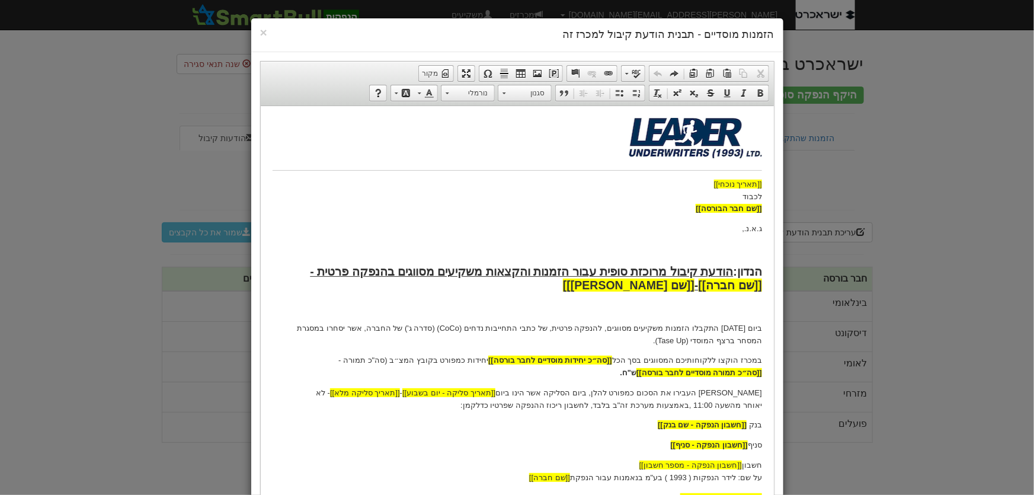
drag, startPoint x: 742, startPoint y: 463, endPoint x: 637, endPoint y: 466, distance: 105.6
click at [637, 466] on p "חשבון [[חשבון הנפקה - מספר חשבון]] על שם: לידר הנפקות ( 1993 ) בע"מ בנאמנות עבו…" at bounding box center [517, 471] width 490 height 25
click at [769, 95] on link "מודגש" at bounding box center [760, 92] width 17 height 15
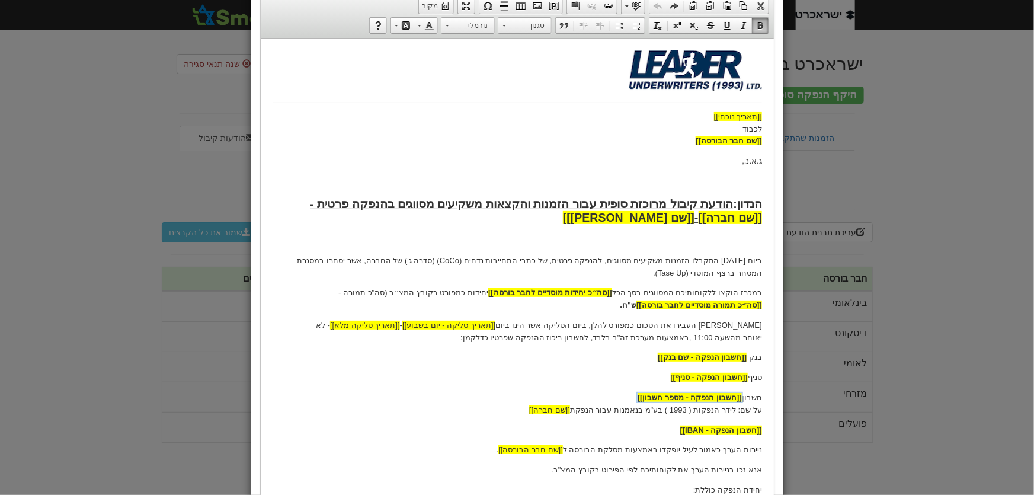
scroll to position [161, 0]
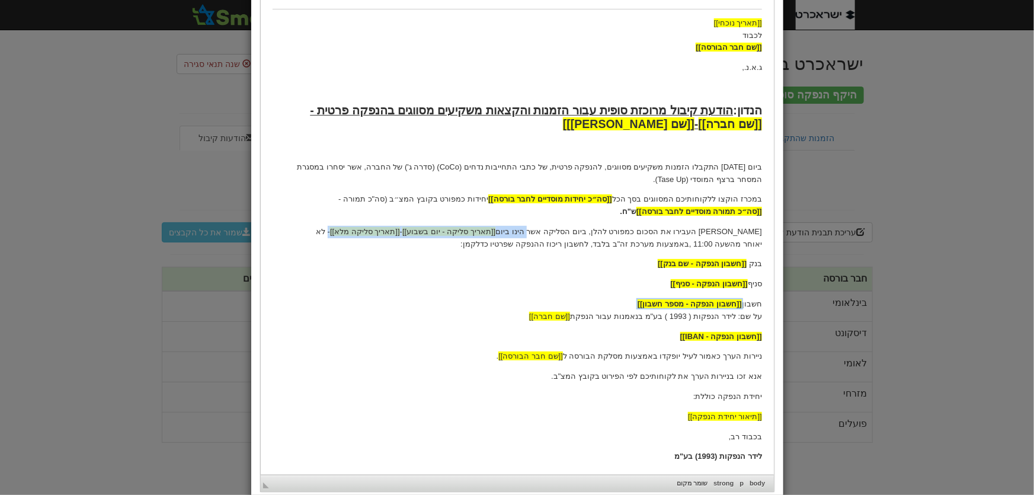
drag, startPoint x: 567, startPoint y: 232, endPoint x: 410, endPoint y: 231, distance: 157.1
click at [410, 231] on p "אנא העבירו את הסכום כמפורט להלן, ביום הסליקה אשר הינו ביום [[תאריך סליקה - יום …" at bounding box center [517, 238] width 490 height 25
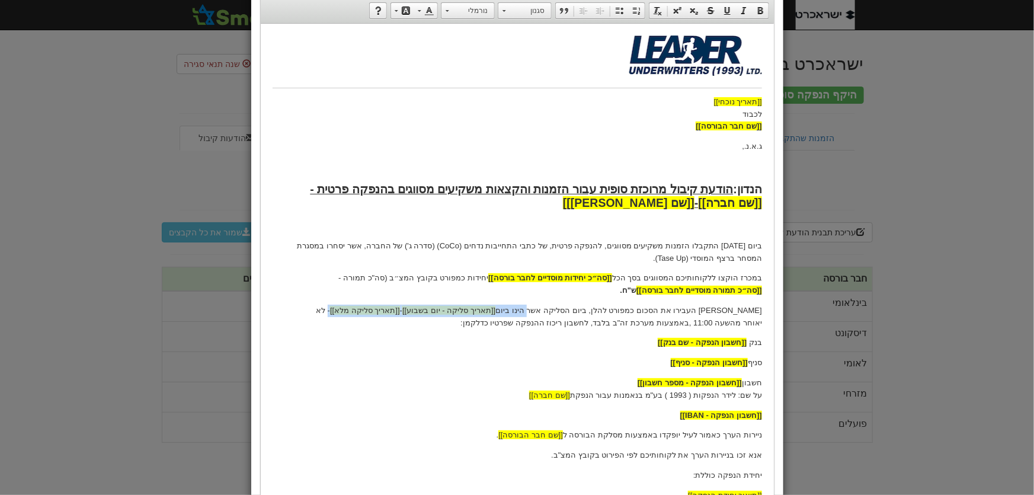
scroll to position [0, 0]
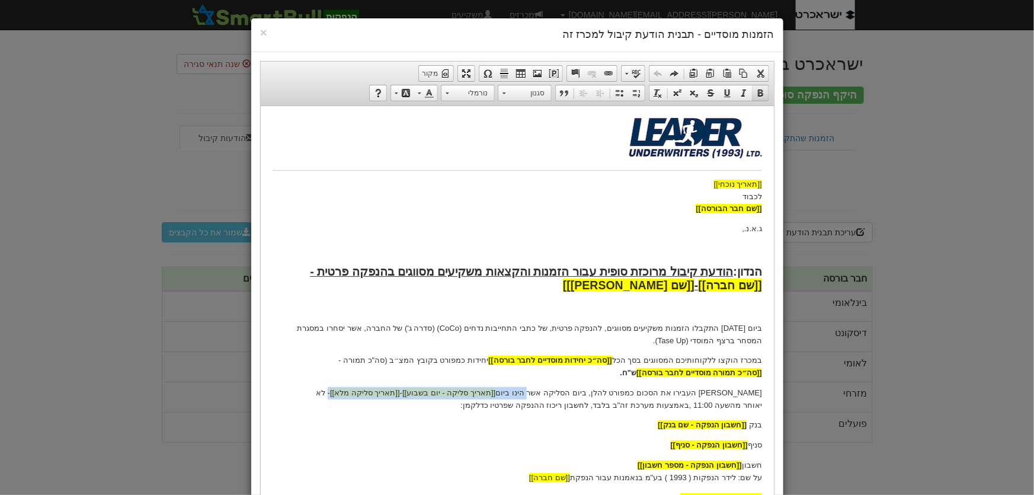
click at [763, 92] on span at bounding box center [760, 92] width 9 height 9
click at [390, 423] on p "בנק [[חשבון הנפקה - שם בנק]]" at bounding box center [517, 424] width 490 height 12
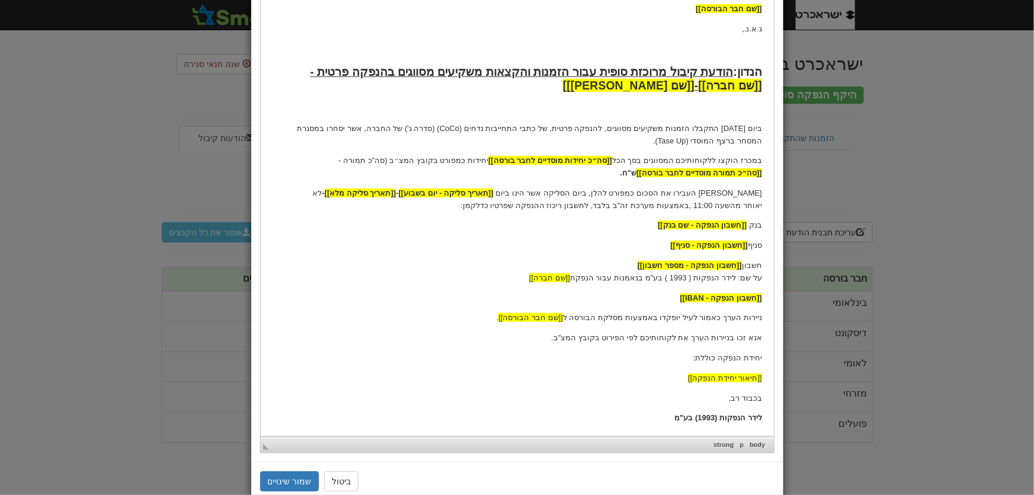
scroll to position [231, 0]
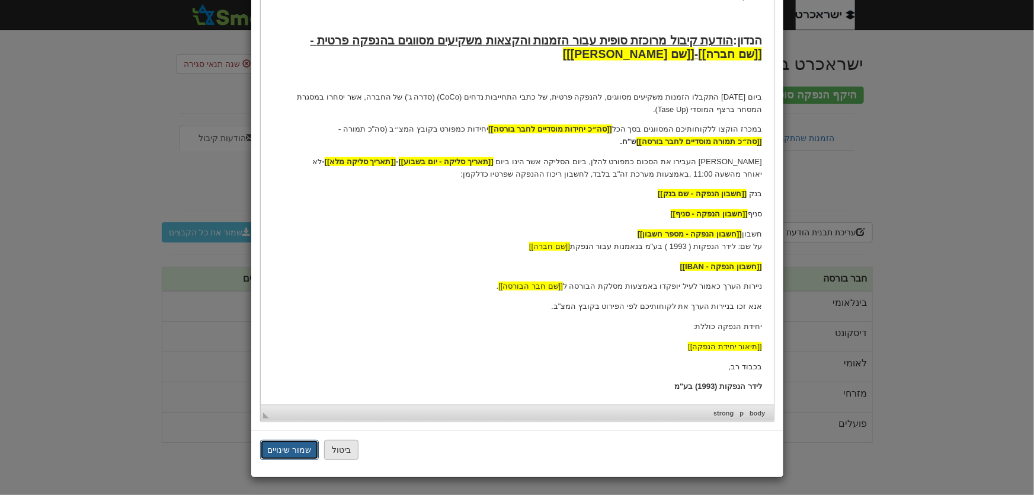
drag, startPoint x: 296, startPoint y: 451, endPoint x: 347, endPoint y: 452, distance: 51.6
click at [296, 451] on button "שמור שינויים" at bounding box center [289, 450] width 59 height 20
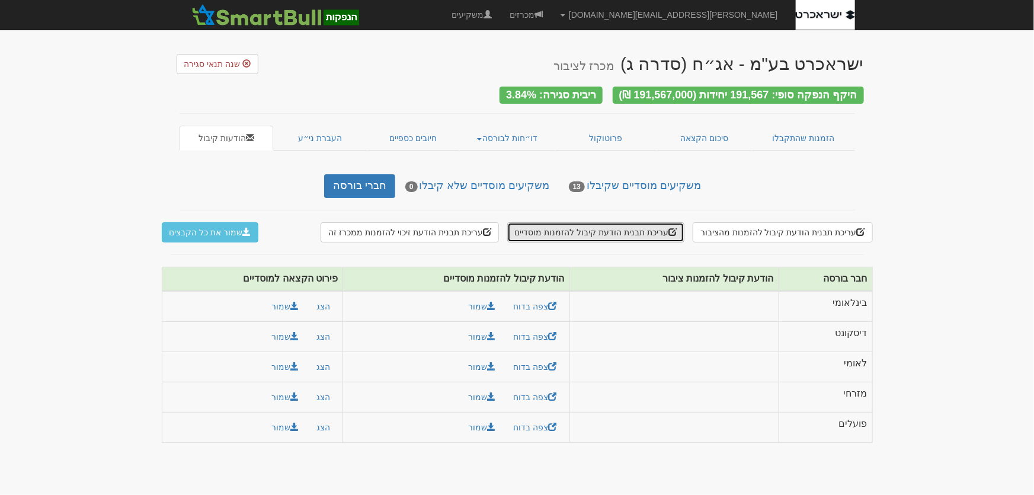
click at [639, 222] on button "עריכת תבנית הודעת קיבול להזמנות מוסדיים" at bounding box center [595, 232] width 177 height 20
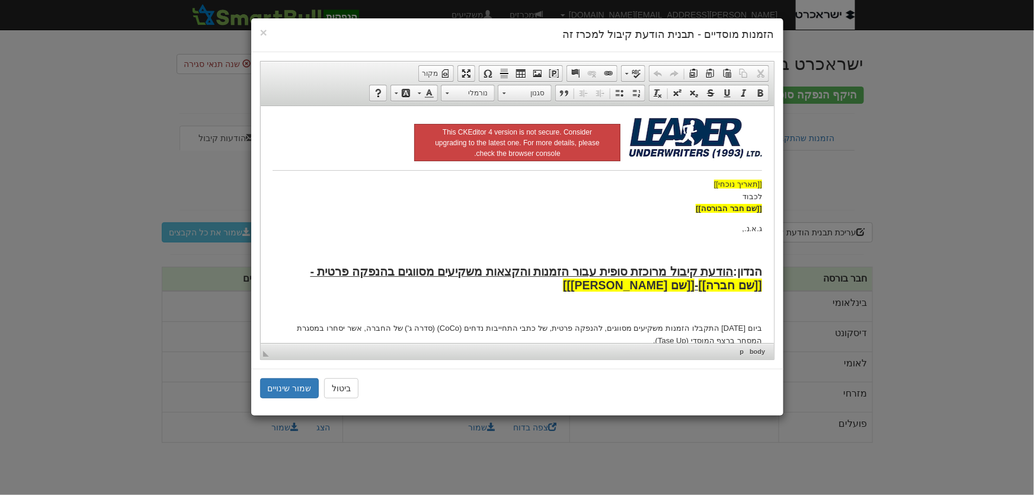
click at [548, 312] on p at bounding box center [517, 308] width 490 height 12
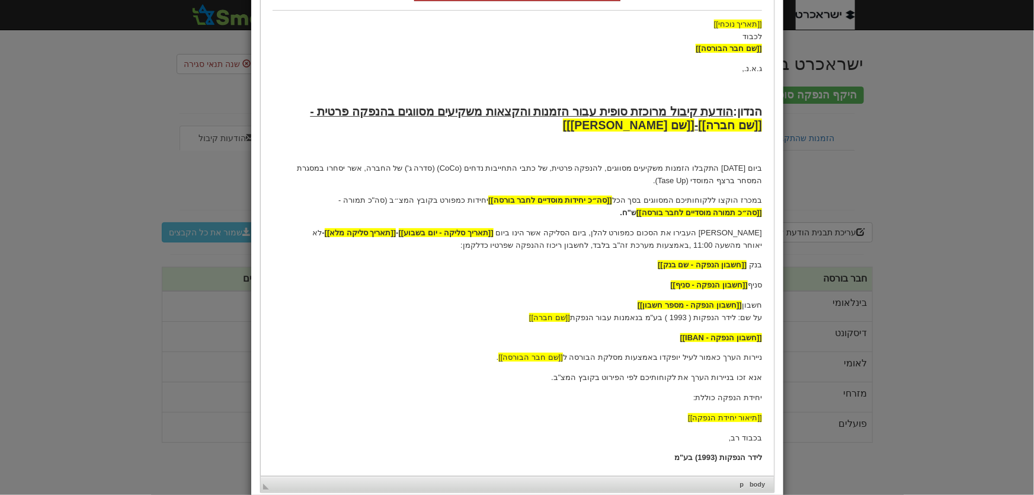
scroll to position [161, 0]
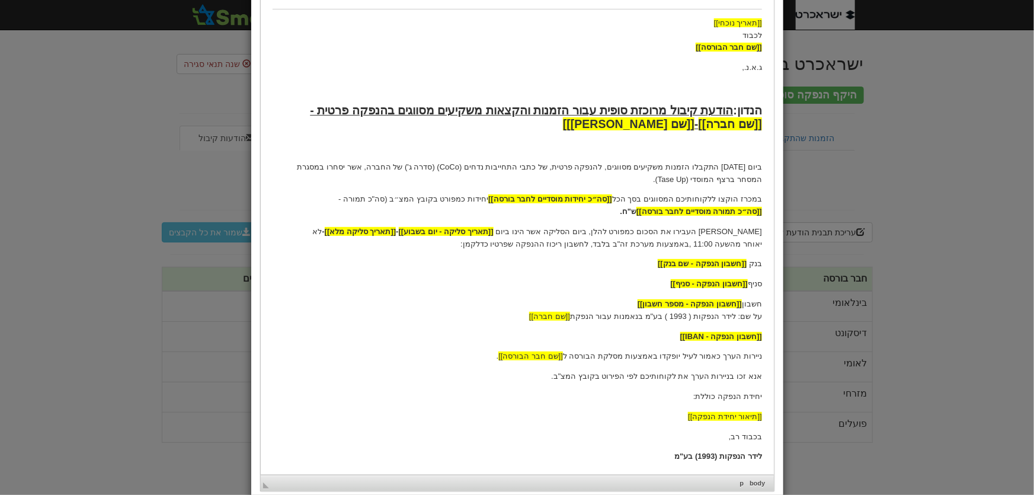
click at [416, 198] on p "במכרז הוקצו ללקוחותיכם המסווגים בסך הכל [[סה״כ יחידות מוסדיים לחבר בורסה]] יחיד…" at bounding box center [517, 205] width 490 height 25
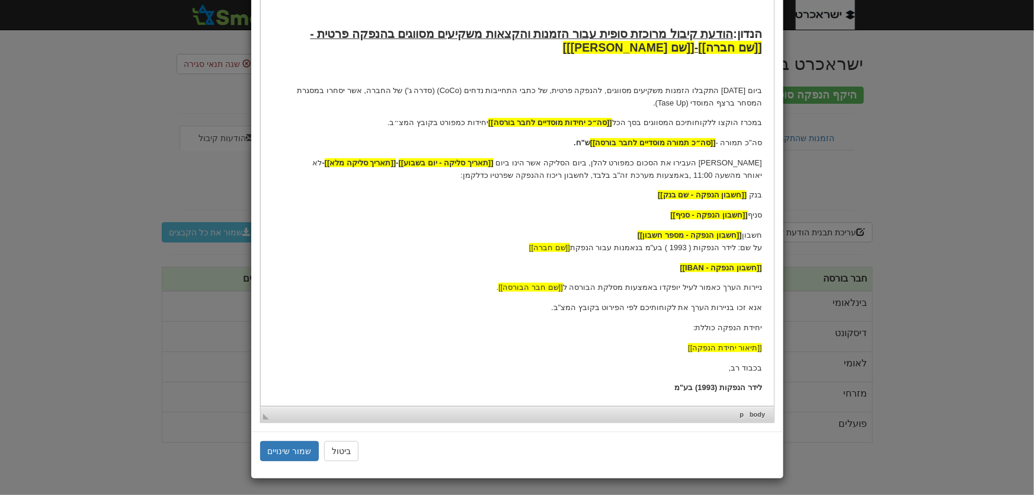
scroll to position [238, 0]
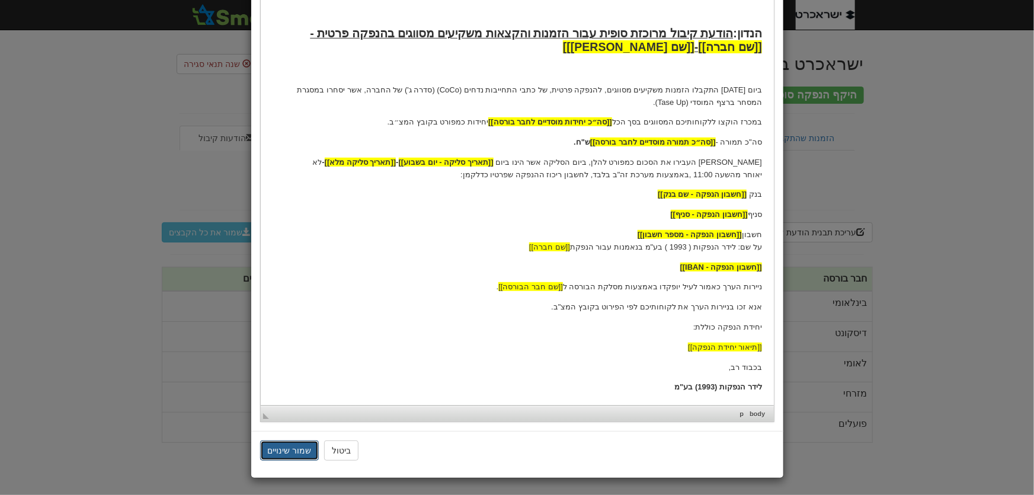
click at [294, 440] on button "שמור שינויים" at bounding box center [289, 450] width 59 height 20
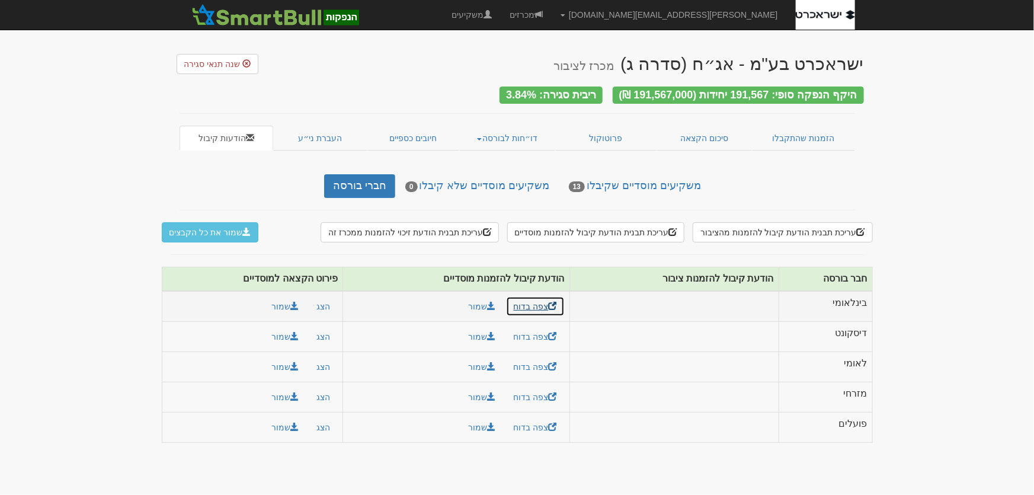
click at [526, 303] on link "צפה בדוח" at bounding box center [535, 306] width 59 height 20
click at [322, 301] on button "הצג" at bounding box center [323, 306] width 29 height 20
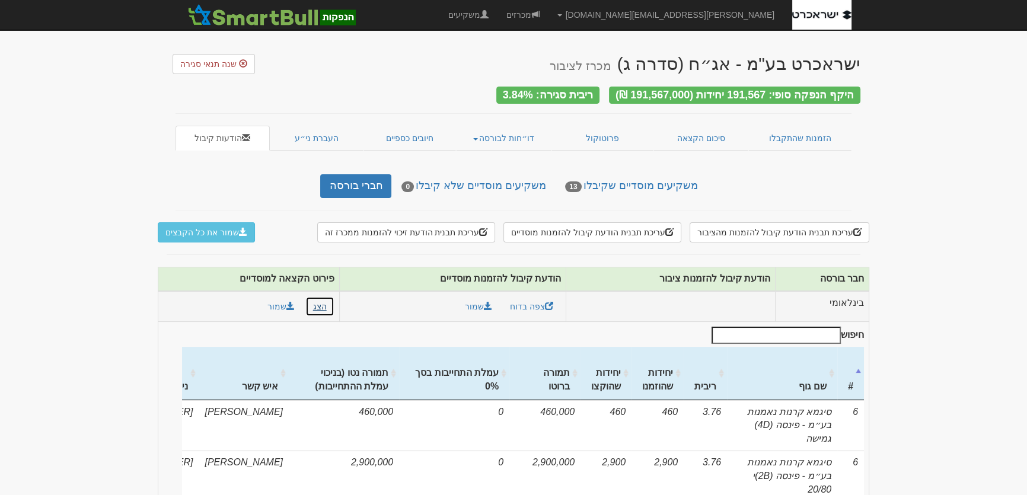
click at [314, 302] on button "הצג" at bounding box center [319, 306] width 29 height 20
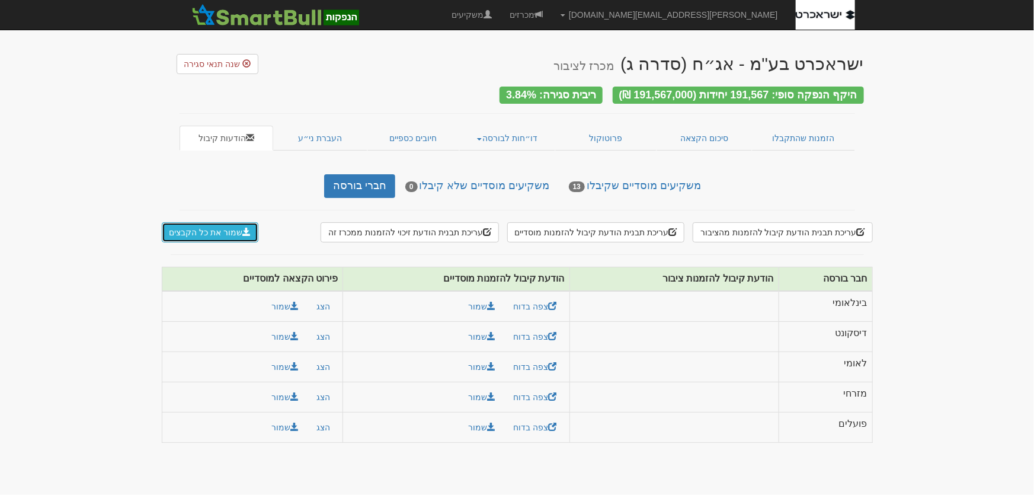
click at [200, 227] on button "שמור את כל הקבצים" at bounding box center [210, 232] width 97 height 20
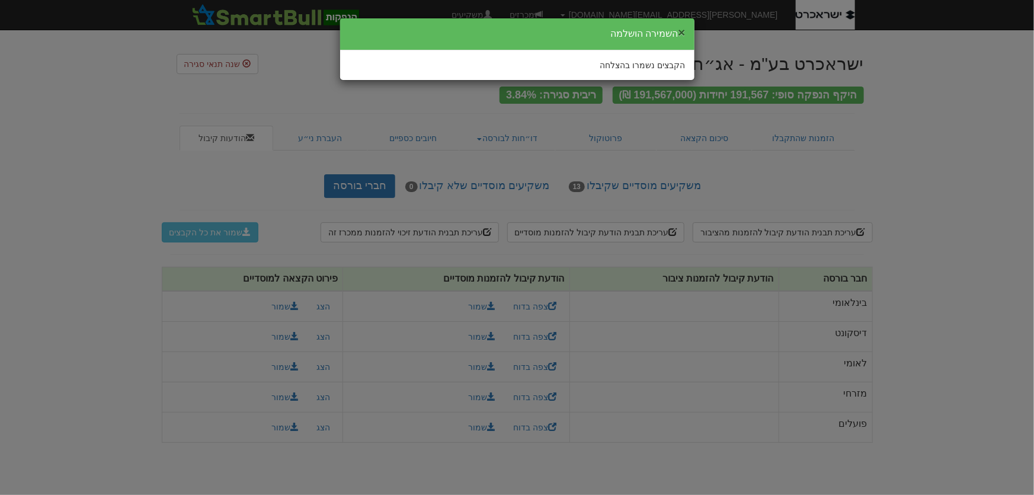
click at [682, 33] on button "×" at bounding box center [681, 32] width 7 height 12
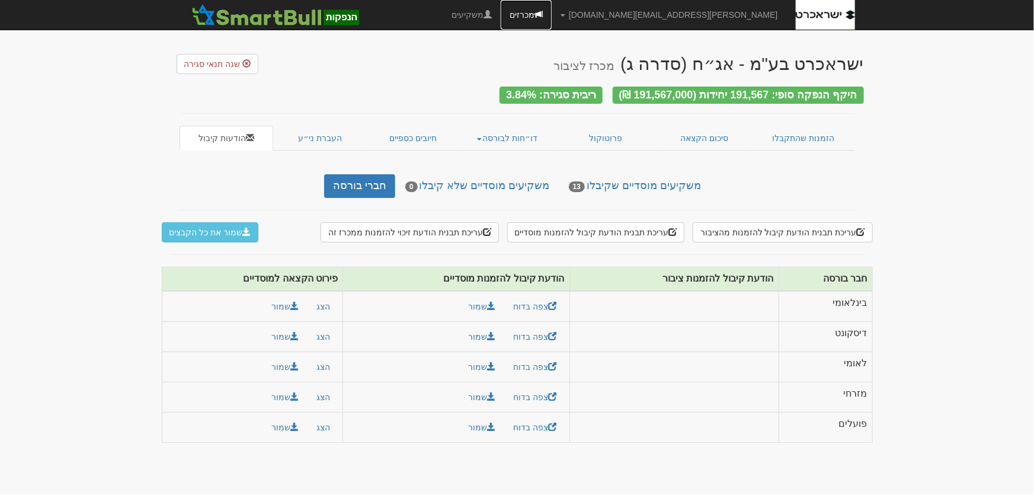
click at [552, 13] on link "מכרזים" at bounding box center [526, 15] width 51 height 30
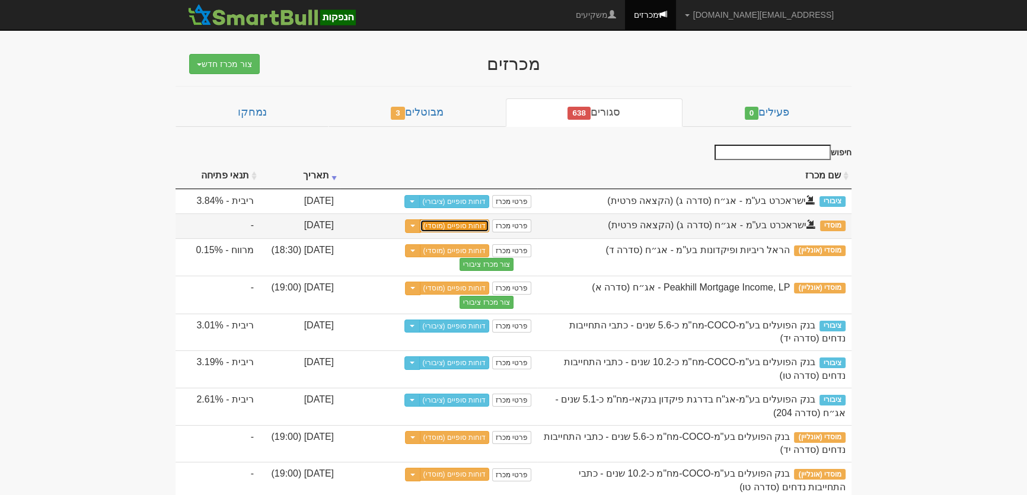
click at [471, 228] on link "דוחות סופיים (מוסדי)" at bounding box center [455, 225] width 70 height 13
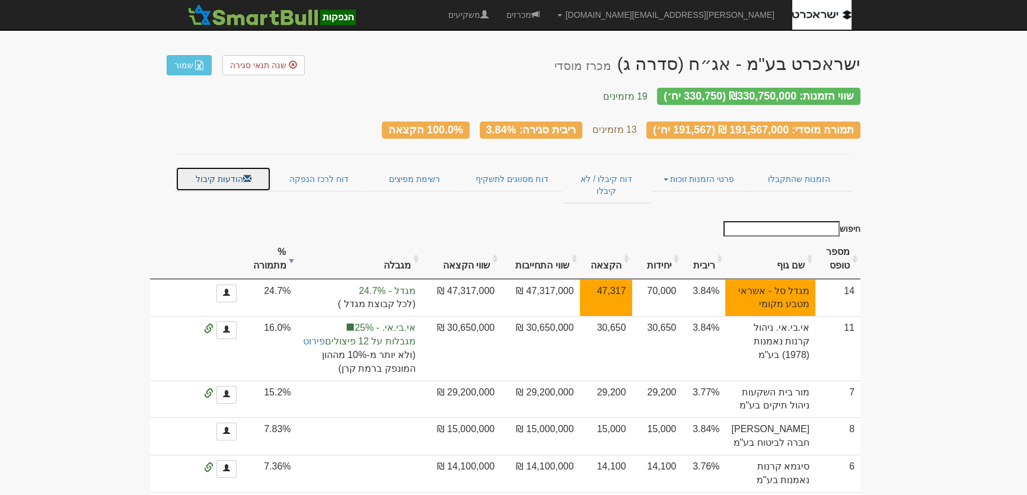
click at [206, 172] on link "הודעות קיבול" at bounding box center [222, 179] width 95 height 25
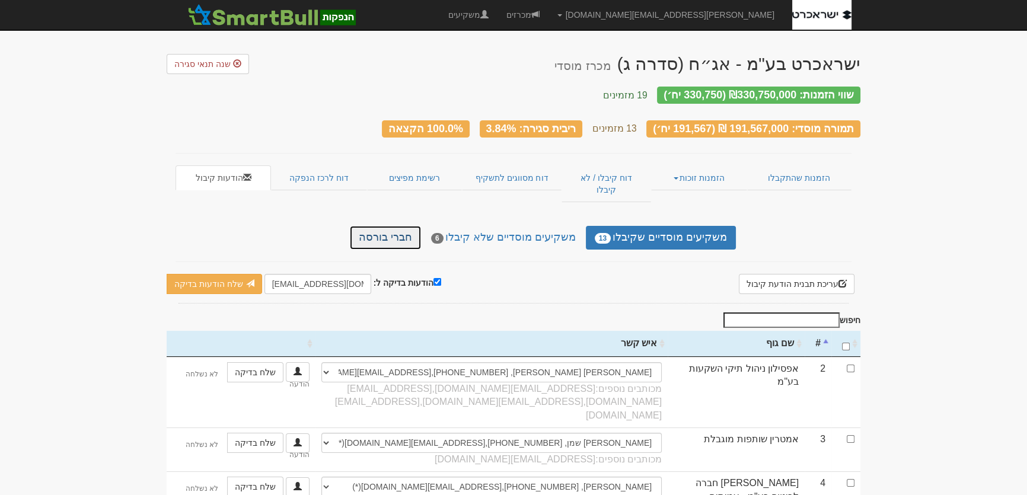
click at [391, 226] on link "חברי בורסה" at bounding box center [385, 238] width 71 height 24
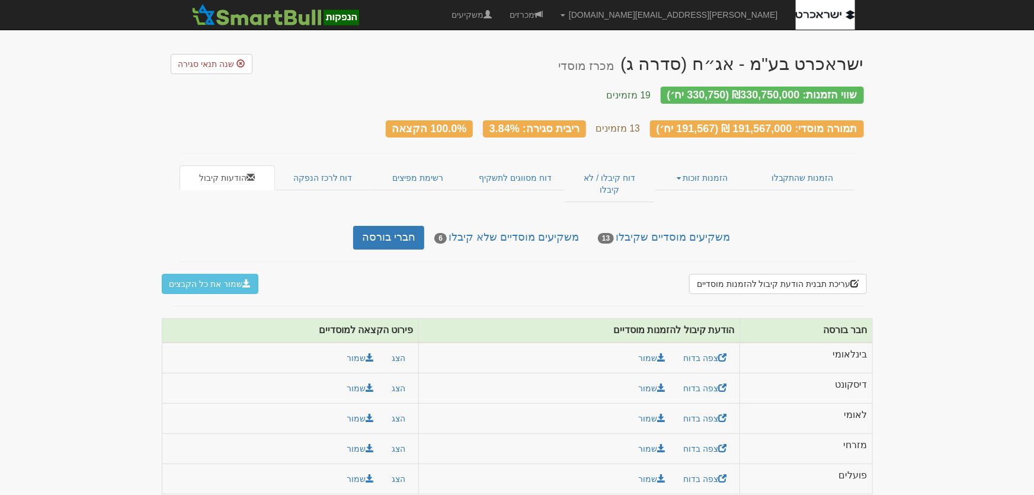
click at [896, 213] on body "[PERSON_NAME][EMAIL_ADDRESS][DOMAIN_NAME] הגדרות חשבונות הנפקה תבניות הודעות קי…" at bounding box center [517, 253] width 1034 height 506
click at [814, 168] on link "הזמנות שהתקבלו" at bounding box center [802, 177] width 104 height 25
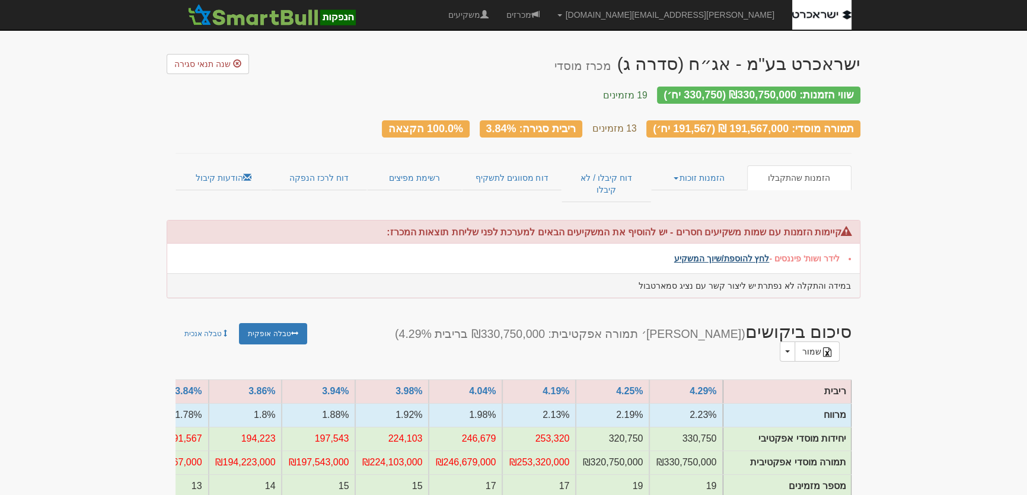
click at [715, 254] on link "לחץ להוספת/שיוך המשקיע" at bounding box center [721, 258] width 95 height 9
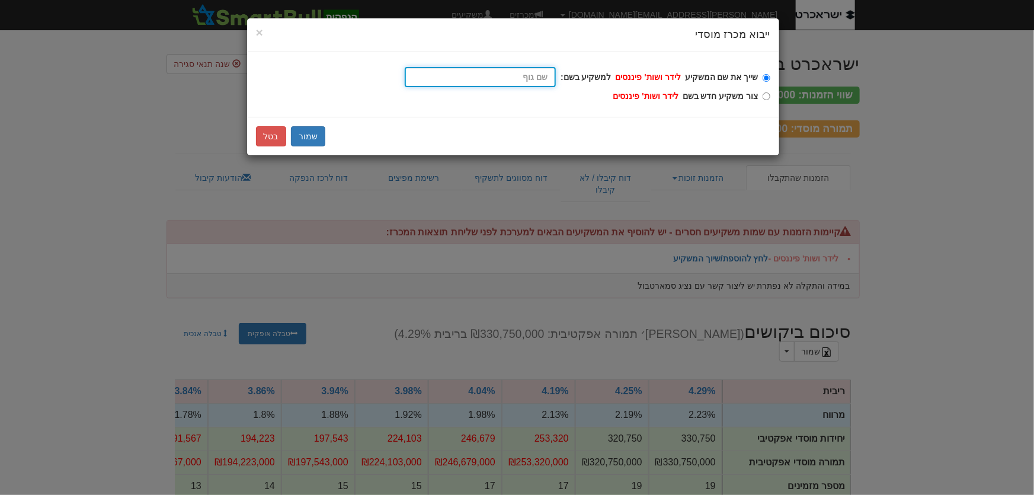
click at [517, 72] on input "שייך את שם המשקיע לידר ושות' פיננסים למשקיע בשם:" at bounding box center [480, 77] width 151 height 20
type input "ל"
type input "לידר"
type input "ליד"
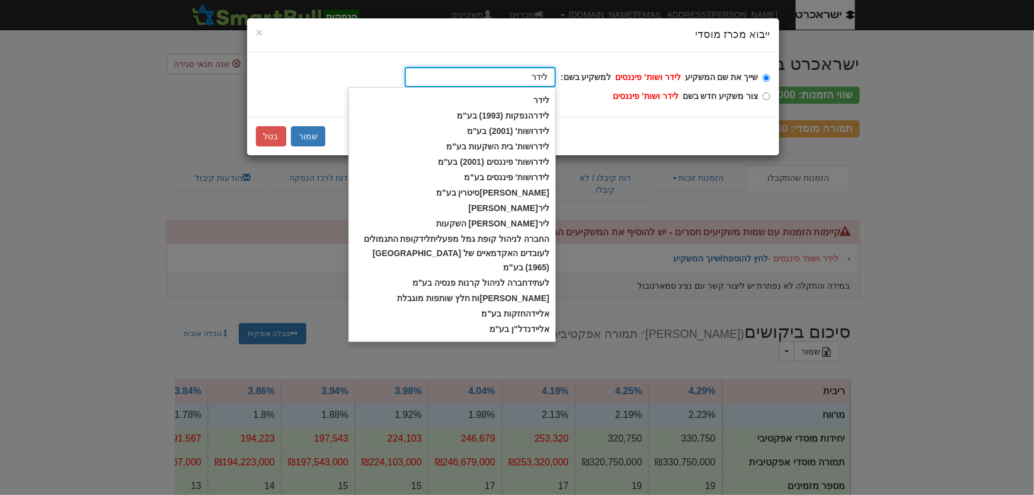
type input "לידר ו"
type input "לידר ושות' (2001) בע"מ"
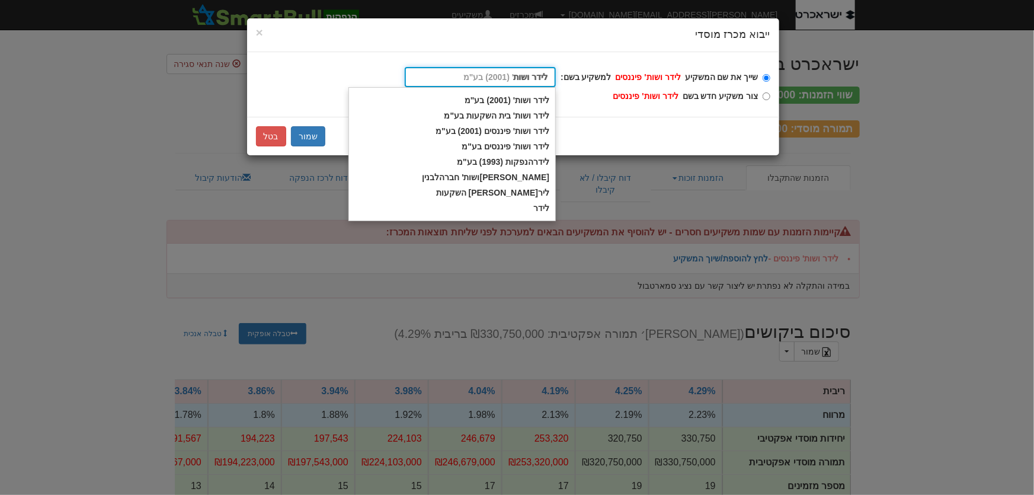
click at [539, 132] on div "לידר ושות ' פיננסים (2001) בע"מ" at bounding box center [452, 130] width 206 height 15
type input "לידר ושות' פיננסים (2001) בע"מ"
click at [763, 82] on input "שייך את שם המשקיע לידר ושות' פיננסים למשקיע בשם: לידר ושות' (2001) בע"מ לידר וש…" at bounding box center [767, 78] width 8 height 8
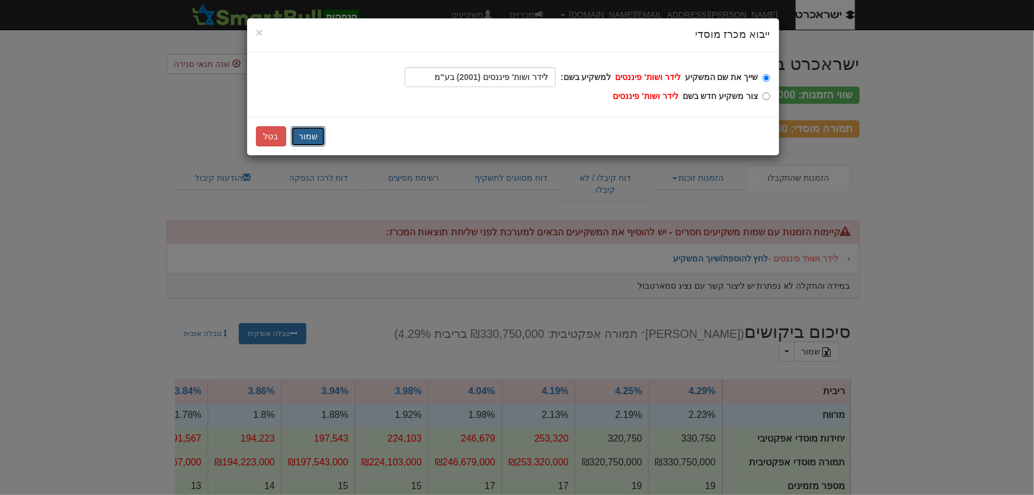
click at [315, 133] on button "שמור" at bounding box center [308, 136] width 34 height 20
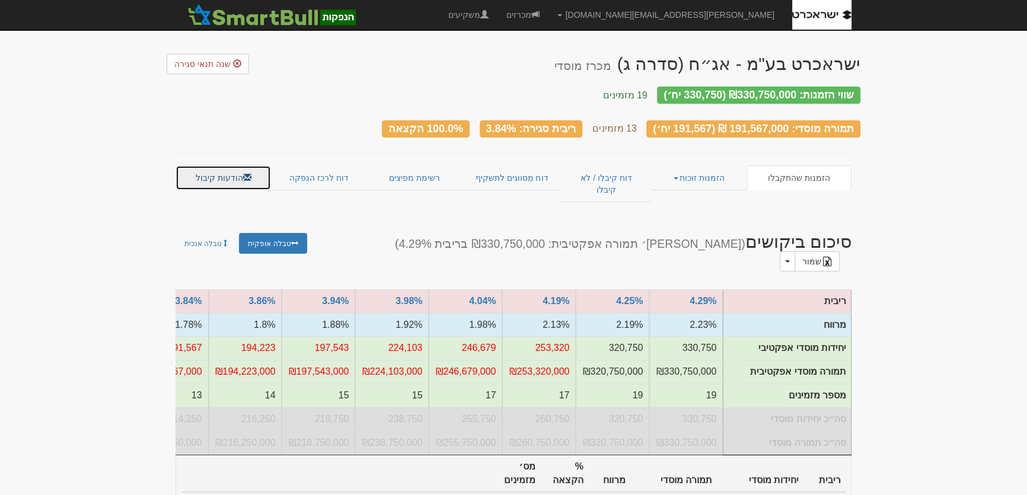
click at [208, 165] on link "הודעות קיבול" at bounding box center [222, 177] width 95 height 25
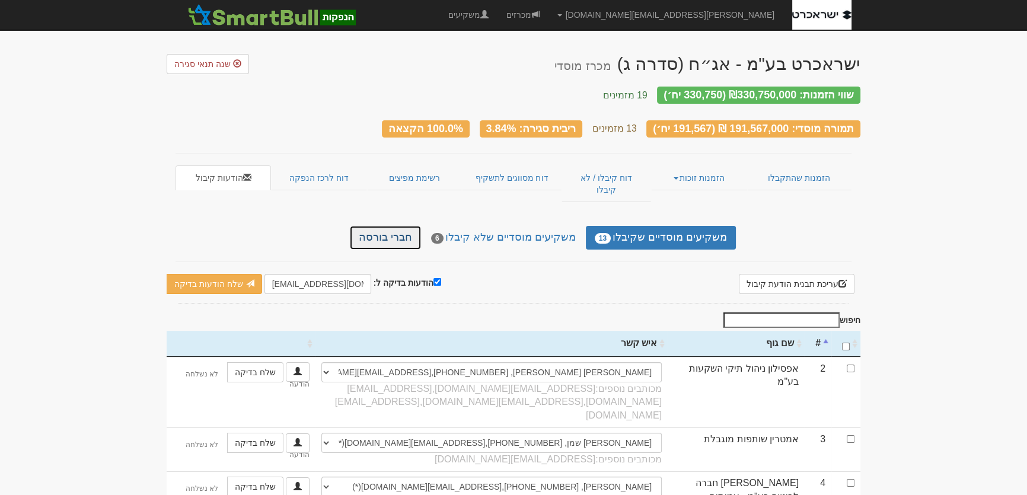
click at [410, 226] on link "חברי בורסה" at bounding box center [385, 238] width 71 height 24
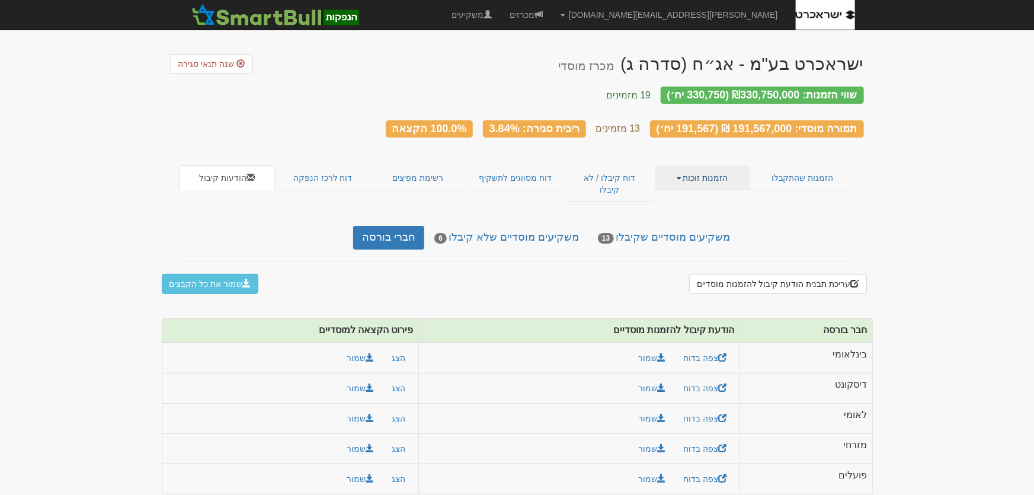
click at [705, 165] on link "הזמנות זוכות" at bounding box center [702, 177] width 95 height 25
click at [729, 193] on link "פרטי הזמנות זוכות" at bounding box center [703, 200] width 94 height 15
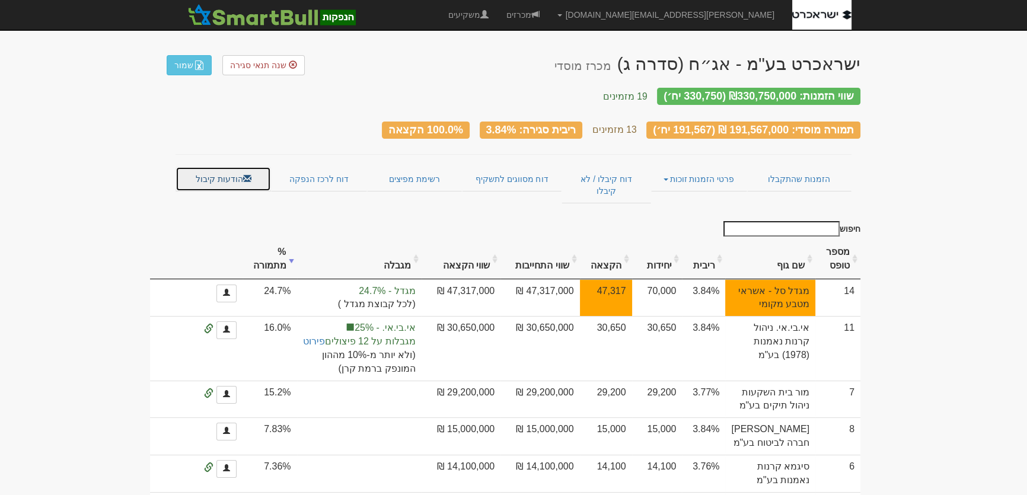
click at [212, 167] on link "הודעות קיבול" at bounding box center [222, 179] width 95 height 25
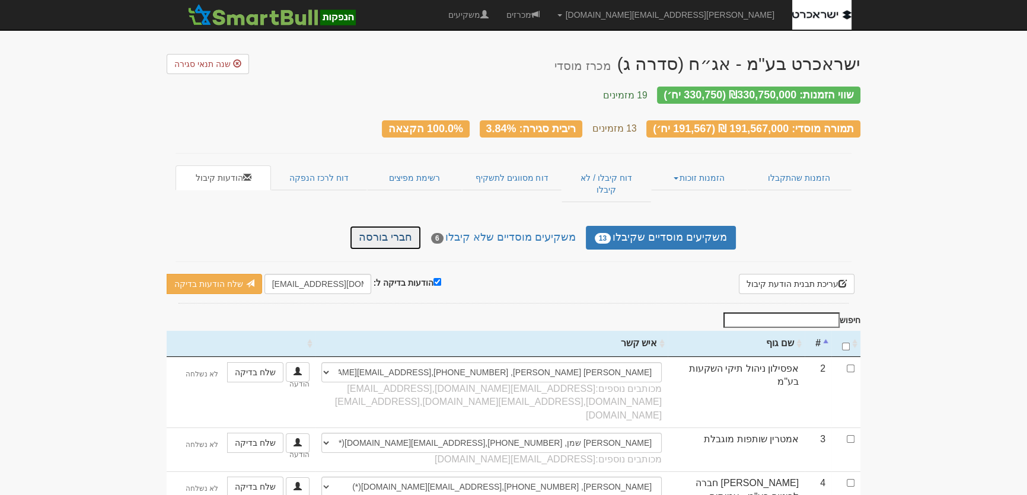
click at [399, 226] on link "חברי בורסה" at bounding box center [385, 238] width 71 height 24
